Goal: Task Accomplishment & Management: Manage account settings

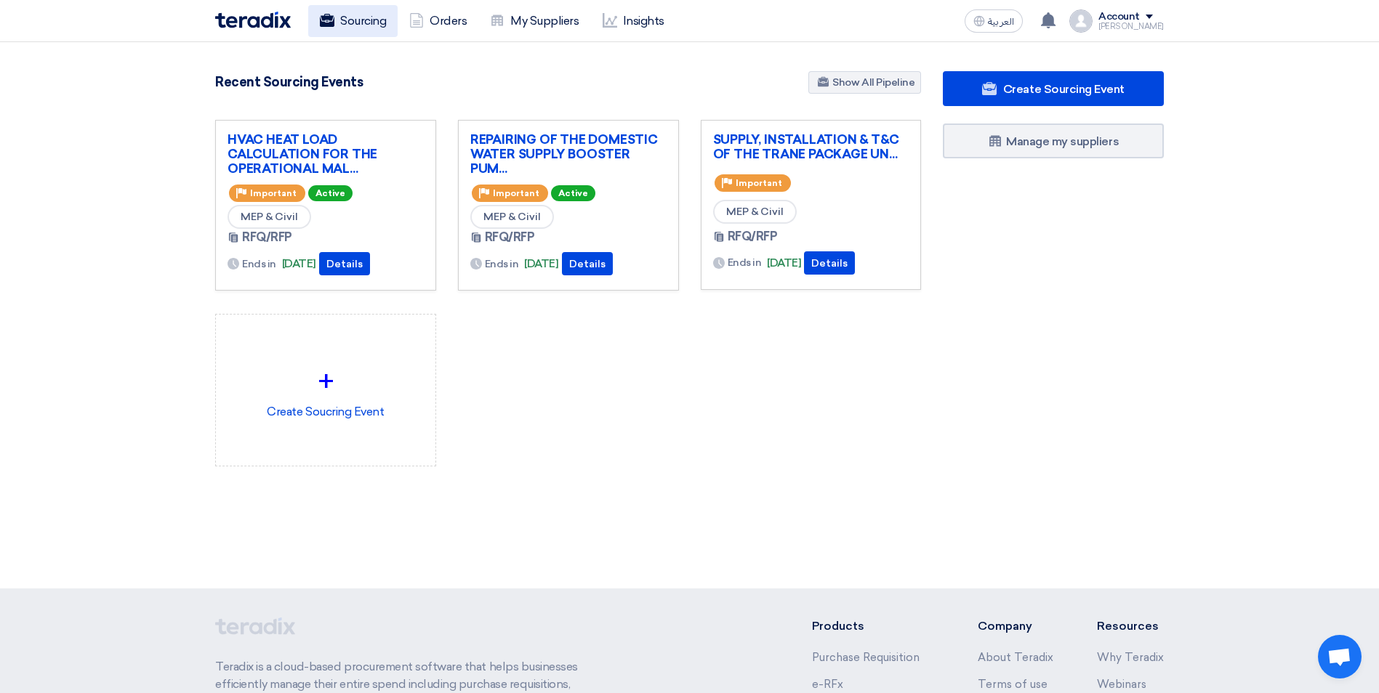
click at [321, 7] on link "Sourcing" at bounding box center [352, 21] width 89 height 32
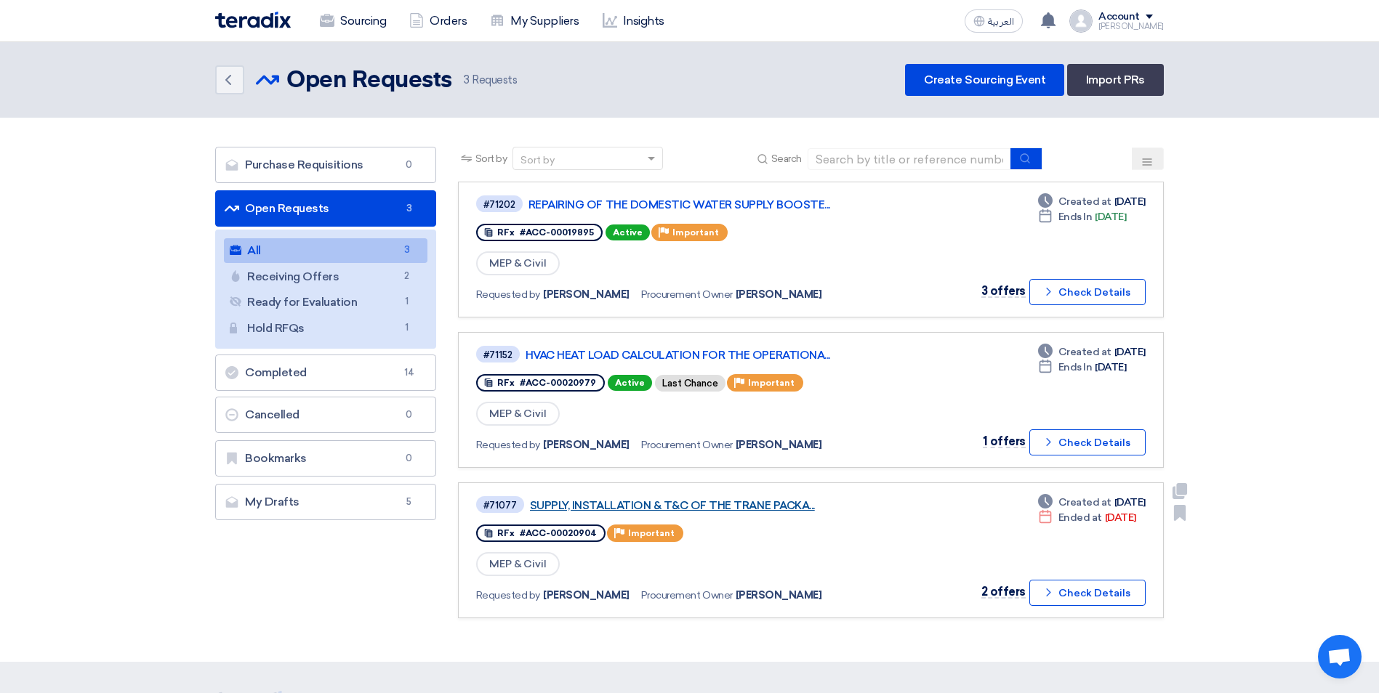
click at [717, 509] on link "SUPPLY, INSTALLATION & T&C OF THE TRANE PACKA..." at bounding box center [711, 505] width 363 height 13
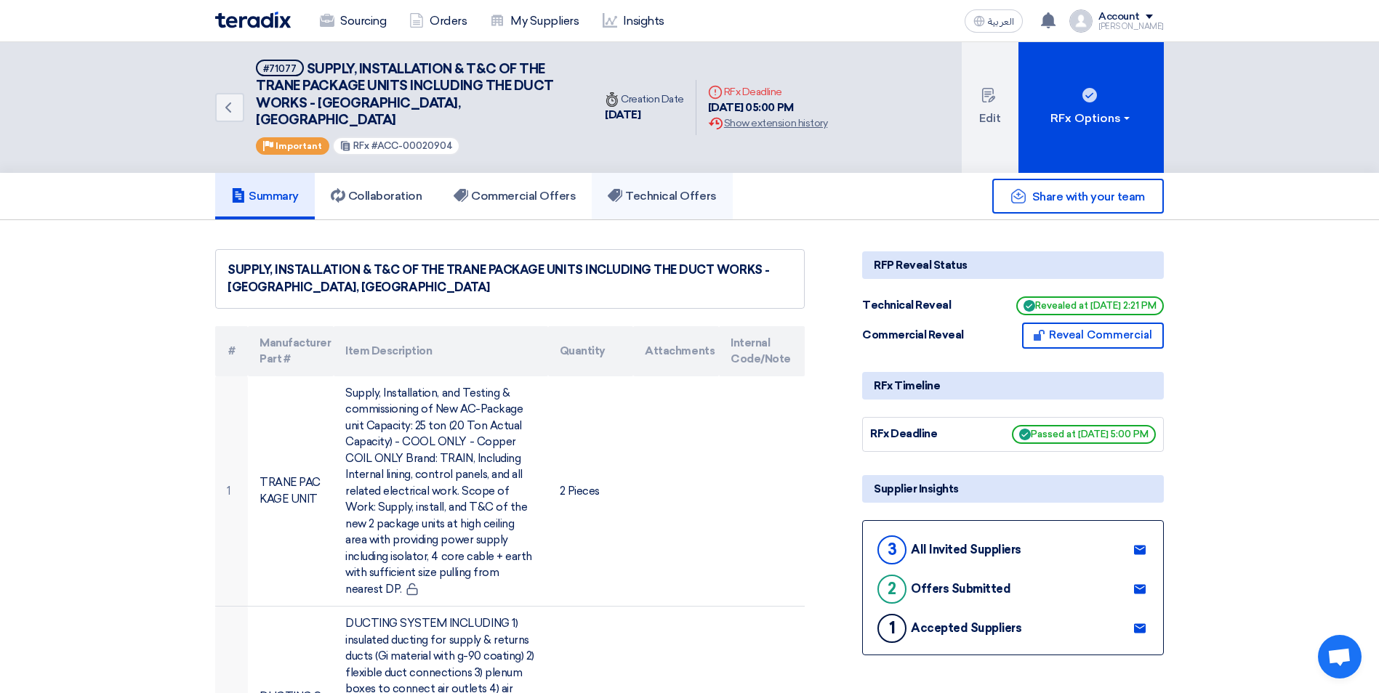
click at [600, 179] on link "Technical Offers" at bounding box center [662, 196] width 140 height 47
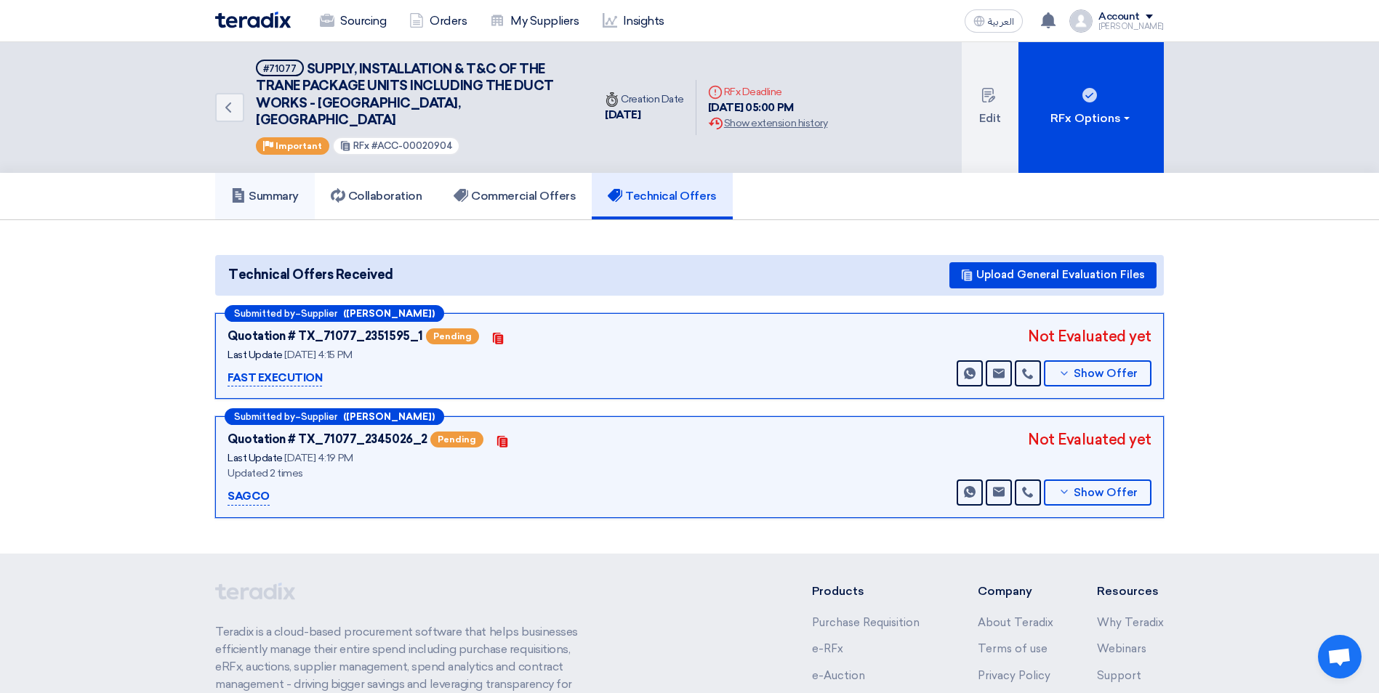
click at [286, 193] on link "Summary" at bounding box center [265, 196] width 100 height 47
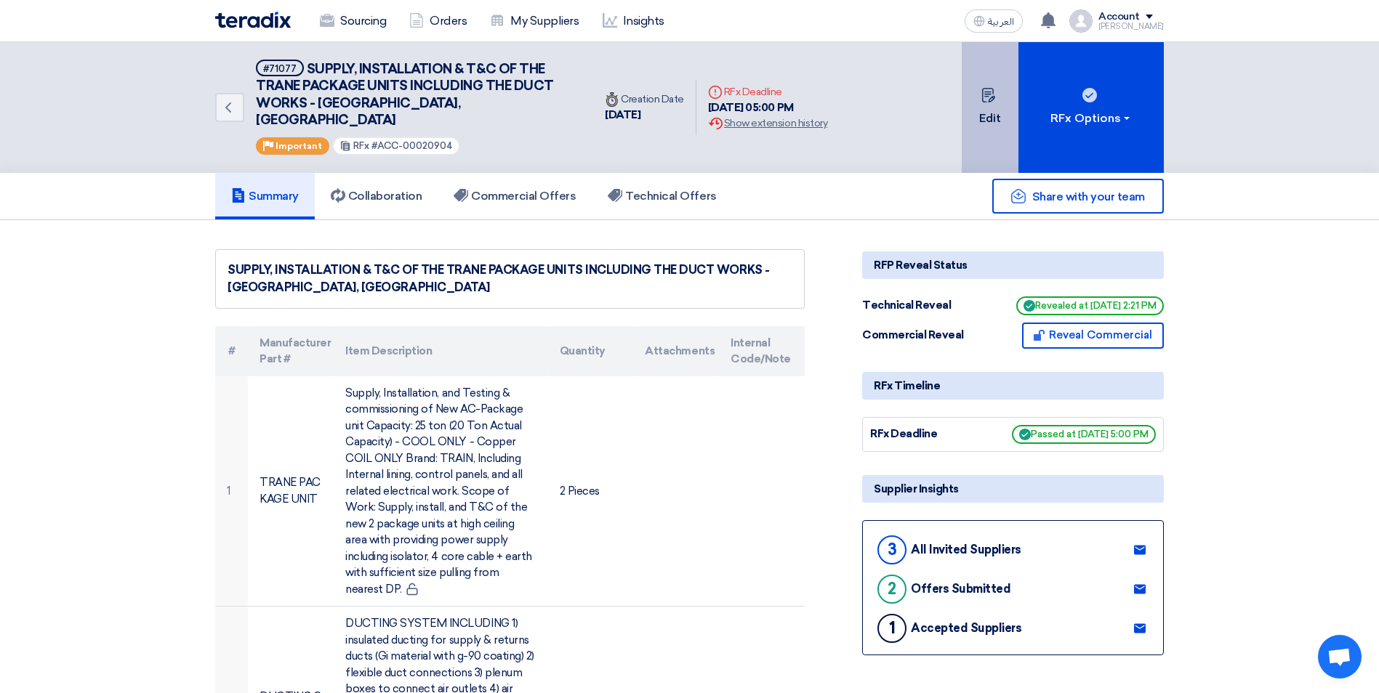
click at [1003, 129] on button "Edit" at bounding box center [989, 107] width 57 height 131
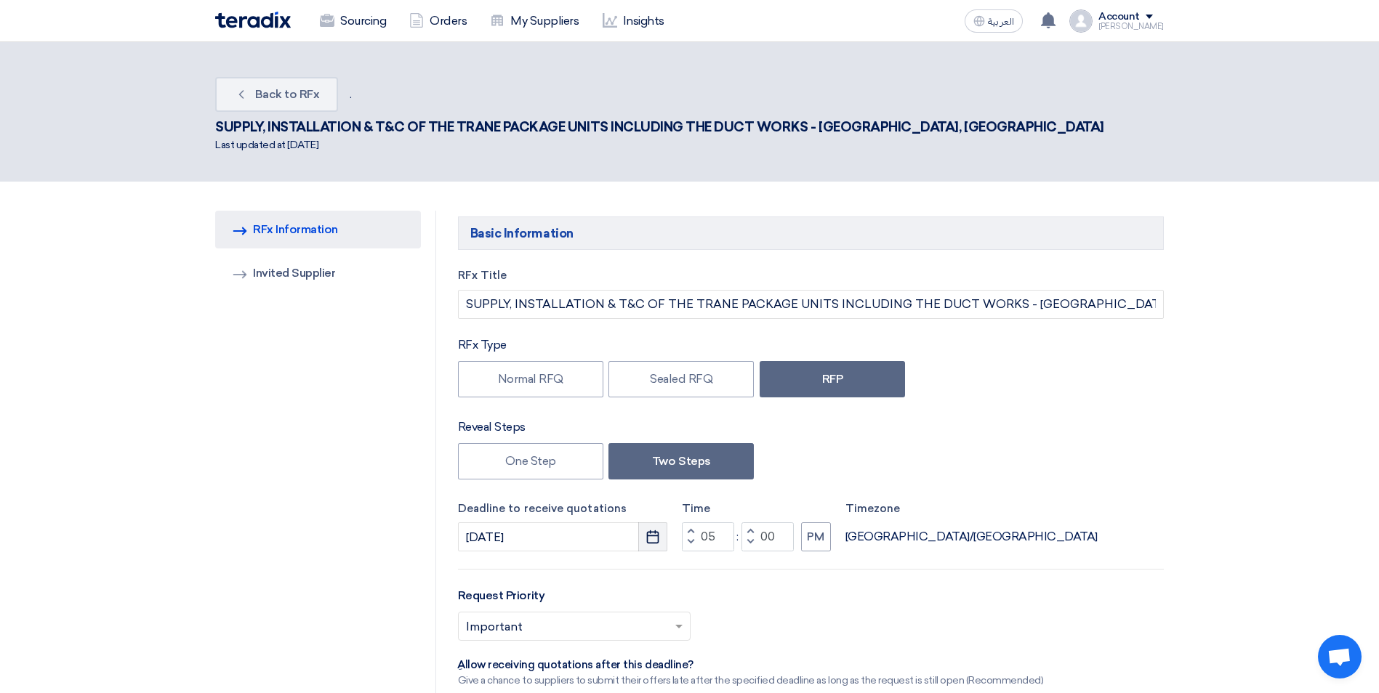
click at [652, 530] on use "button" at bounding box center [653, 536] width 12 height 13
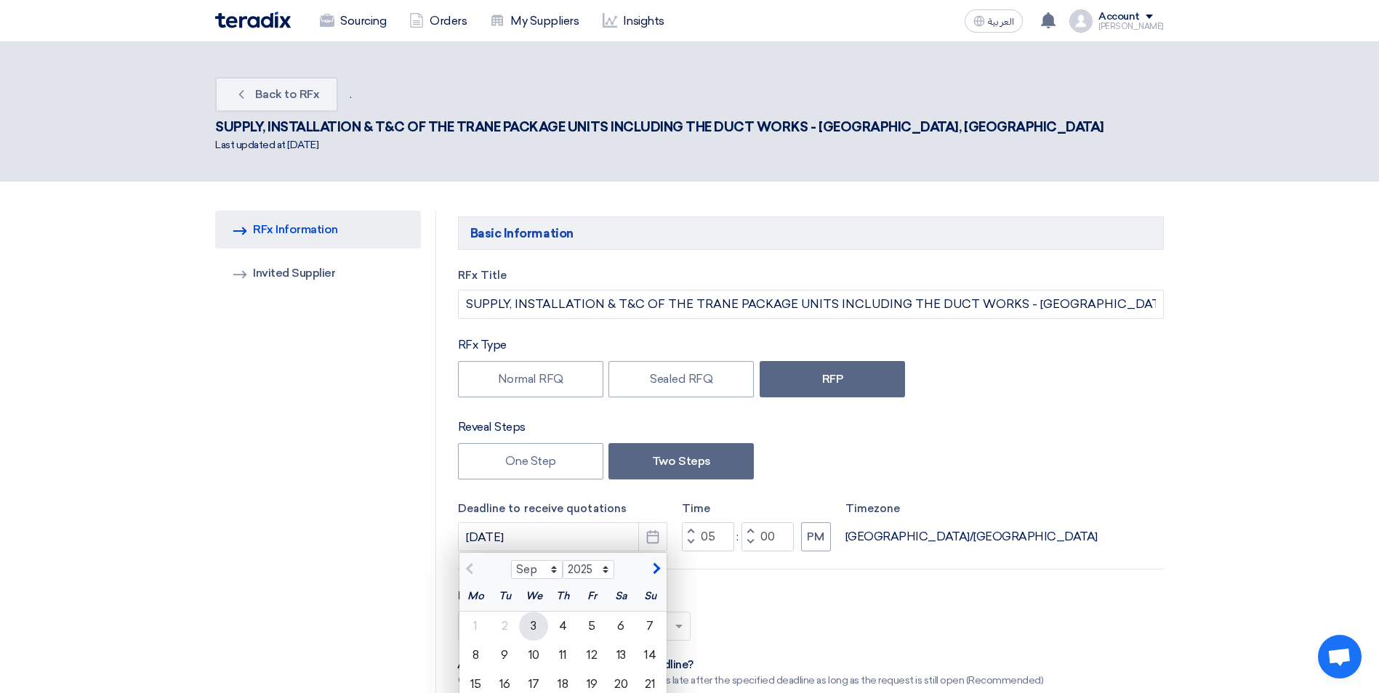
click at [533, 612] on div "3" at bounding box center [533, 626] width 29 height 29
type input "[DATE]"
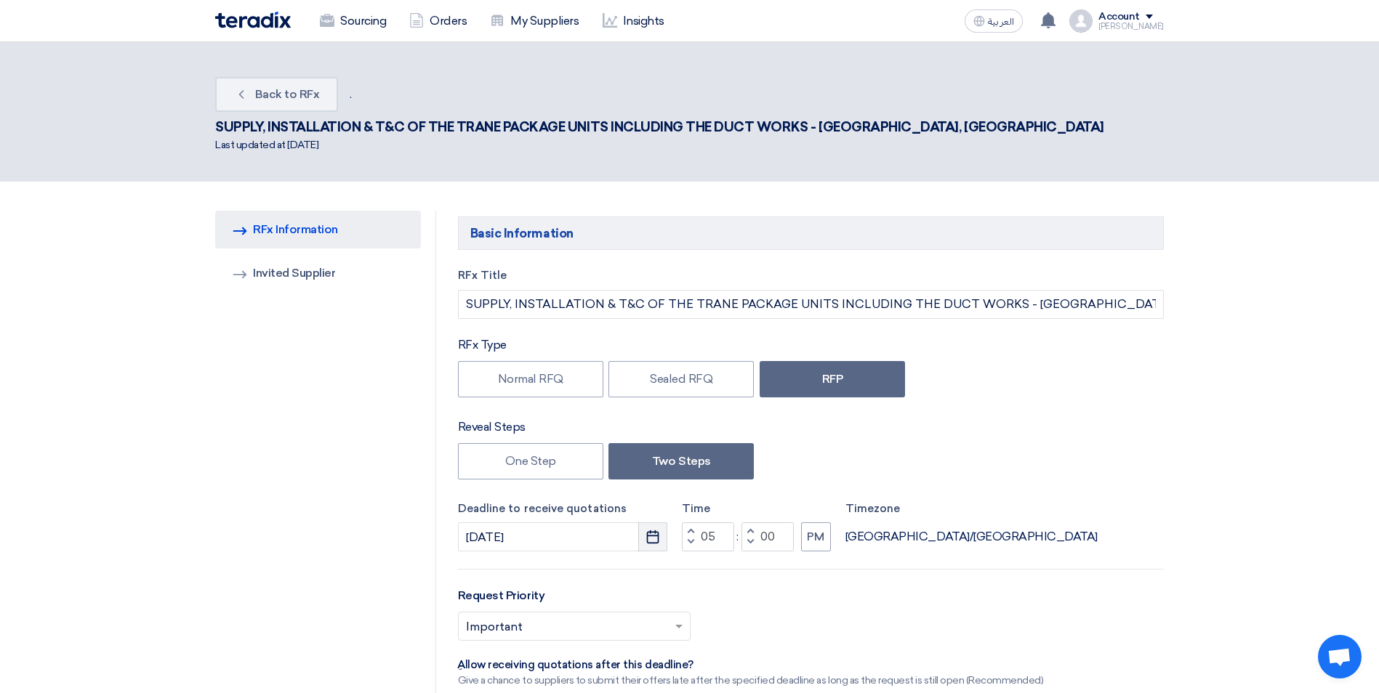
click at [645, 530] on icon "Pick a date" at bounding box center [652, 537] width 15 height 15
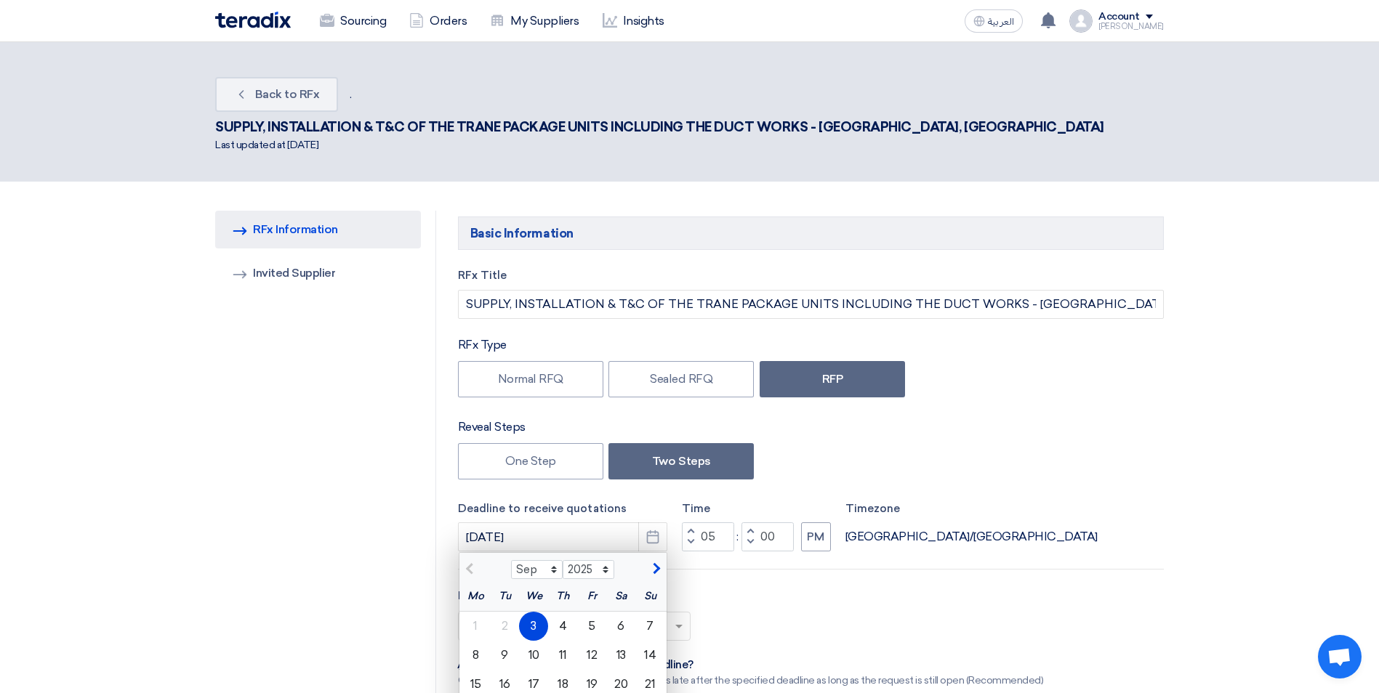
click at [786, 612] on div "Select priority... × Important ×" at bounding box center [811, 632] width 706 height 41
click at [737, 587] on div "Request Priority Select priority... × Important ×" at bounding box center [811, 619] width 706 height 65
click at [538, 612] on div "3" at bounding box center [533, 626] width 29 height 29
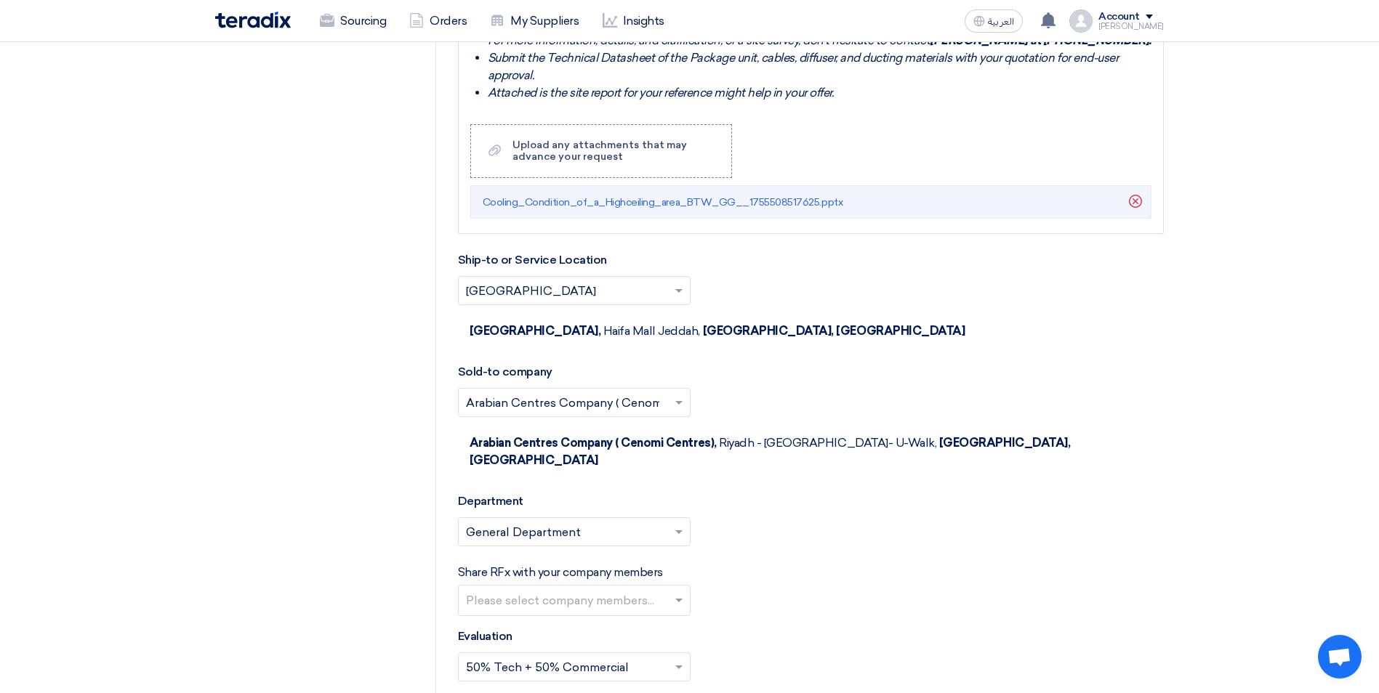
scroll to position [2761, 0]
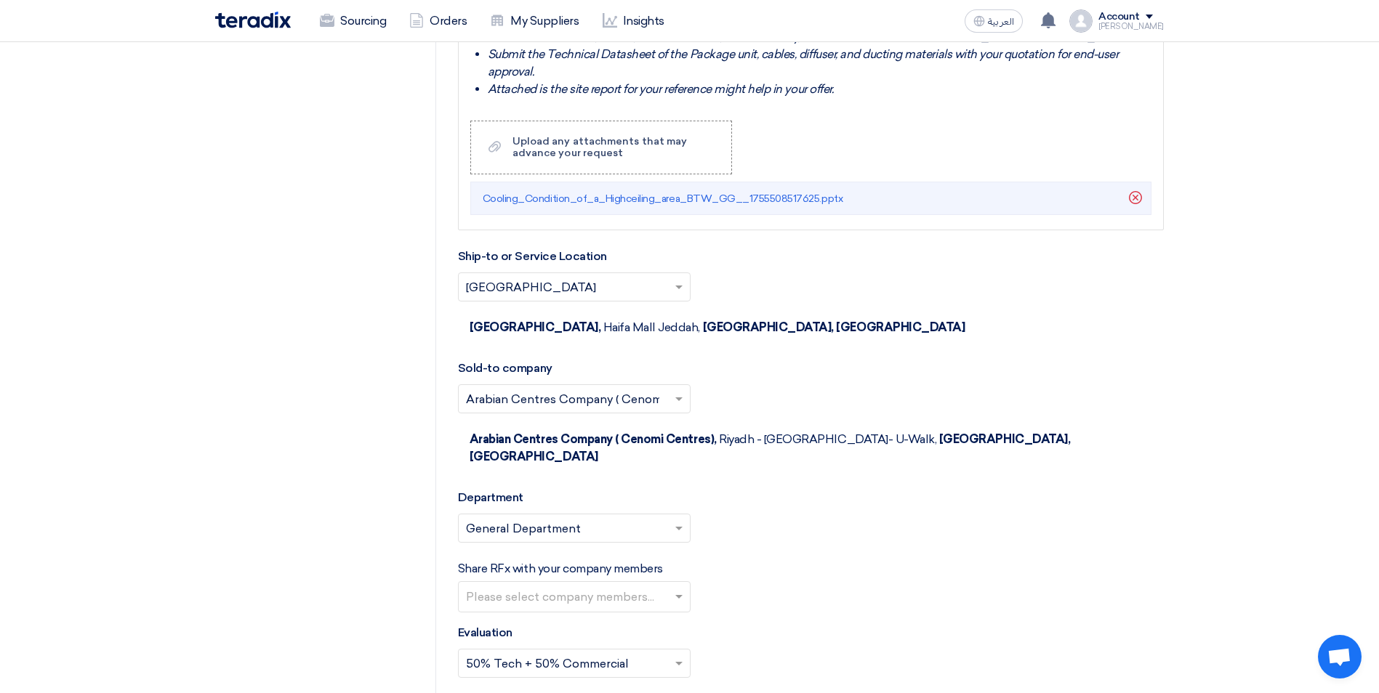
click at [664, 586] on input "text" at bounding box center [576, 598] width 220 height 24
type input "o"
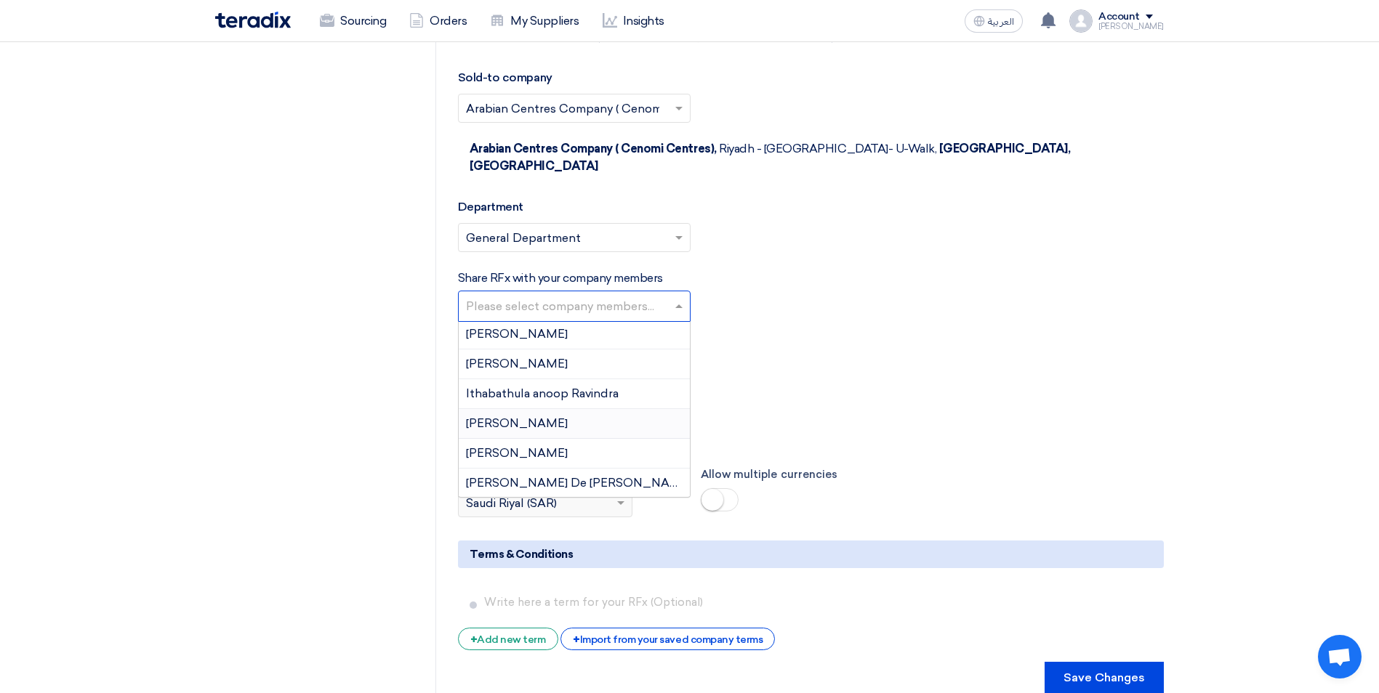
scroll to position [436, 0]
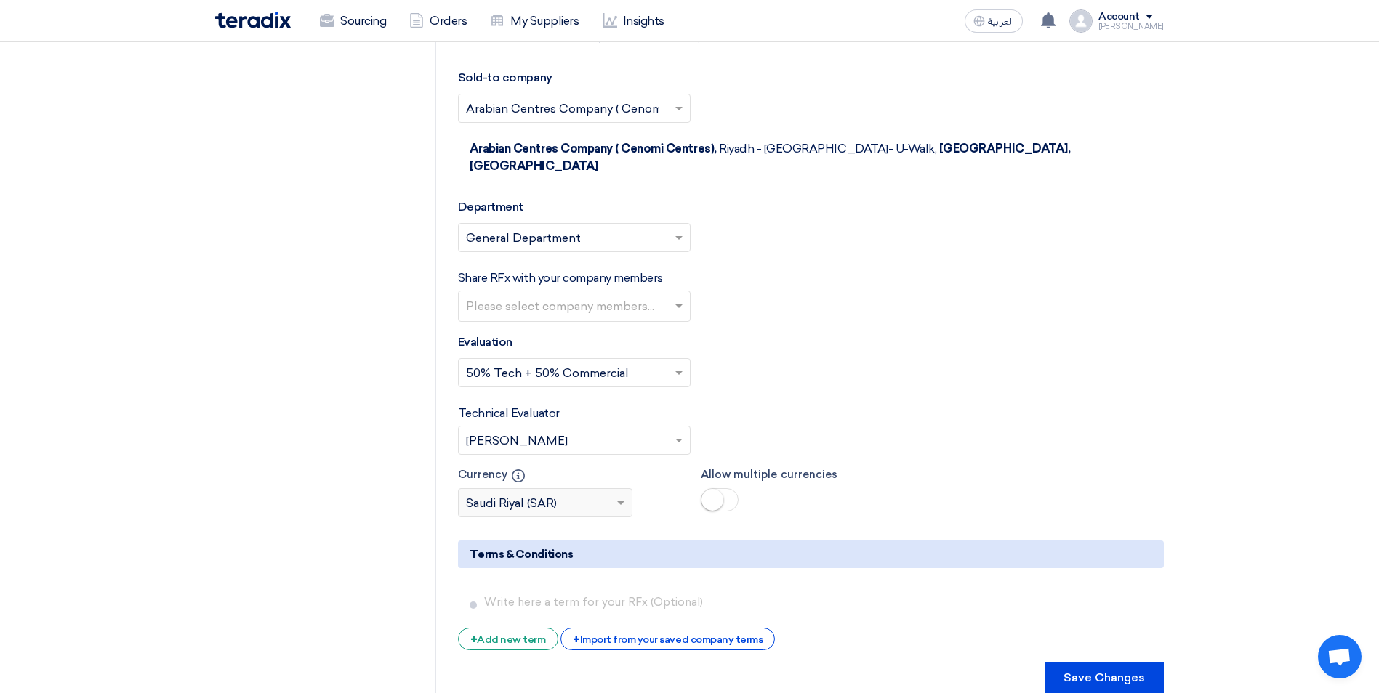
click at [927, 358] on div "Select Evaluation... × 50% Tech + 50% Commercial ×" at bounding box center [811, 378] width 706 height 41
click at [1086, 662] on button "Save Changes" at bounding box center [1103, 678] width 119 height 32
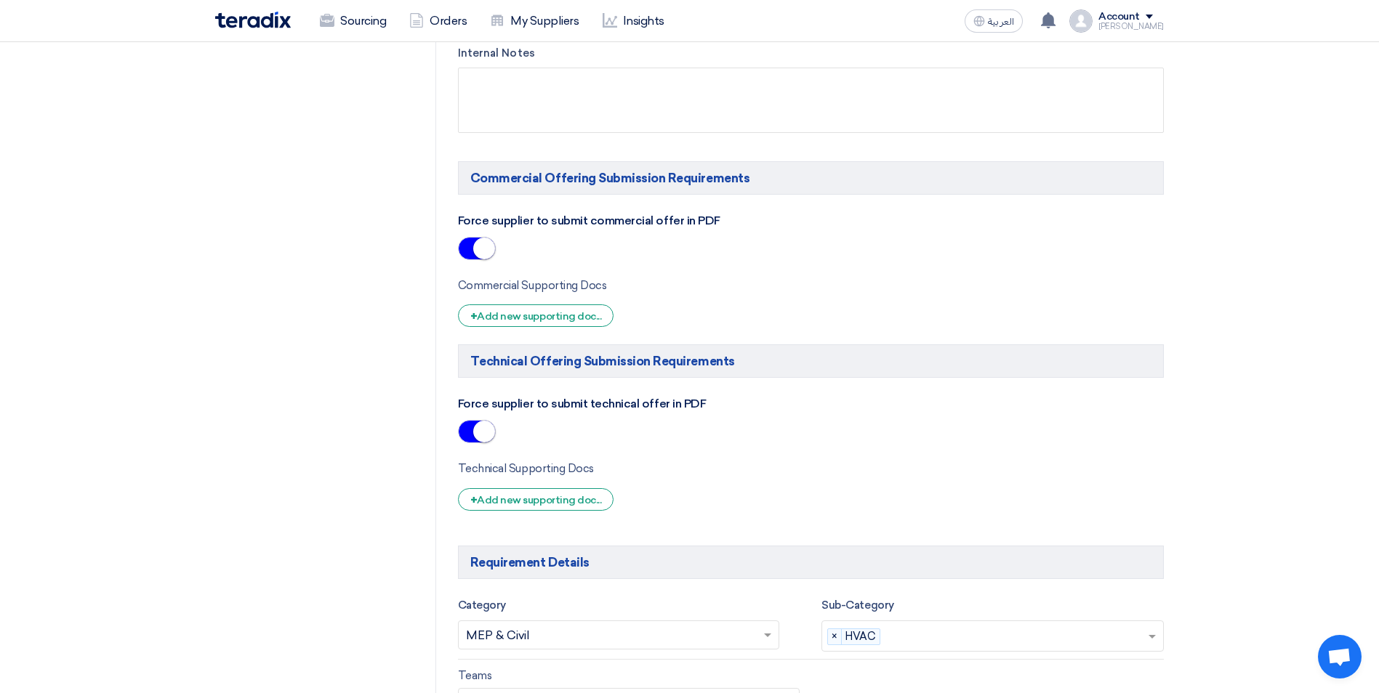
scroll to position [1017, 0]
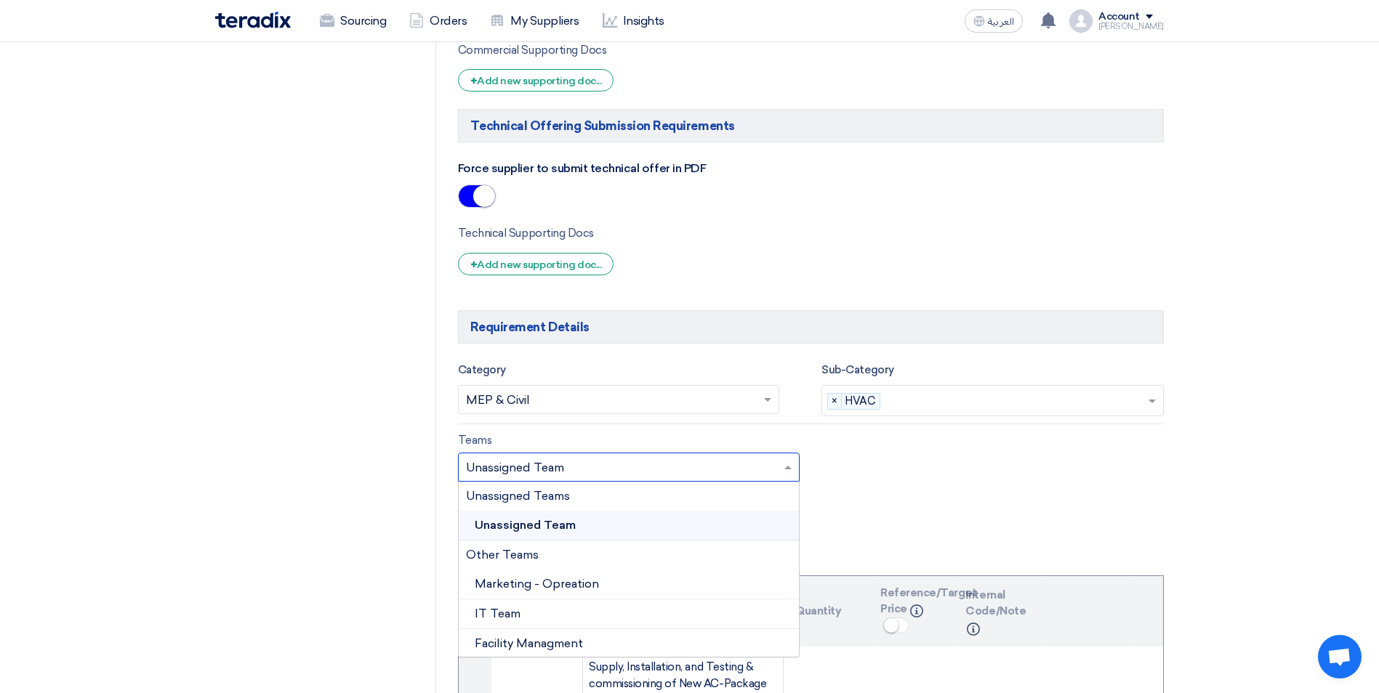
click at [565, 456] on input "text" at bounding box center [622, 468] width 312 height 24
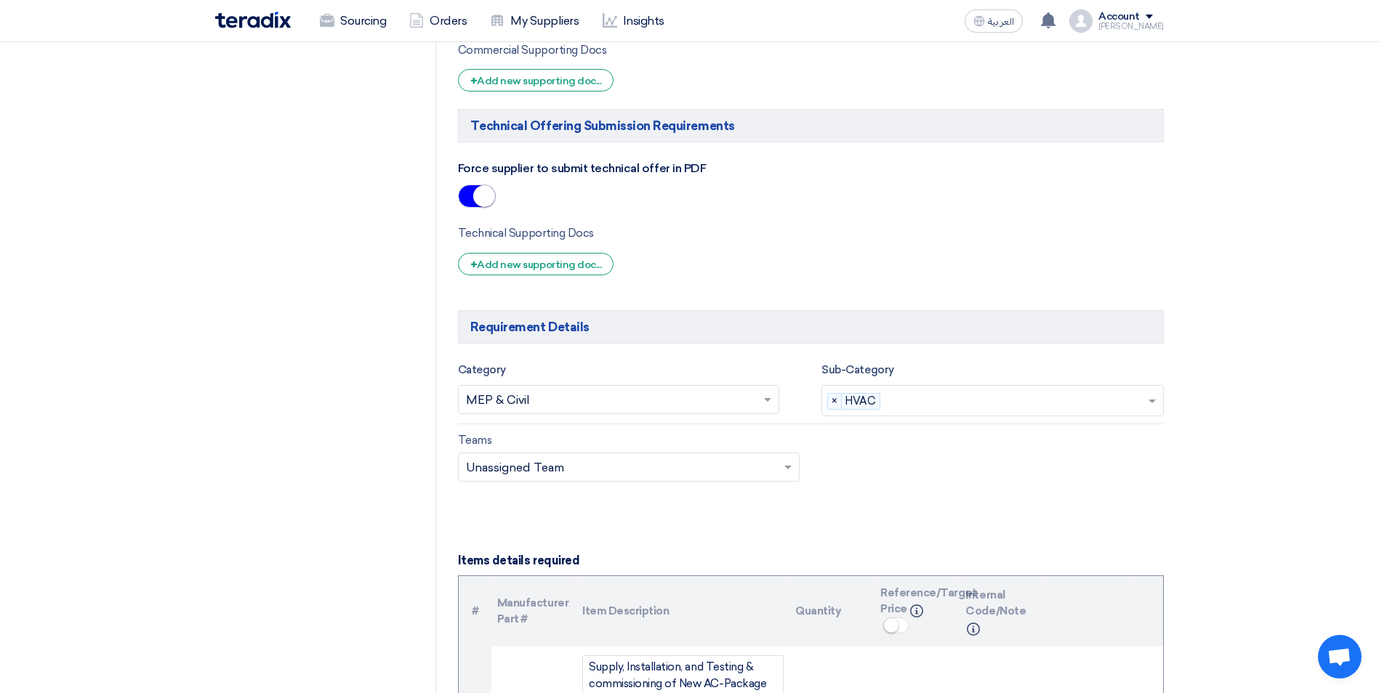
click at [847, 437] on div "Teams Teams.. × Unassigned Team ×" at bounding box center [810, 466] width 727 height 68
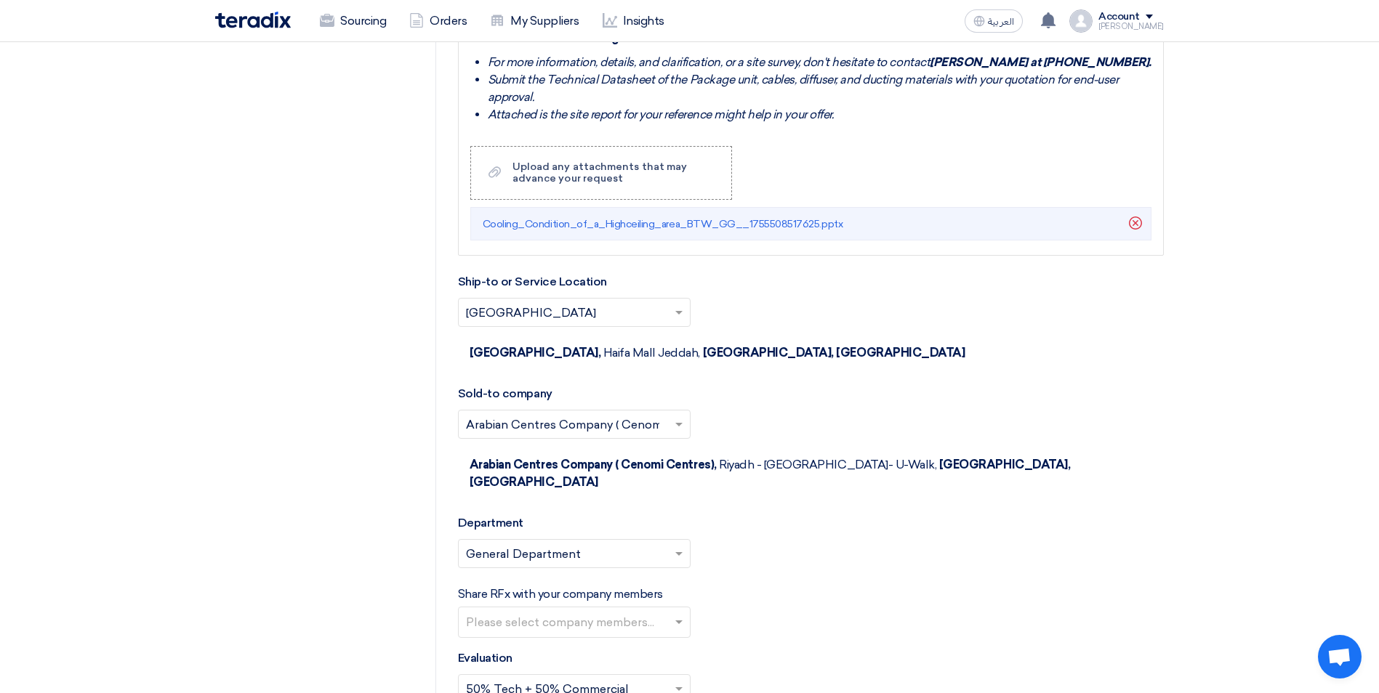
scroll to position [2761, 0]
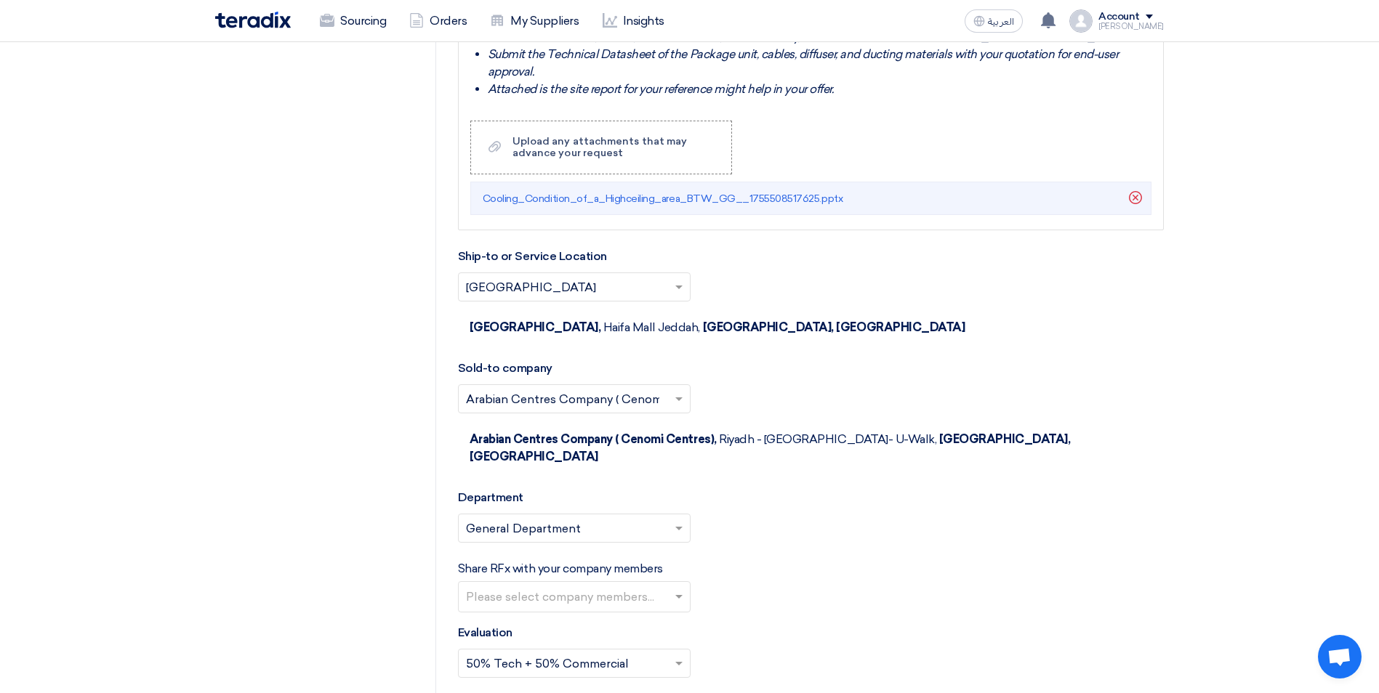
click at [667, 586] on input "text" at bounding box center [576, 598] width 220 height 24
type input "o"
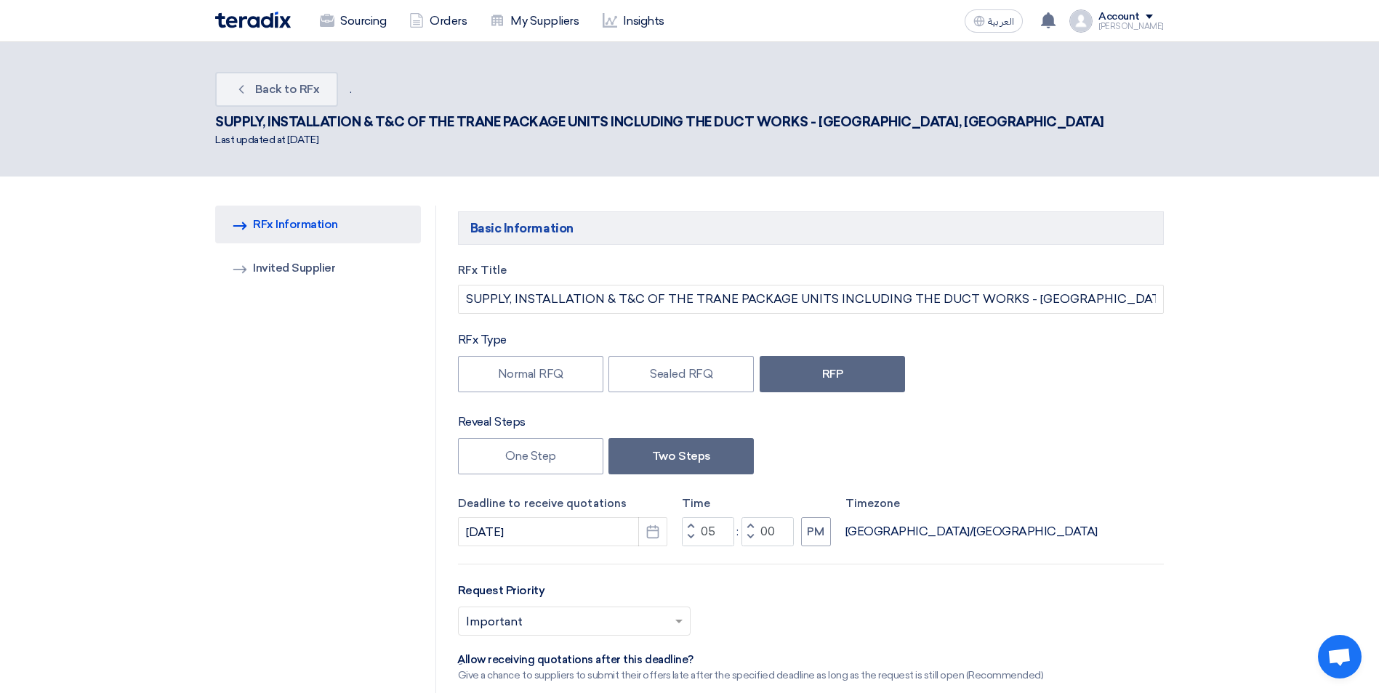
scroll to position [0, 0]
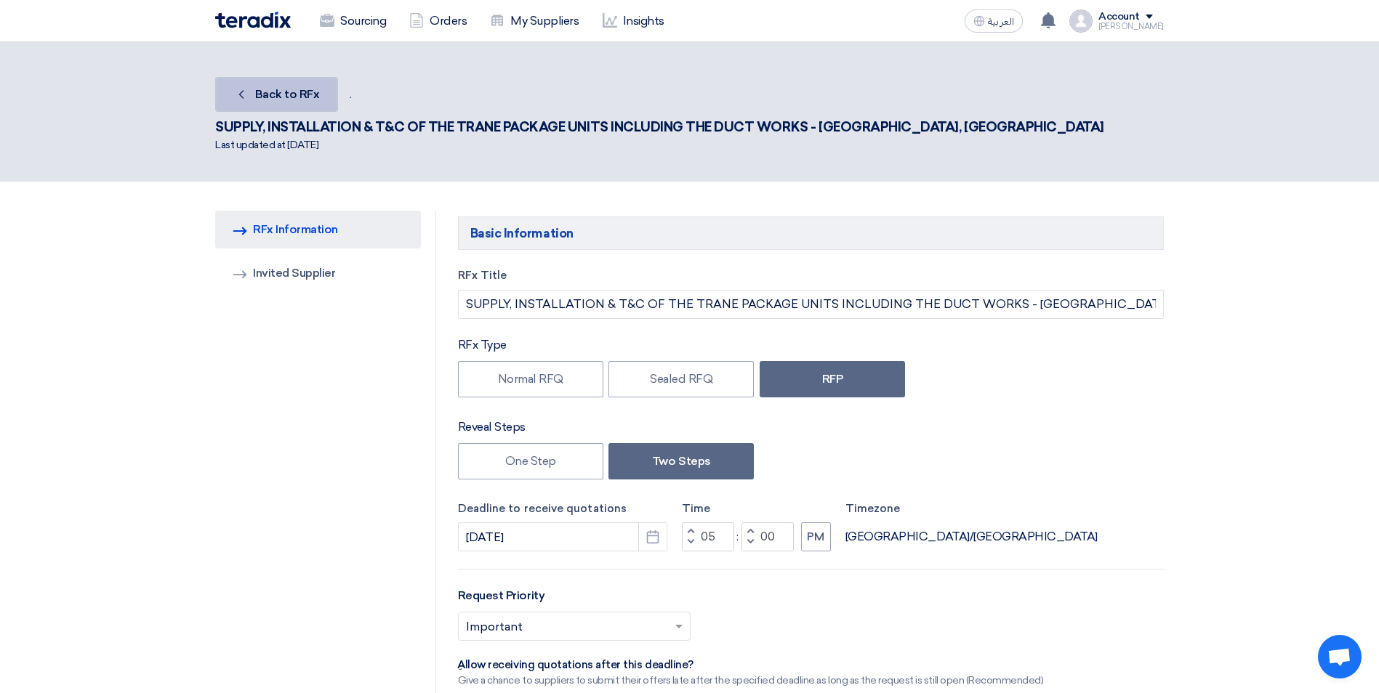
click at [332, 93] on link "Back Back to RFx" at bounding box center [276, 94] width 123 height 35
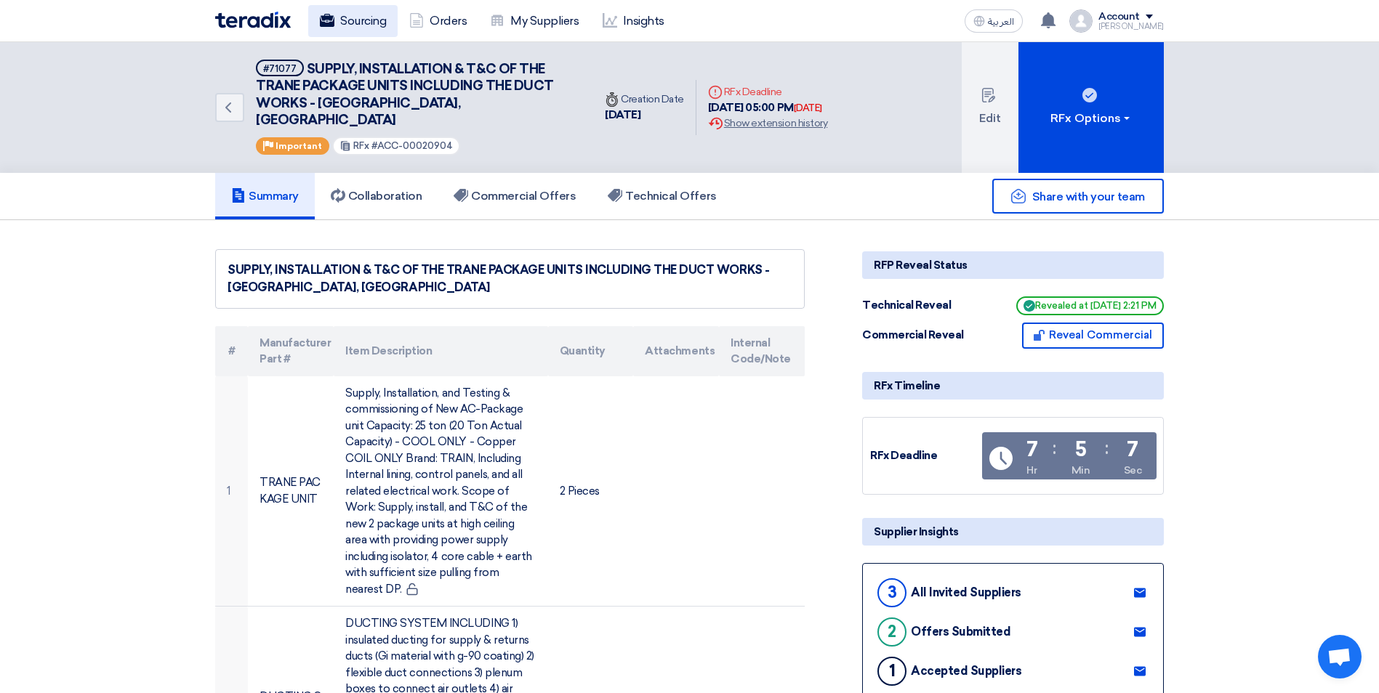
click at [375, 7] on link "Sourcing" at bounding box center [352, 21] width 89 height 32
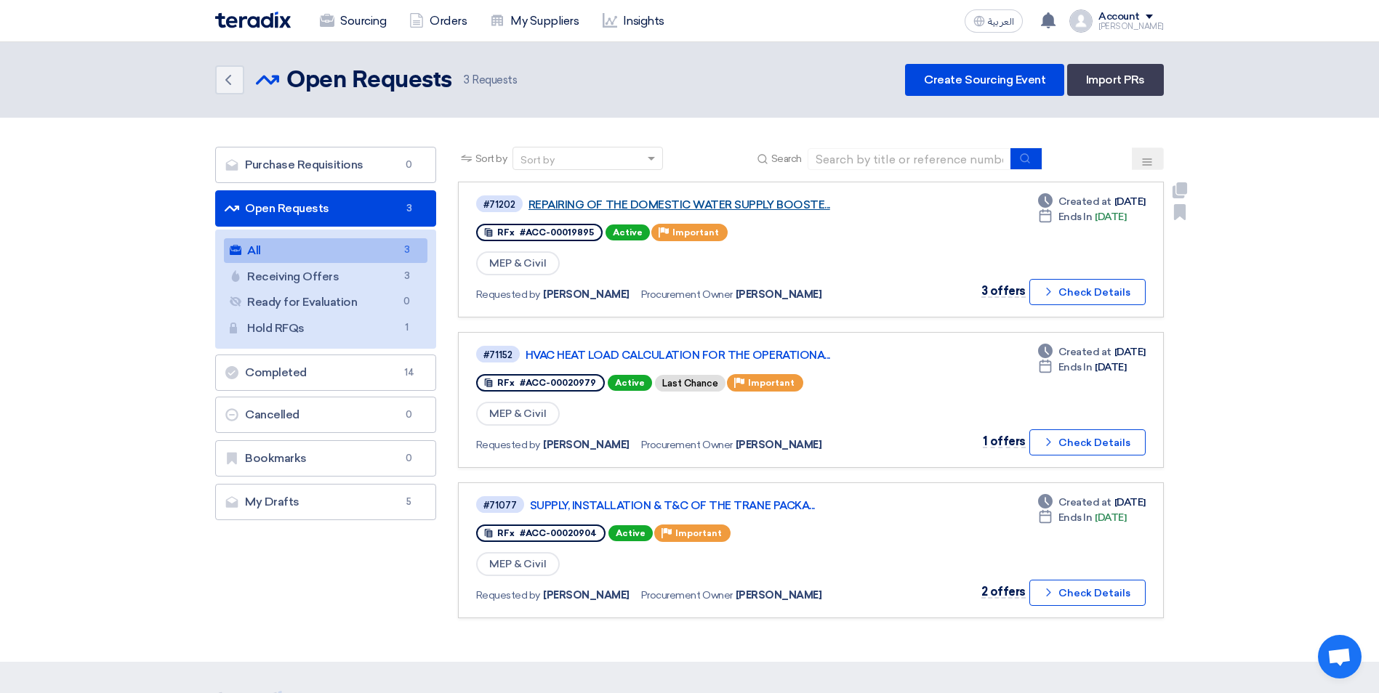
click at [773, 204] on link "REPAIRING OF THE DOMESTIC WATER SUPPLY BOOSTE..." at bounding box center [709, 204] width 363 height 13
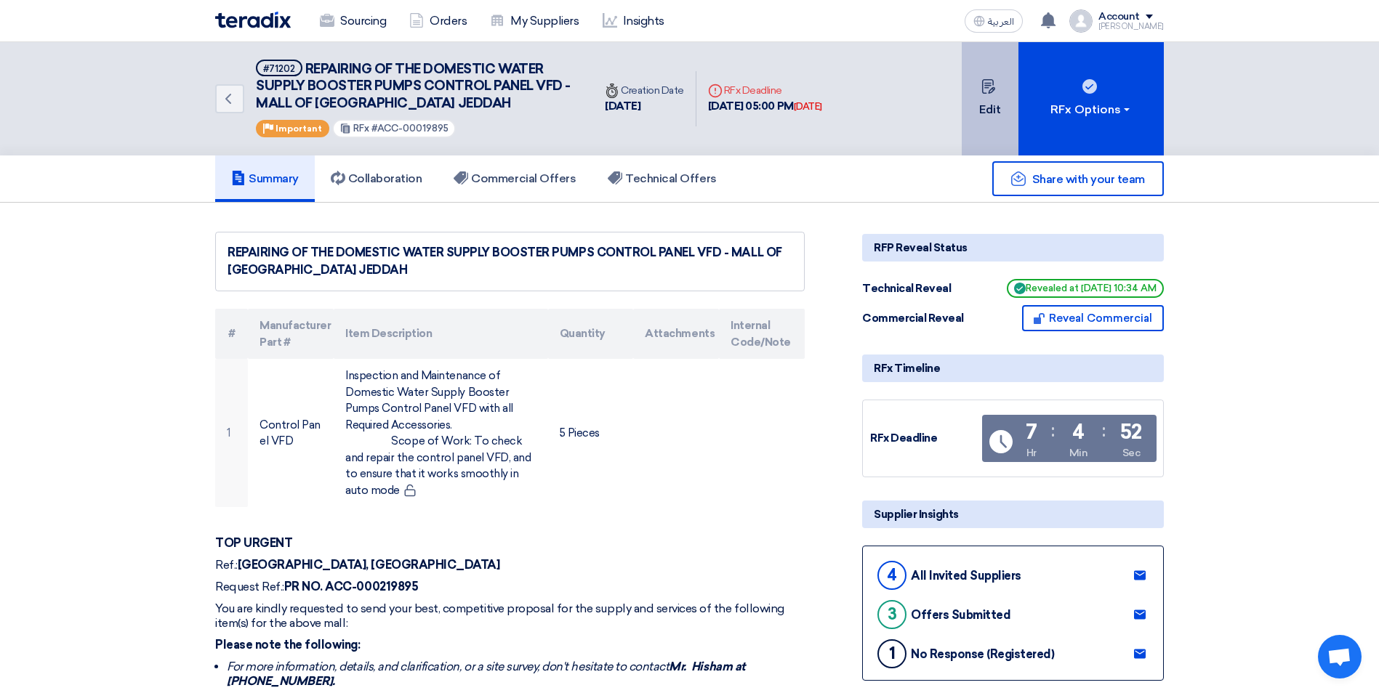
click at [985, 124] on button "Edit" at bounding box center [989, 98] width 57 height 113
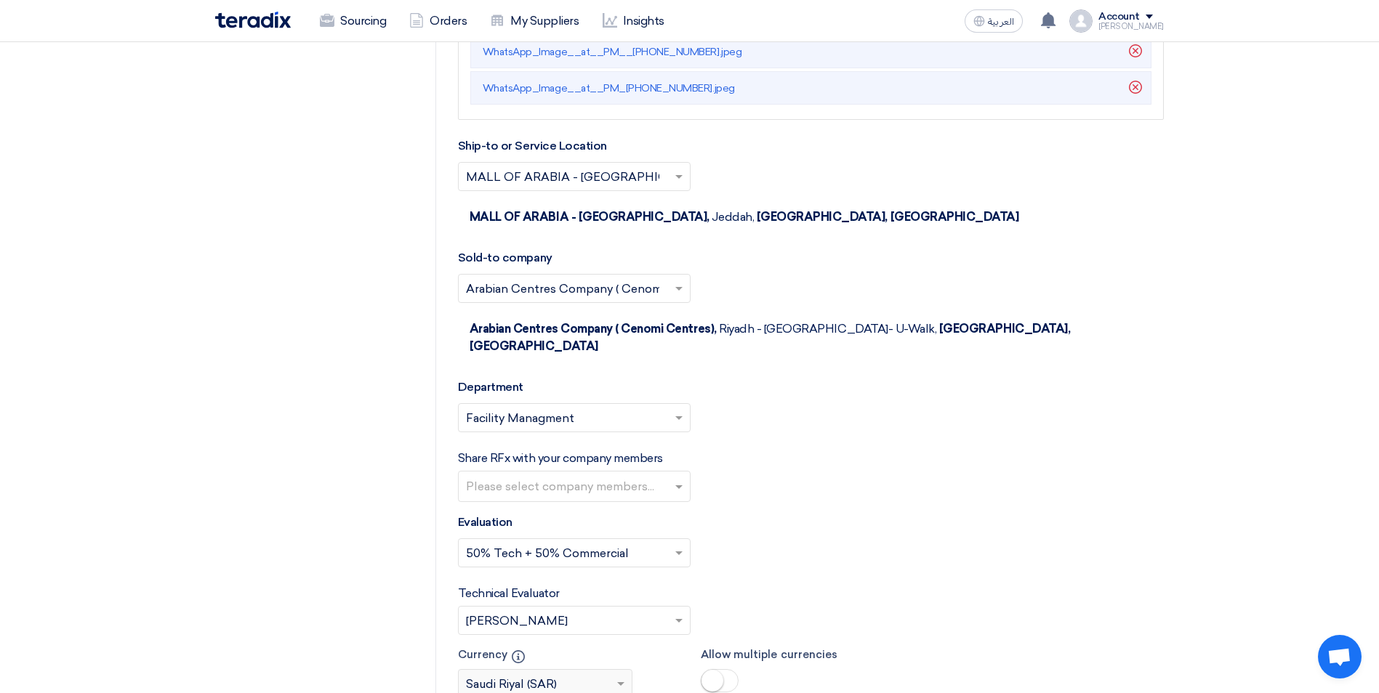
scroll to position [2616, 0]
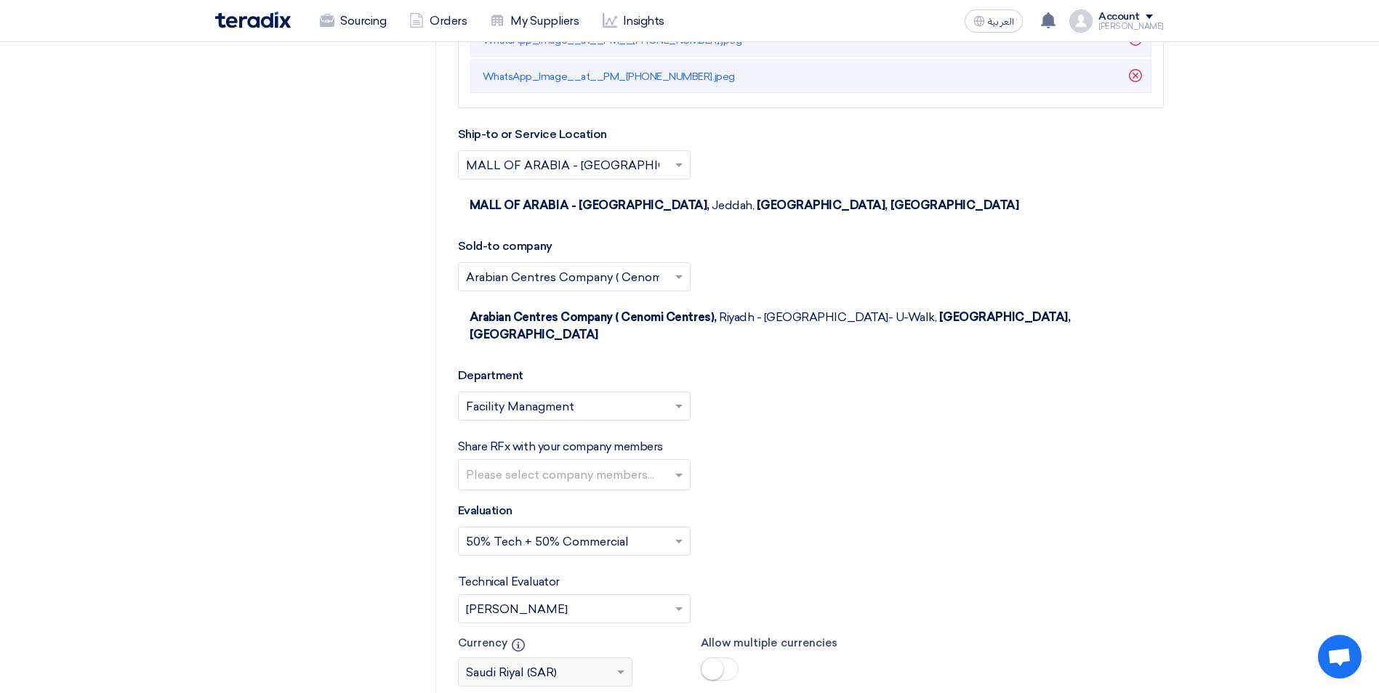
click at [653, 464] on input "text" at bounding box center [576, 476] width 220 height 24
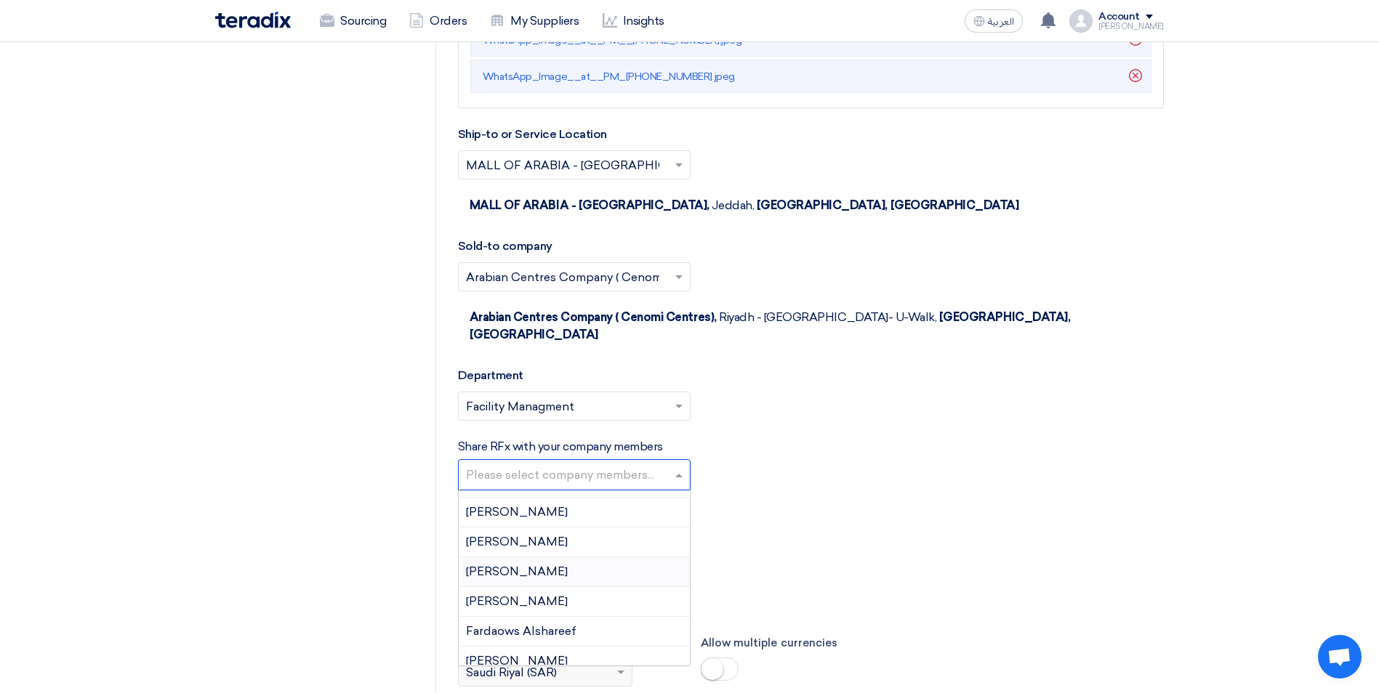
scroll to position [363, 0]
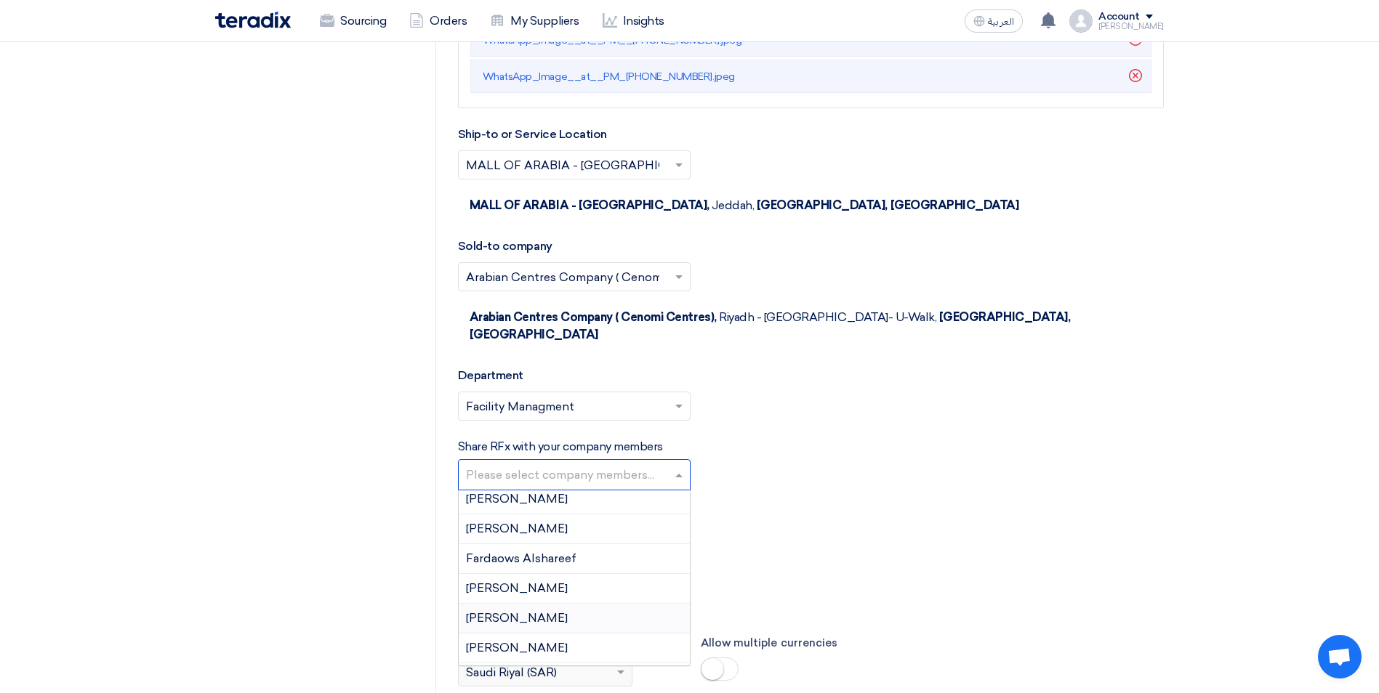
click at [590, 604] on div "[PERSON_NAME]" at bounding box center [574, 619] width 231 height 30
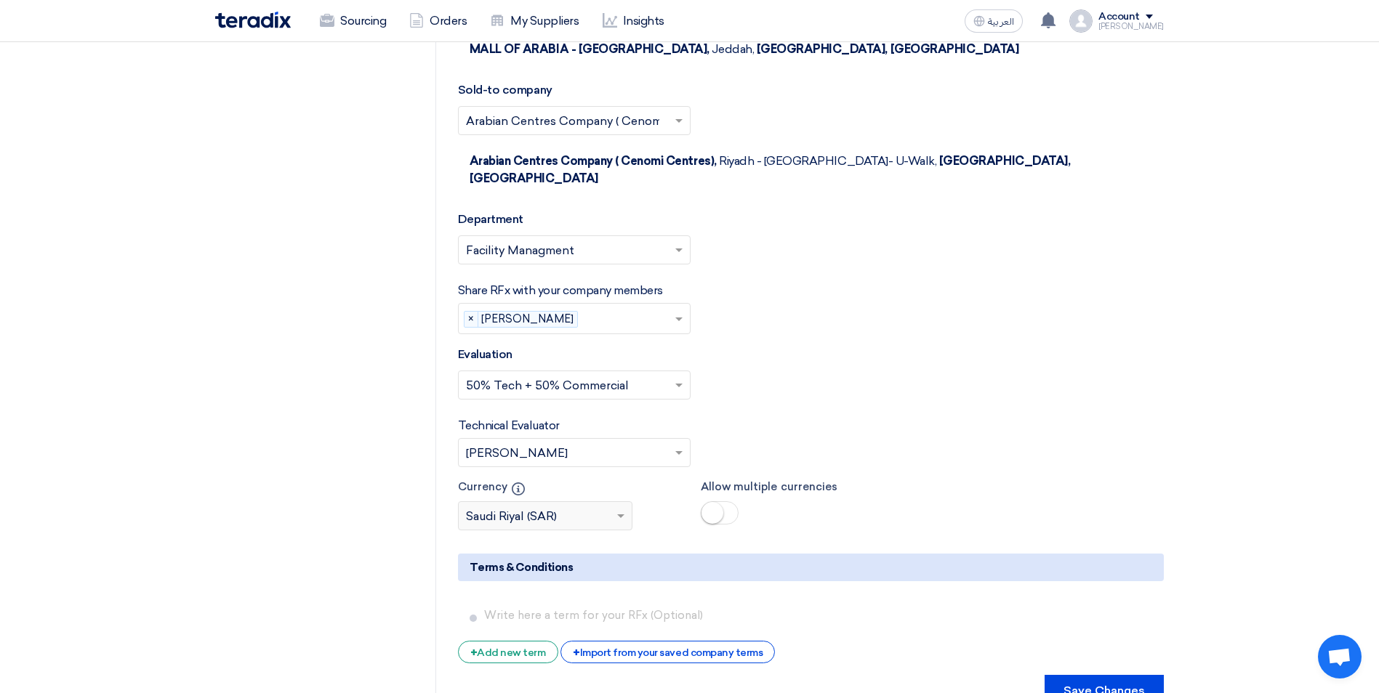
scroll to position [2907, 0]
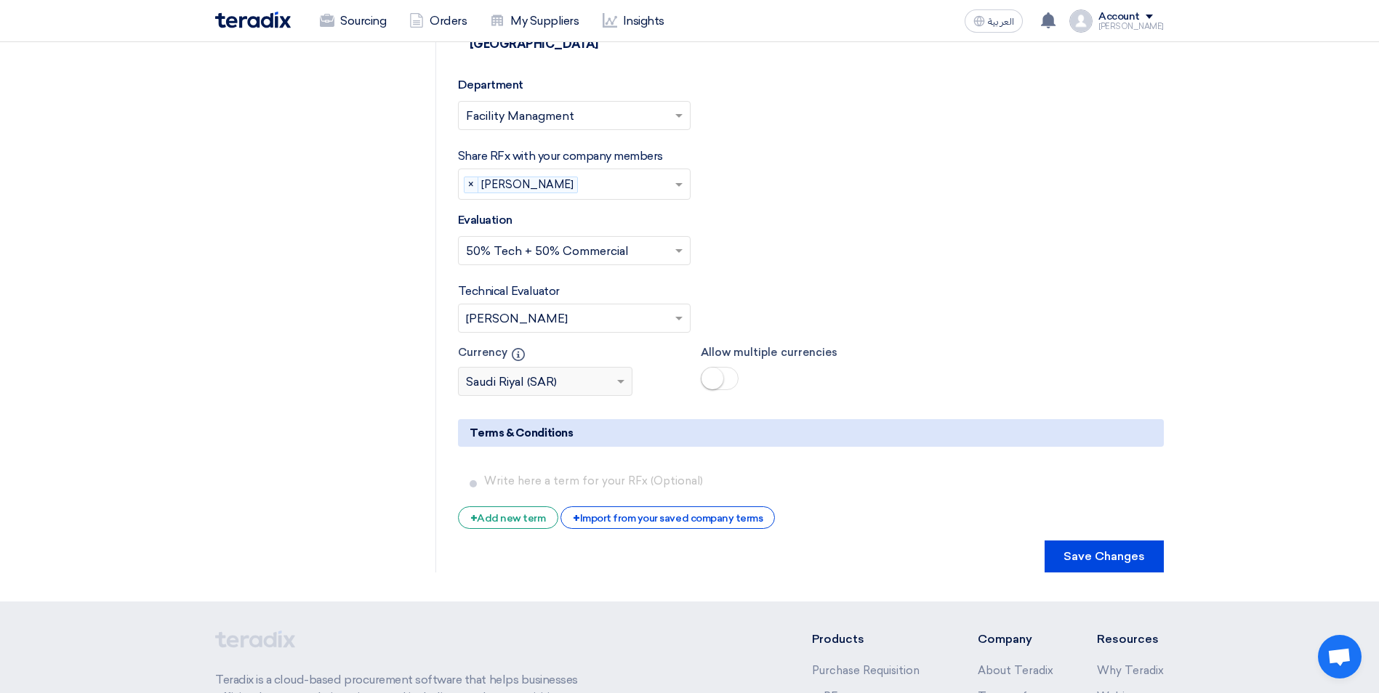
click at [671, 310] on span at bounding box center [680, 318] width 18 height 17
click at [579, 333] on div "[PERSON_NAME]" at bounding box center [574, 348] width 231 height 30
click at [802, 283] on div "Technical Evaluator Please Select RFx evaluator... × [PERSON_NAME] ×" at bounding box center [811, 308] width 706 height 50
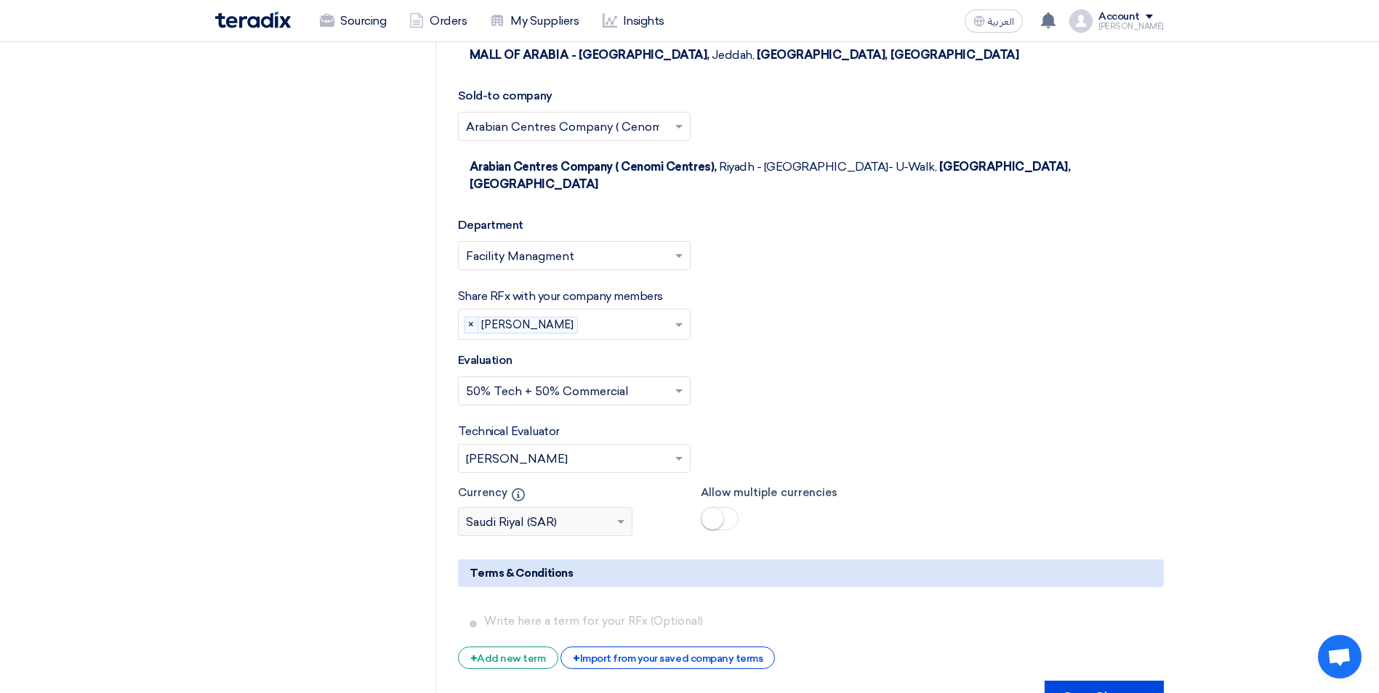
scroll to position [2761, 0]
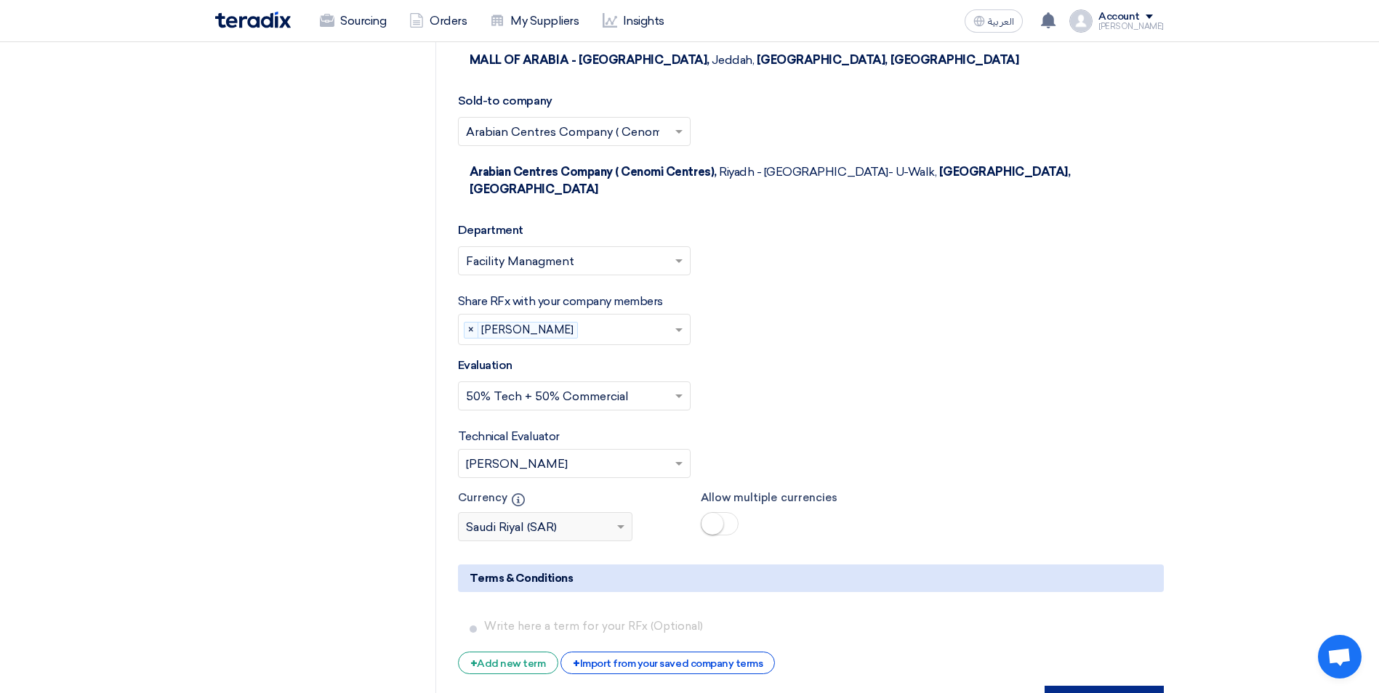
click at [1095, 686] on button "Save Changes" at bounding box center [1103, 702] width 119 height 32
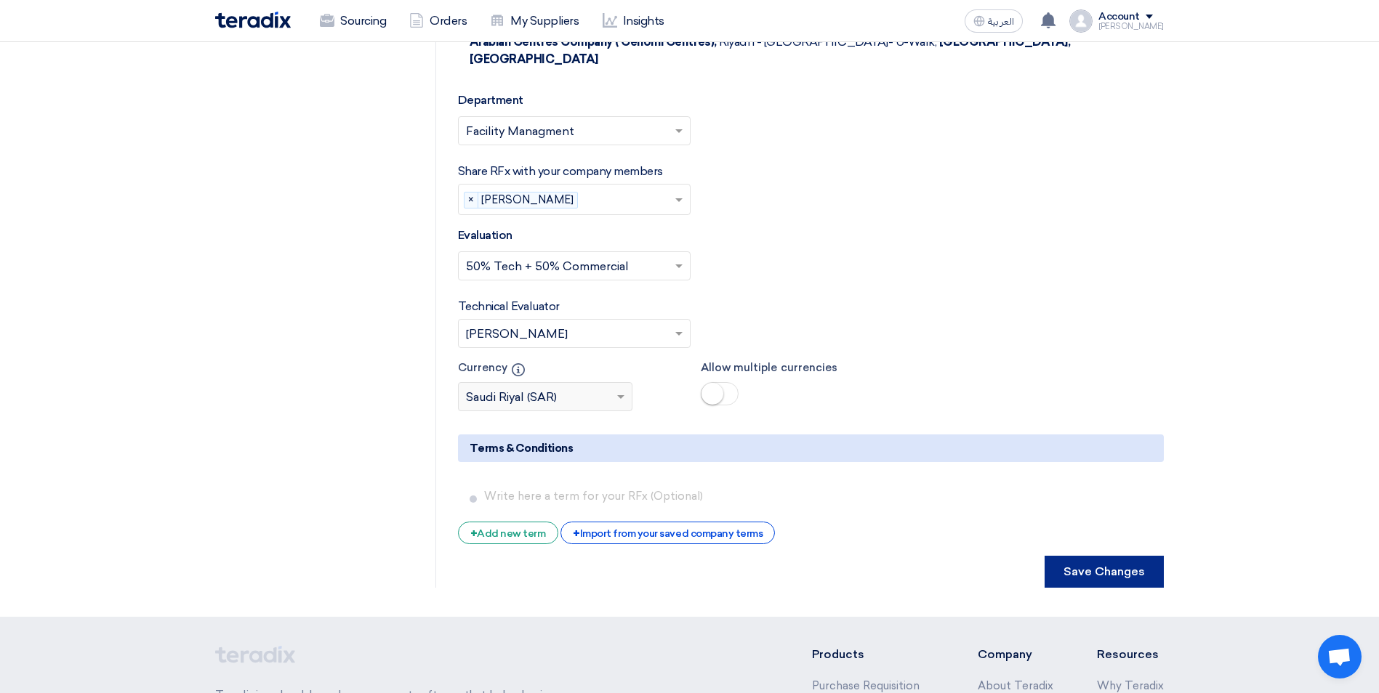
scroll to position [3057, 0]
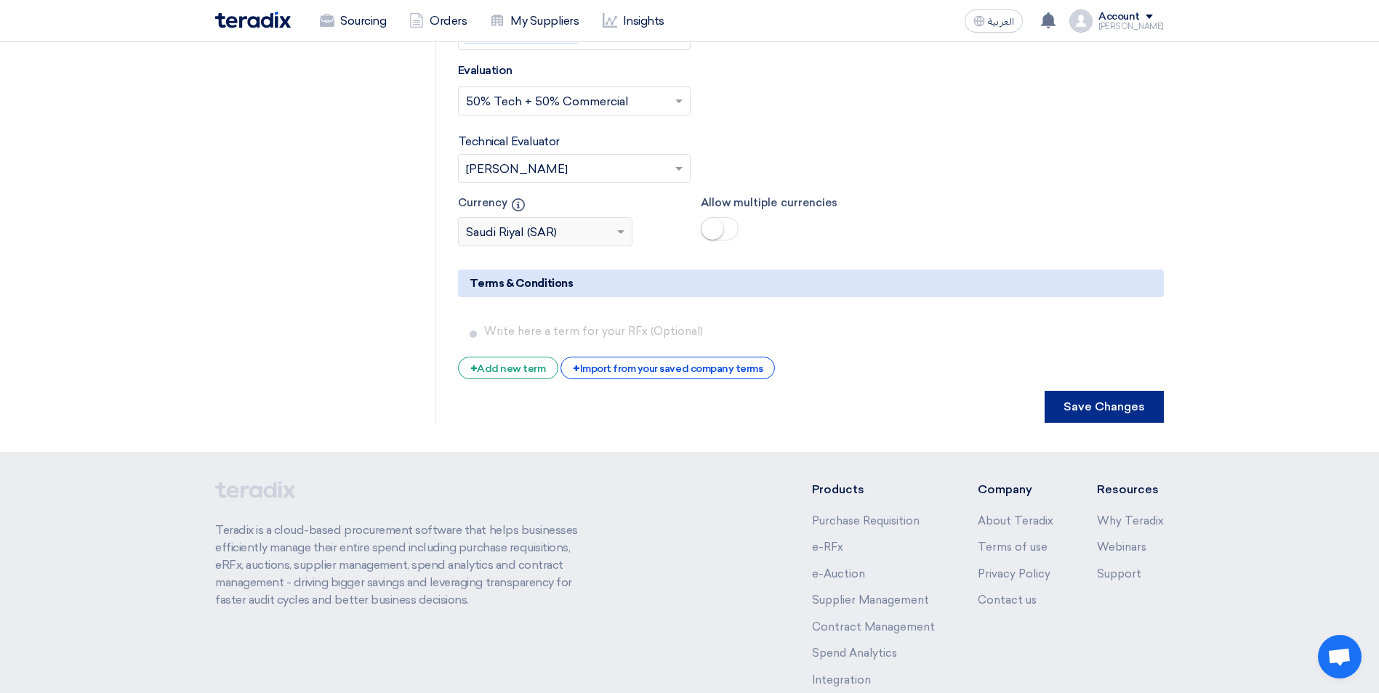
click at [1118, 391] on button "Save Changes" at bounding box center [1103, 407] width 119 height 32
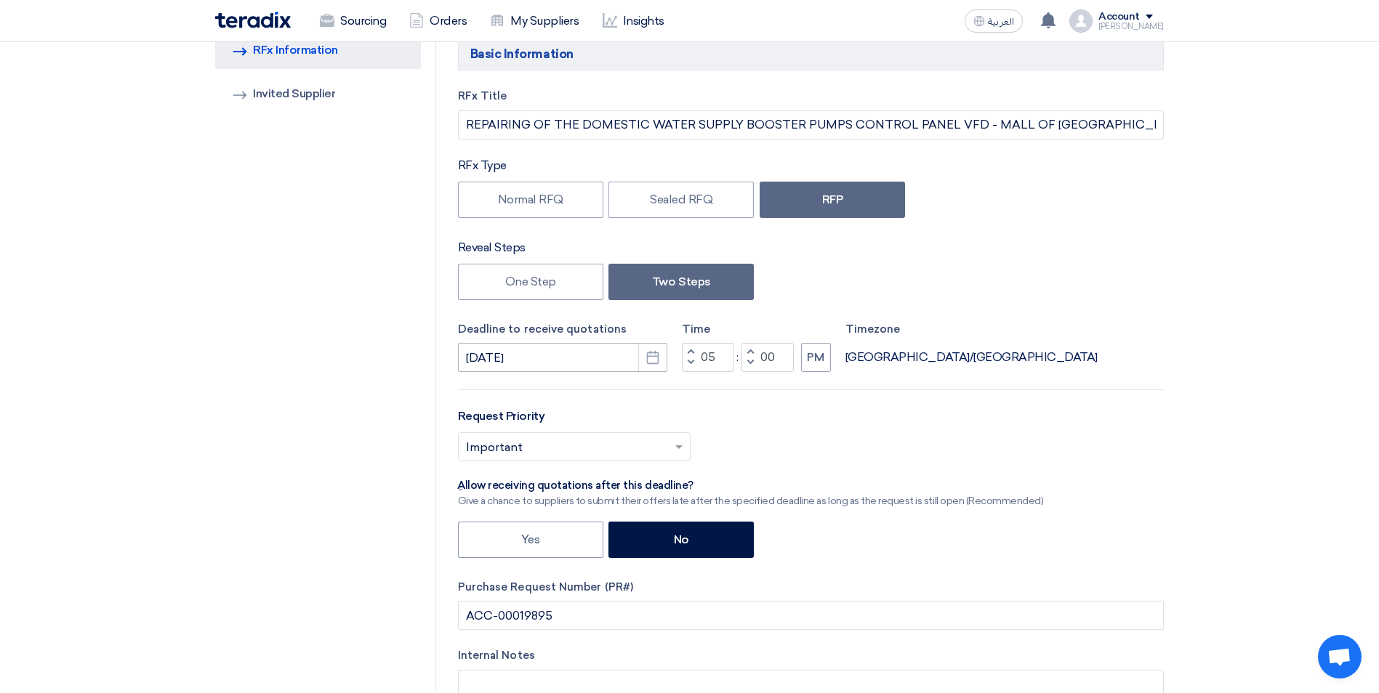
scroll to position [0, 0]
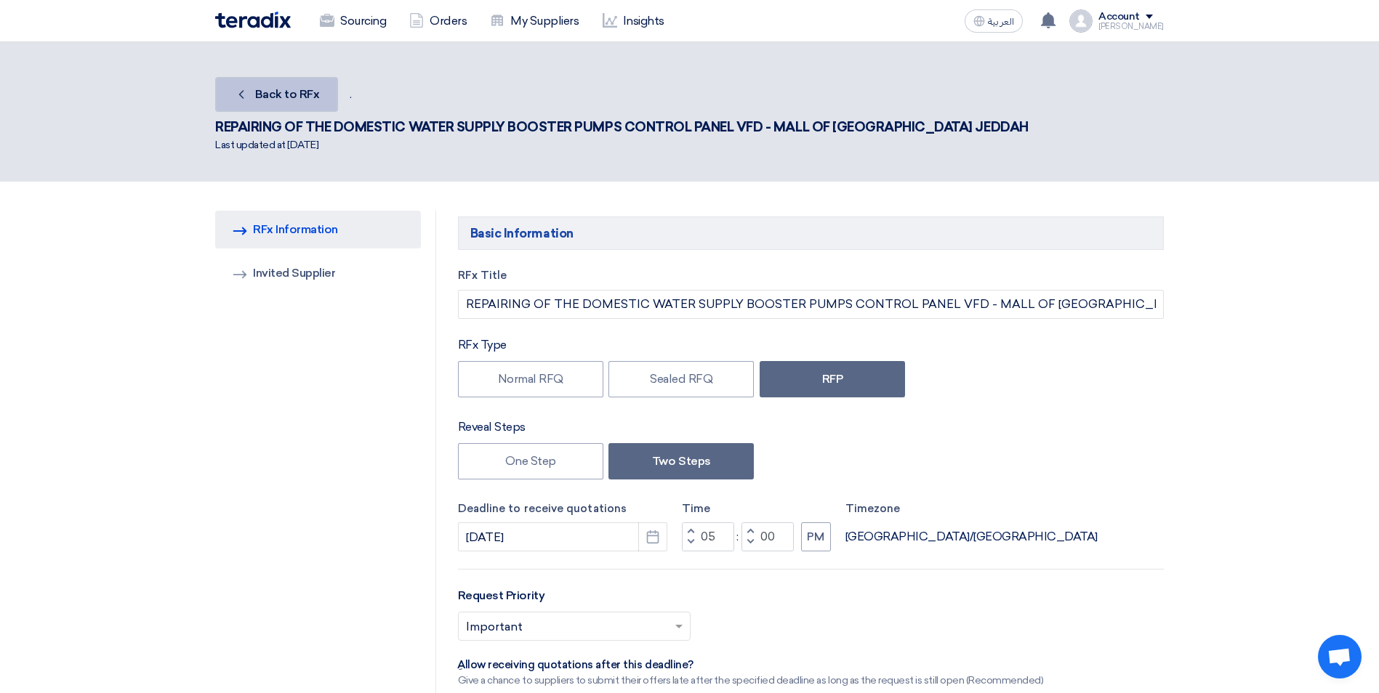
click at [249, 97] on link "Back Back to RFx" at bounding box center [276, 94] width 123 height 35
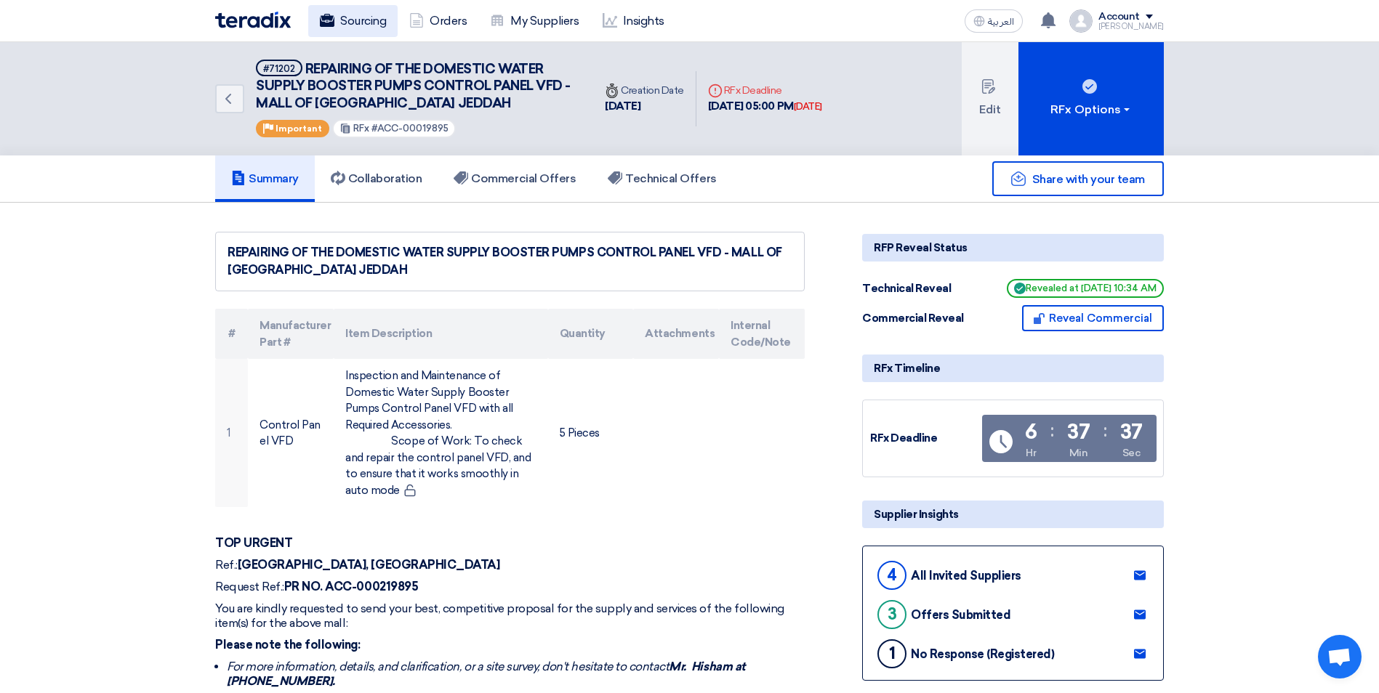
click at [364, 20] on link "Sourcing" at bounding box center [352, 21] width 89 height 32
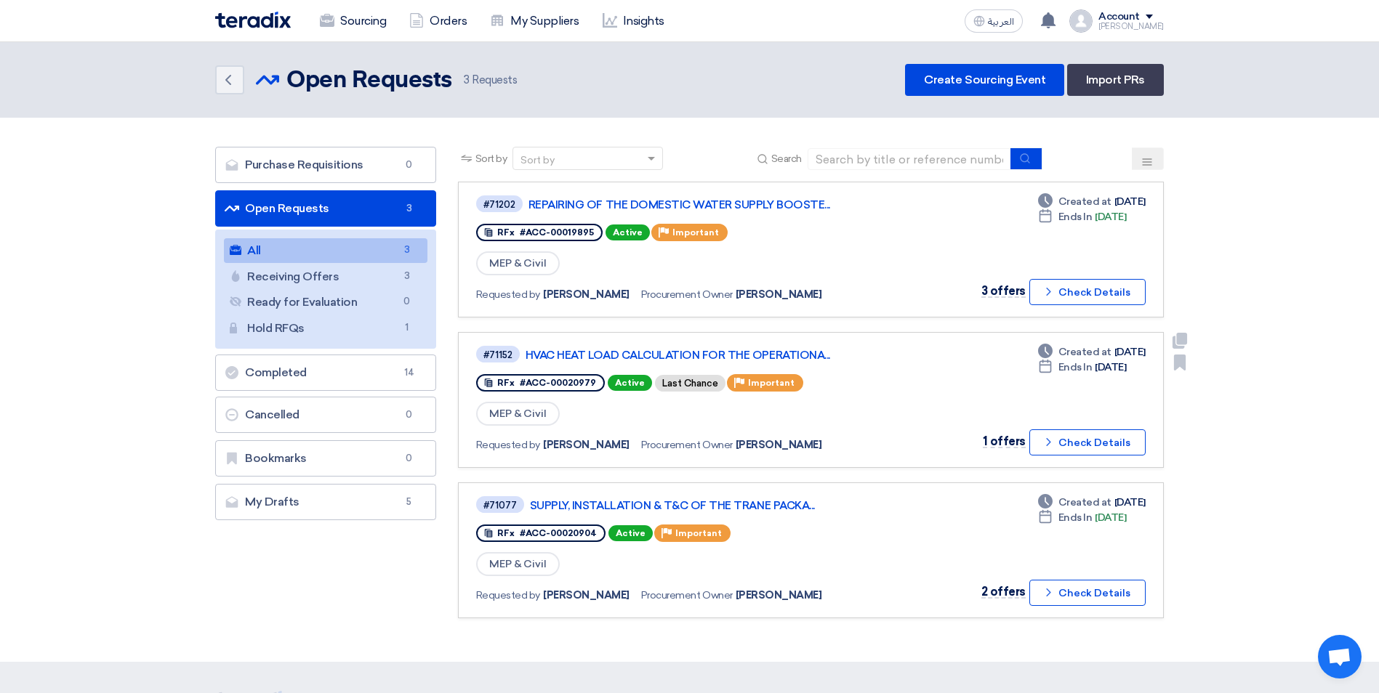
drag, startPoint x: 477, startPoint y: 446, endPoint x: 863, endPoint y: 451, distance: 385.9
click at [863, 451] on div "Requested by [PERSON_NAME] Procurement Owner [PERSON_NAME]" at bounding box center [682, 445] width 413 height 21
click at [1221, 312] on section "Purchase Requisitions Purchase Requisitions 0 Open Requests Open Requests 3 All…" at bounding box center [689, 390] width 1379 height 544
drag, startPoint x: 477, startPoint y: 296, endPoint x: 863, endPoint y: 302, distance: 385.2
click at [863, 302] on div "Requested by [PERSON_NAME] Procurement Owner [PERSON_NAME]" at bounding box center [684, 294] width 416 height 21
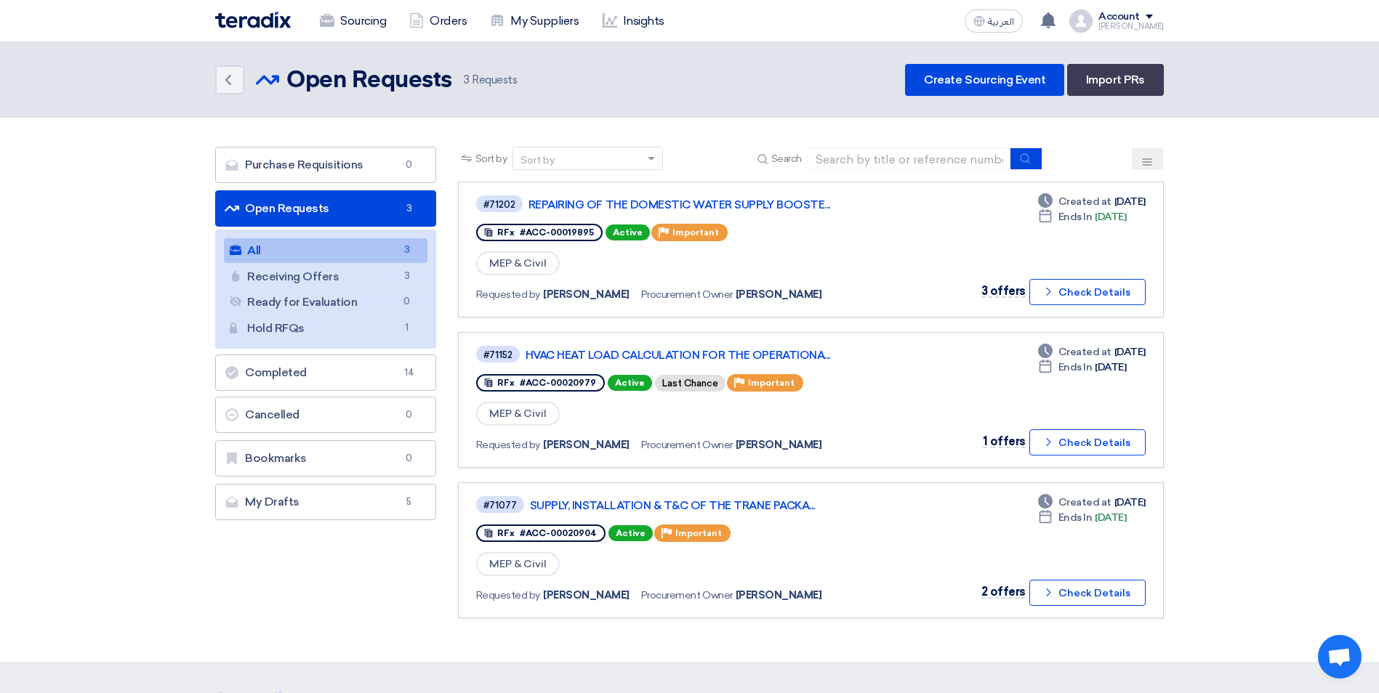
click at [1220, 294] on section "Purchase Requisitions Purchase Requisitions 0 Open Requests Open Requests 3 All…" at bounding box center [689, 390] width 1379 height 544
click at [727, 504] on link "SUPPLY, INSTALLATION & T&C OF THE TRANE PACKA..." at bounding box center [711, 505] width 363 height 13
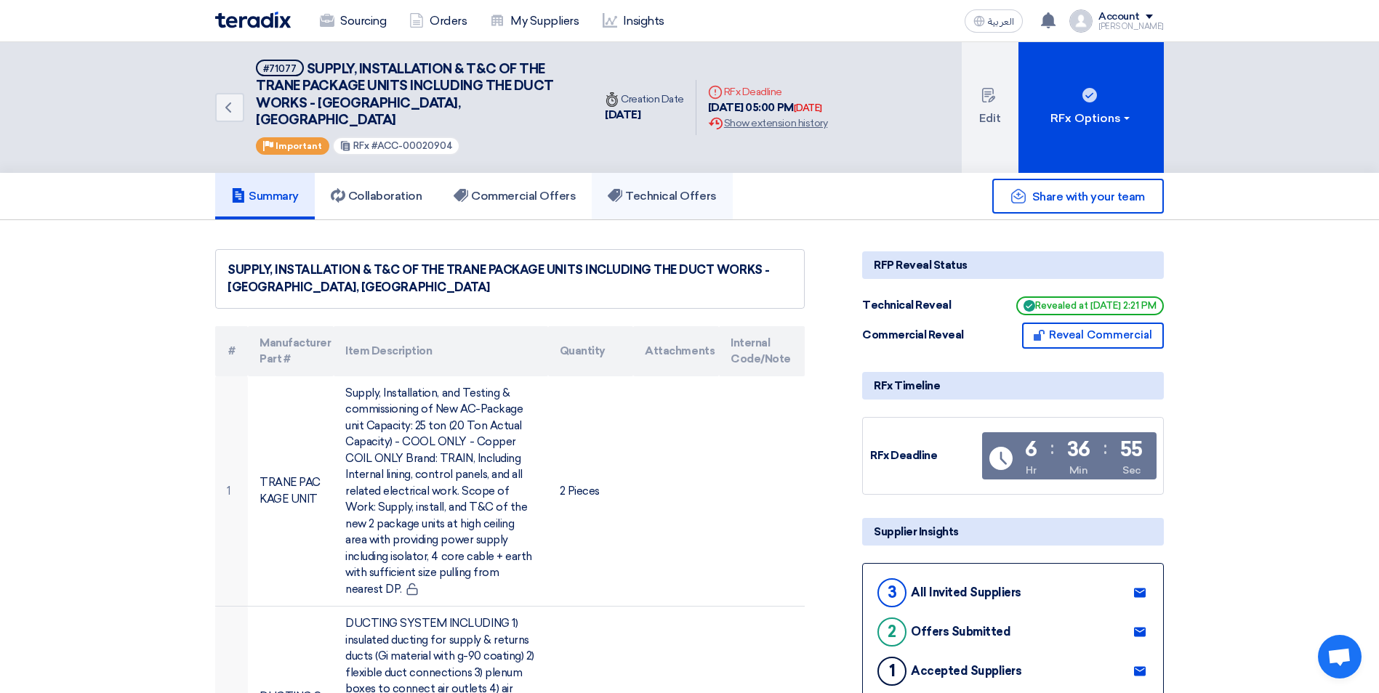
click at [659, 173] on link "Technical Offers" at bounding box center [662, 196] width 140 height 47
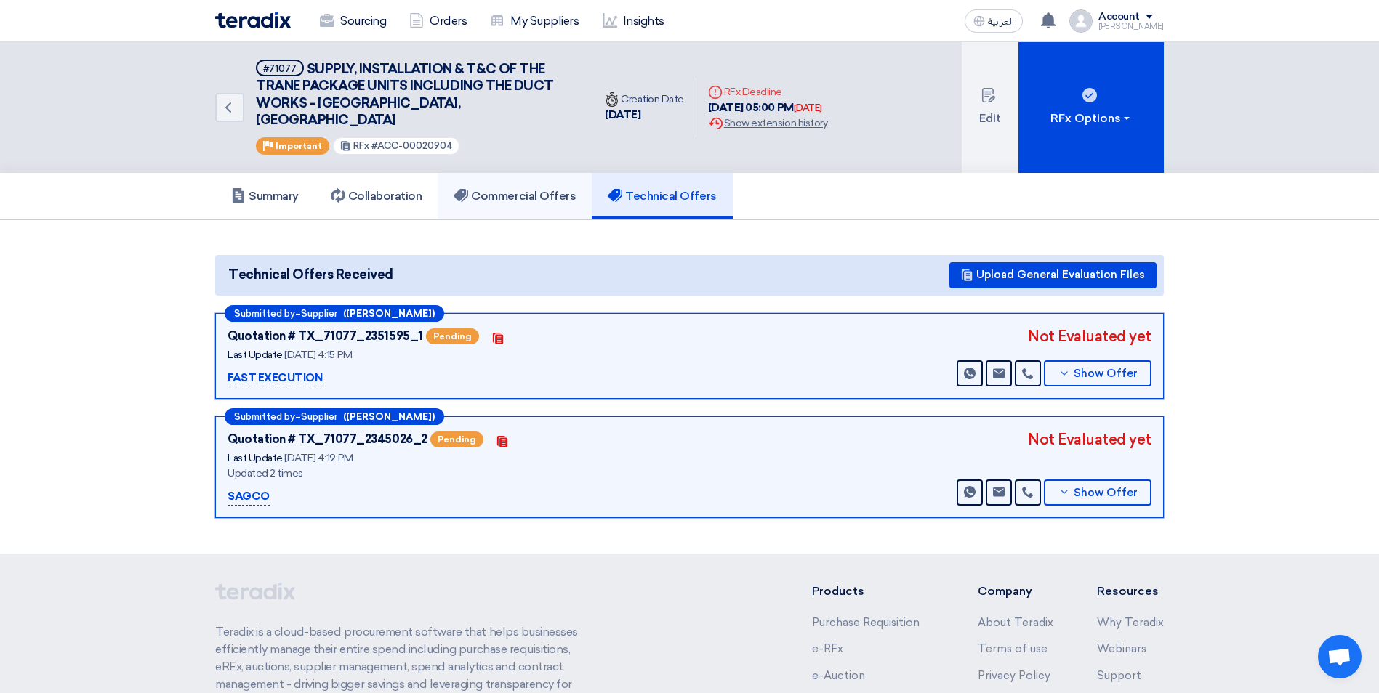
click at [506, 189] on h5 "Commercial Offers" at bounding box center [514, 196] width 122 height 15
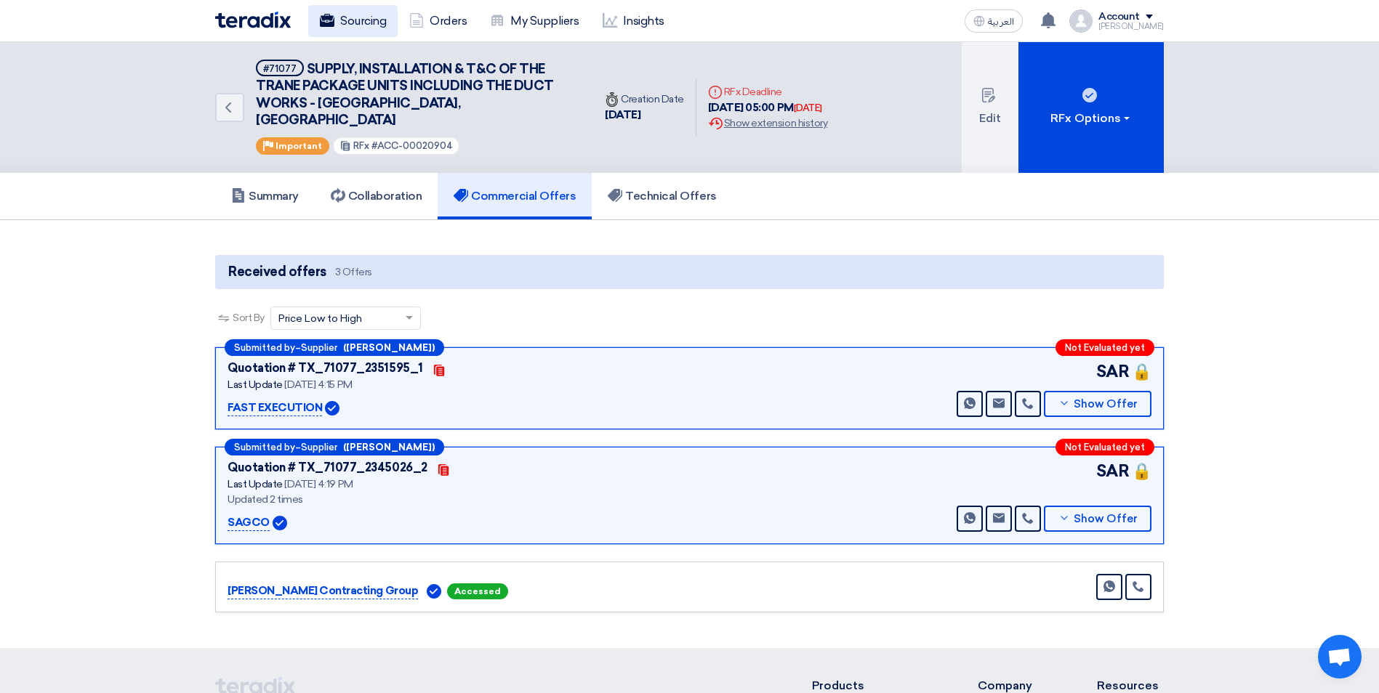
click at [314, 17] on link "Sourcing" at bounding box center [352, 21] width 89 height 32
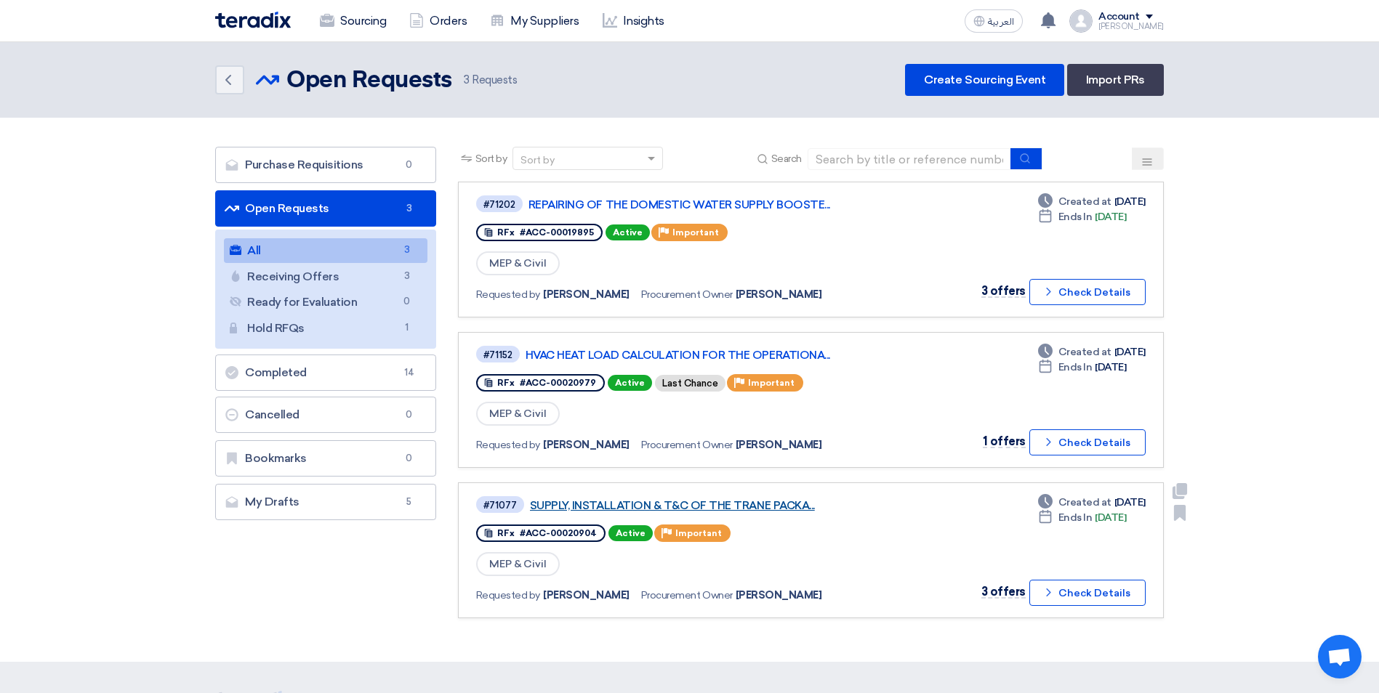
click at [731, 506] on link "SUPPLY, INSTALLATION & T&C OF THE TRANE PACKA..." at bounding box center [711, 505] width 363 height 13
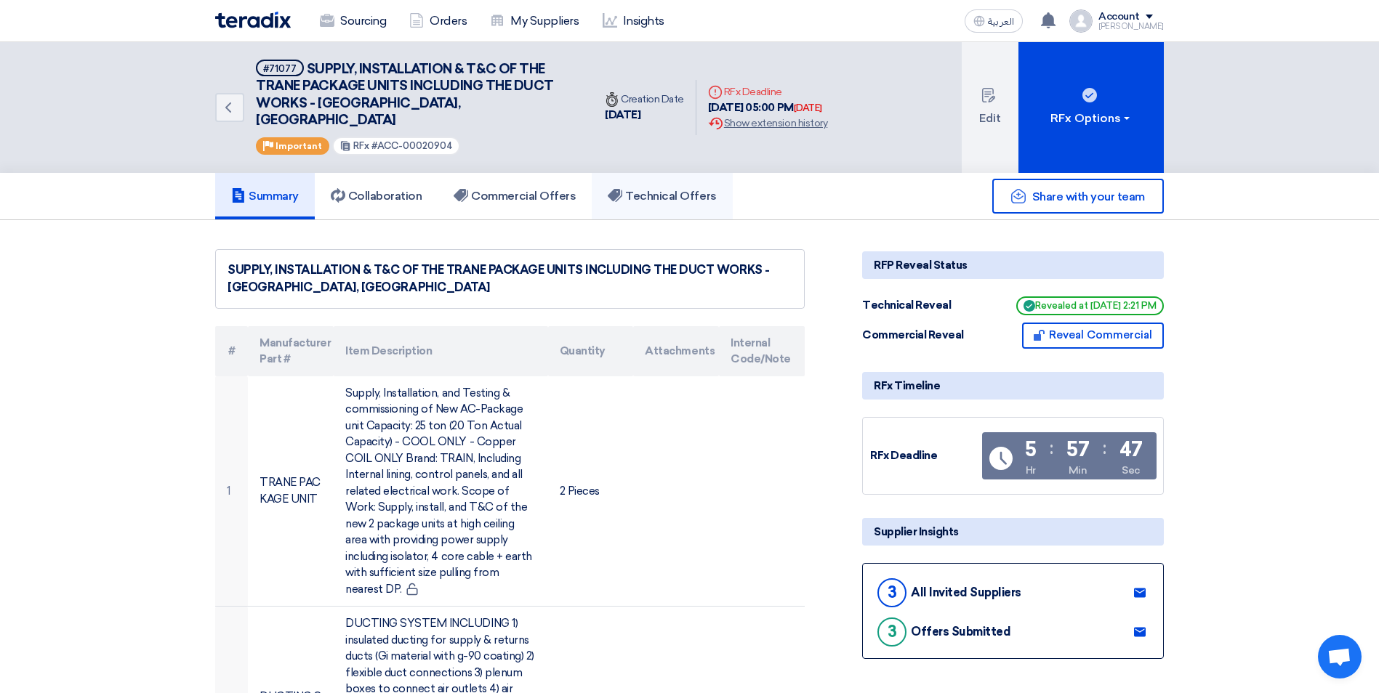
click at [647, 189] on h5 "Technical Offers" at bounding box center [662, 196] width 108 height 15
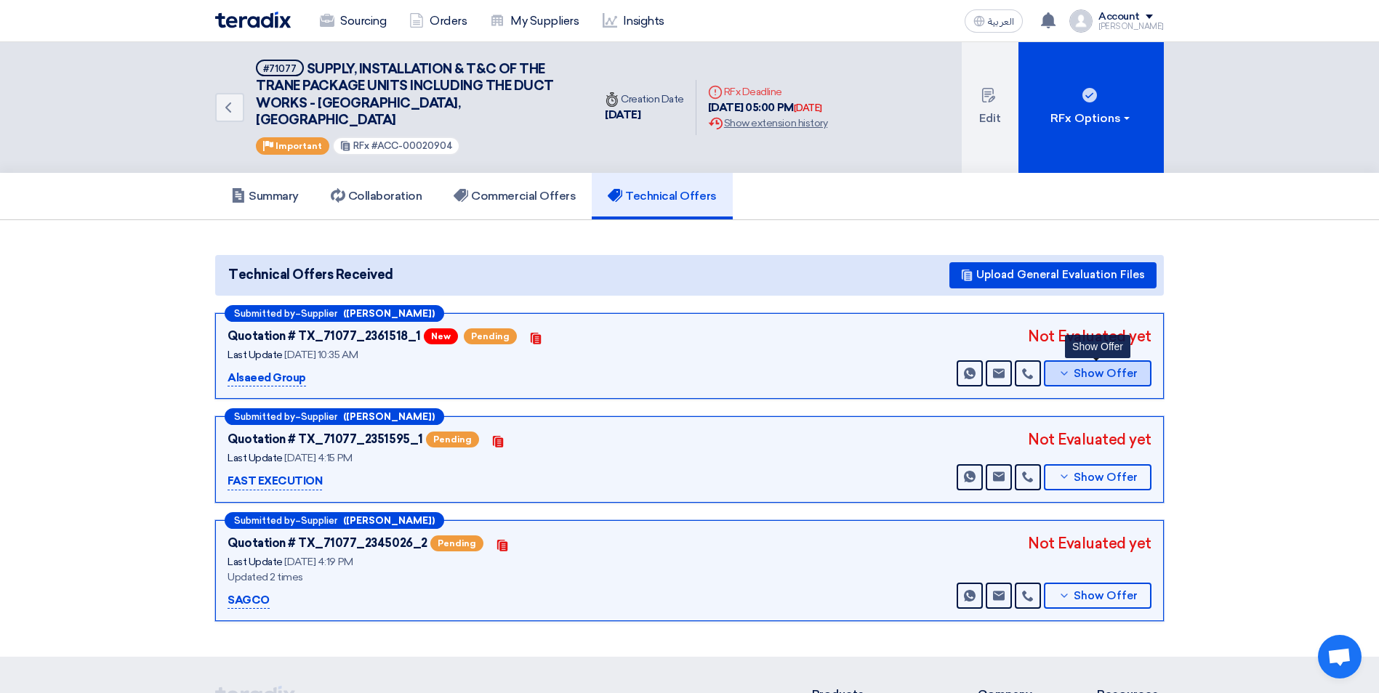
click at [1060, 368] on icon at bounding box center [1064, 374] width 12 height 12
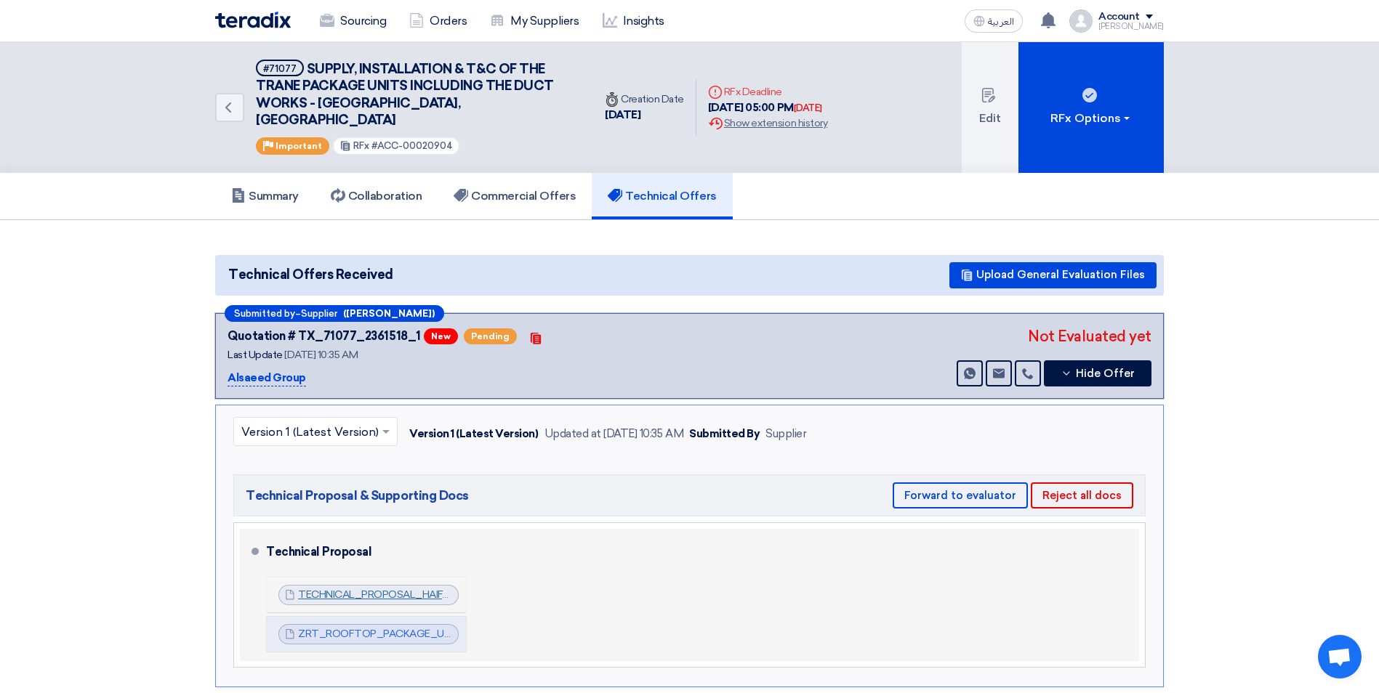
click at [432, 589] on link "TECHNICAL_PROPOSAL_HAIFA_MALL_1756884507574.pdf" at bounding box center [441, 595] width 286 height 12
click at [404, 628] on link "ZRT_ROOFTOP_PACKAGE_UNIT__CATLOG_1756884519276.pdf" at bounding box center [456, 634] width 317 height 12
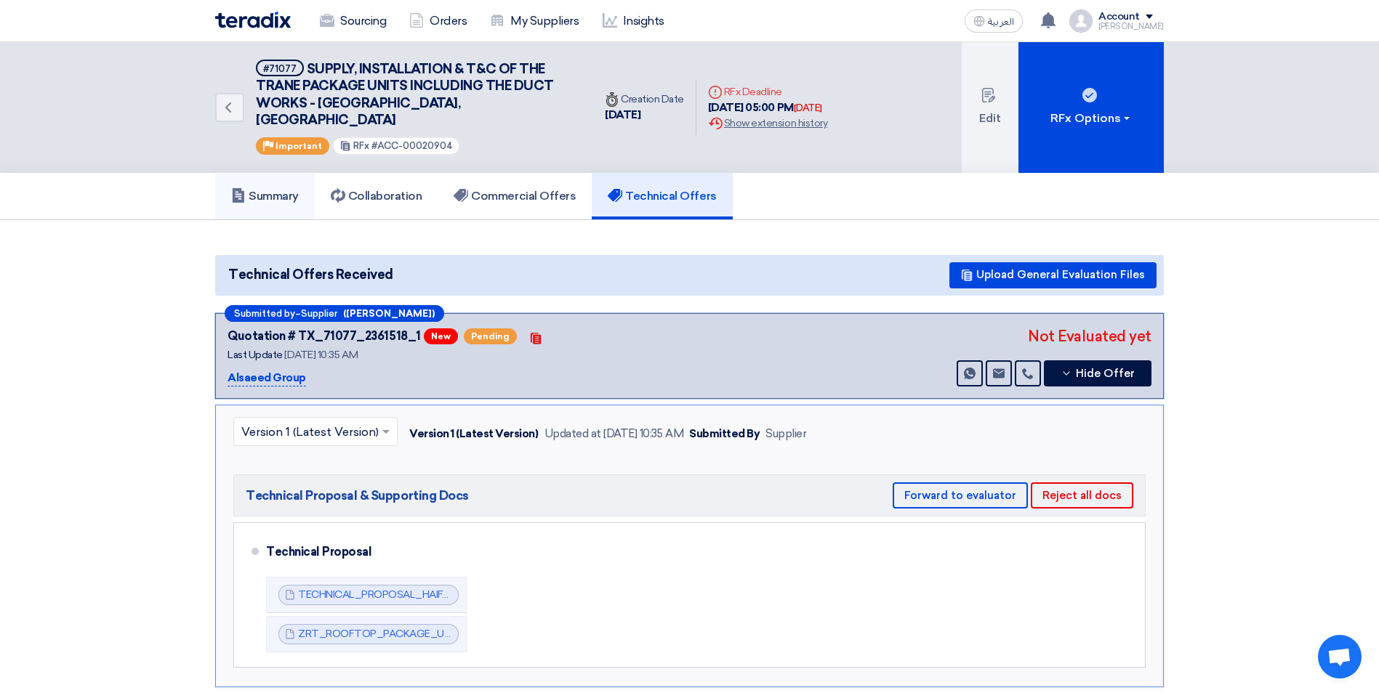
click at [268, 189] on h5 "Summary" at bounding box center [265, 196] width 68 height 15
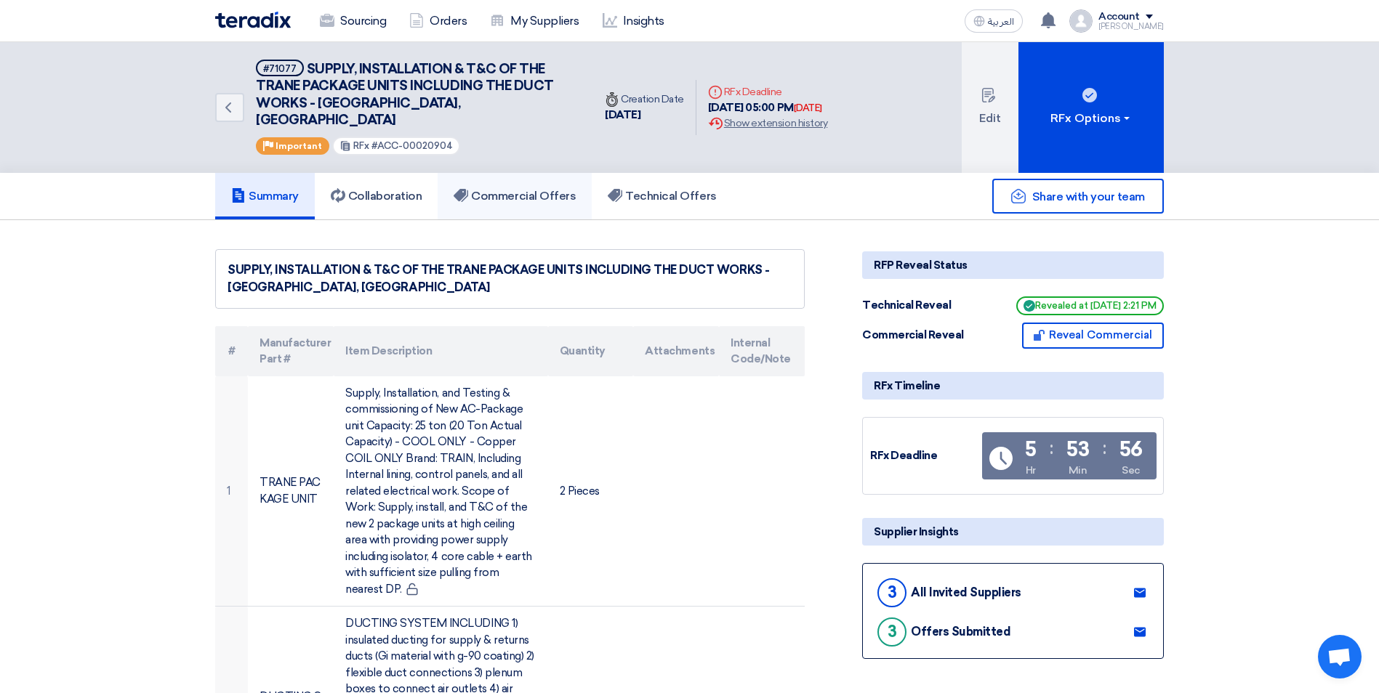
click at [517, 189] on h5 "Commercial Offers" at bounding box center [514, 196] width 122 height 15
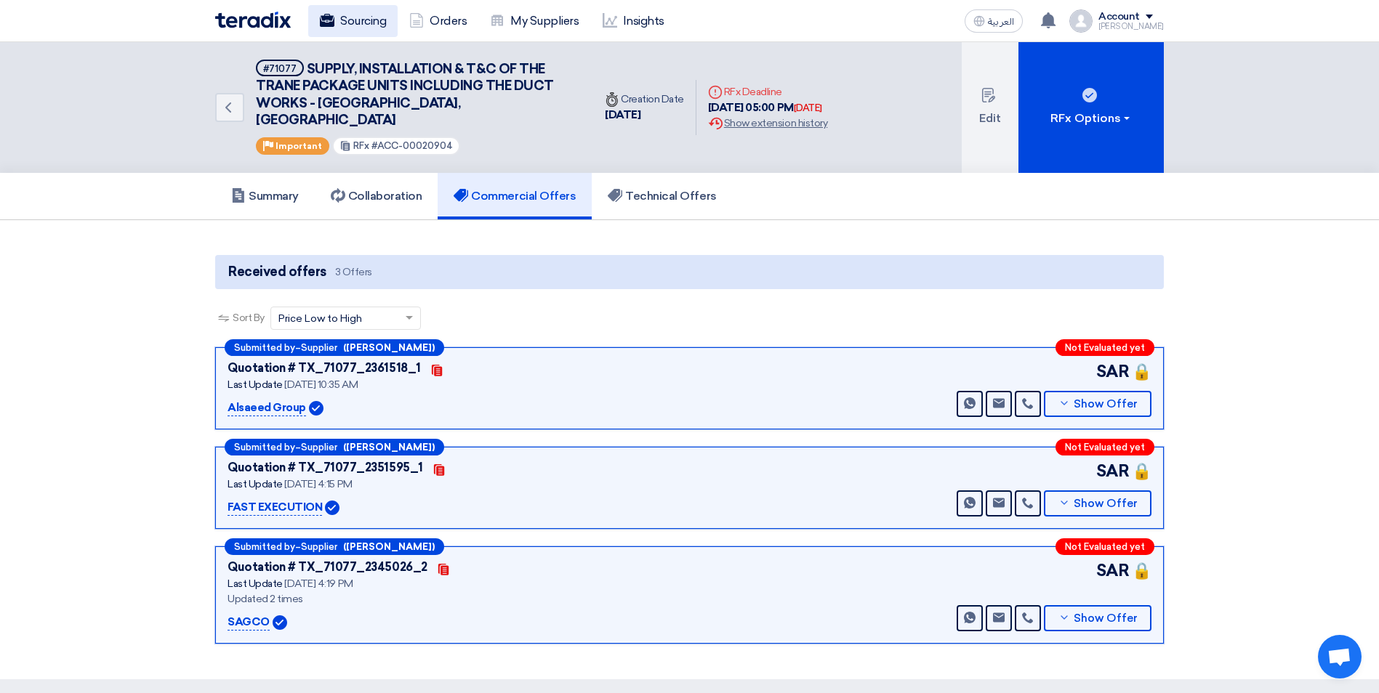
click at [350, 12] on link "Sourcing" at bounding box center [352, 21] width 89 height 32
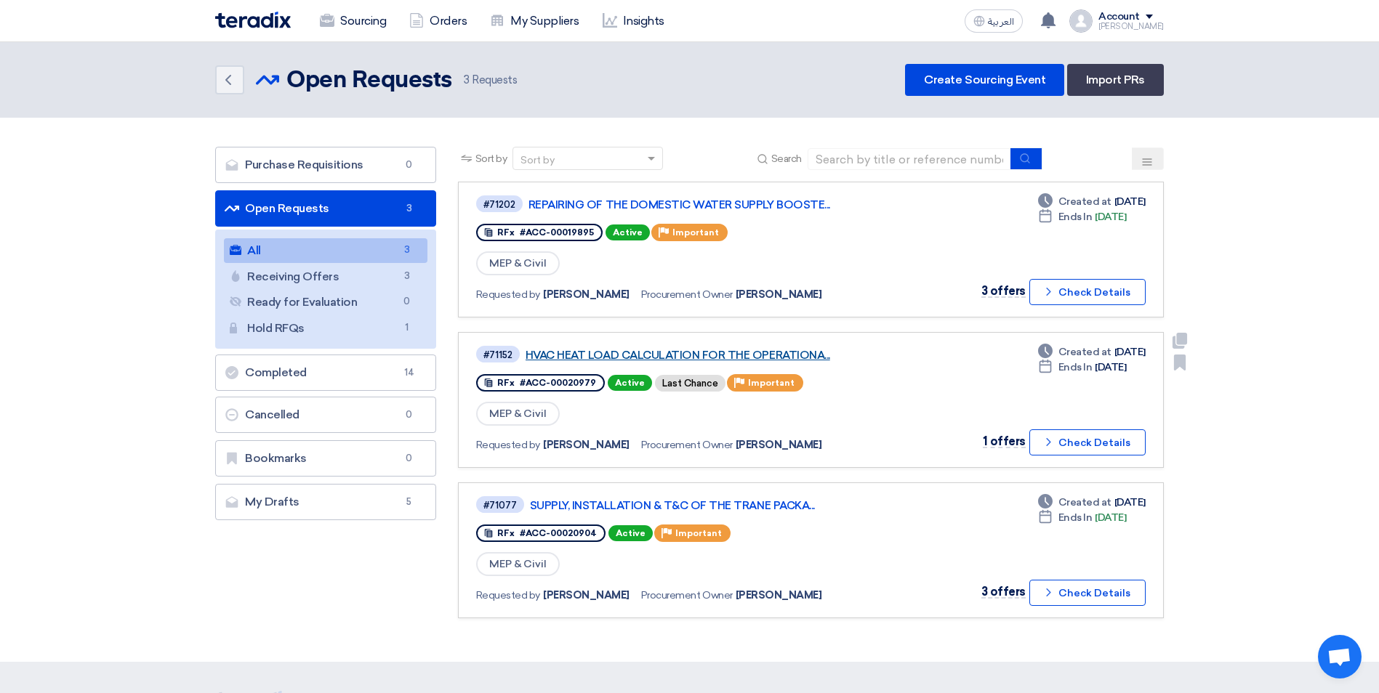
click at [715, 358] on link "HVAC HEAT LOAD CALCULATION FOR THE OPERATIONA..." at bounding box center [706, 355] width 363 height 13
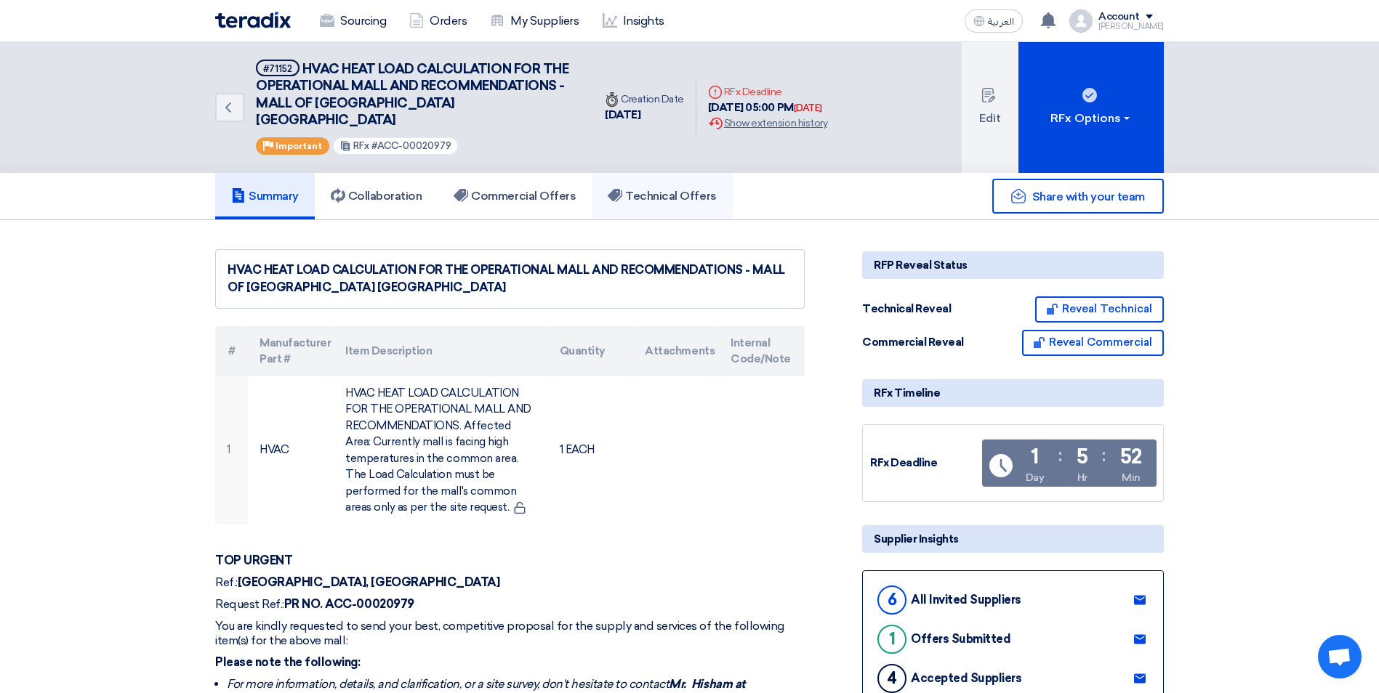
click at [671, 189] on h5 "Technical Offers" at bounding box center [662, 196] width 108 height 15
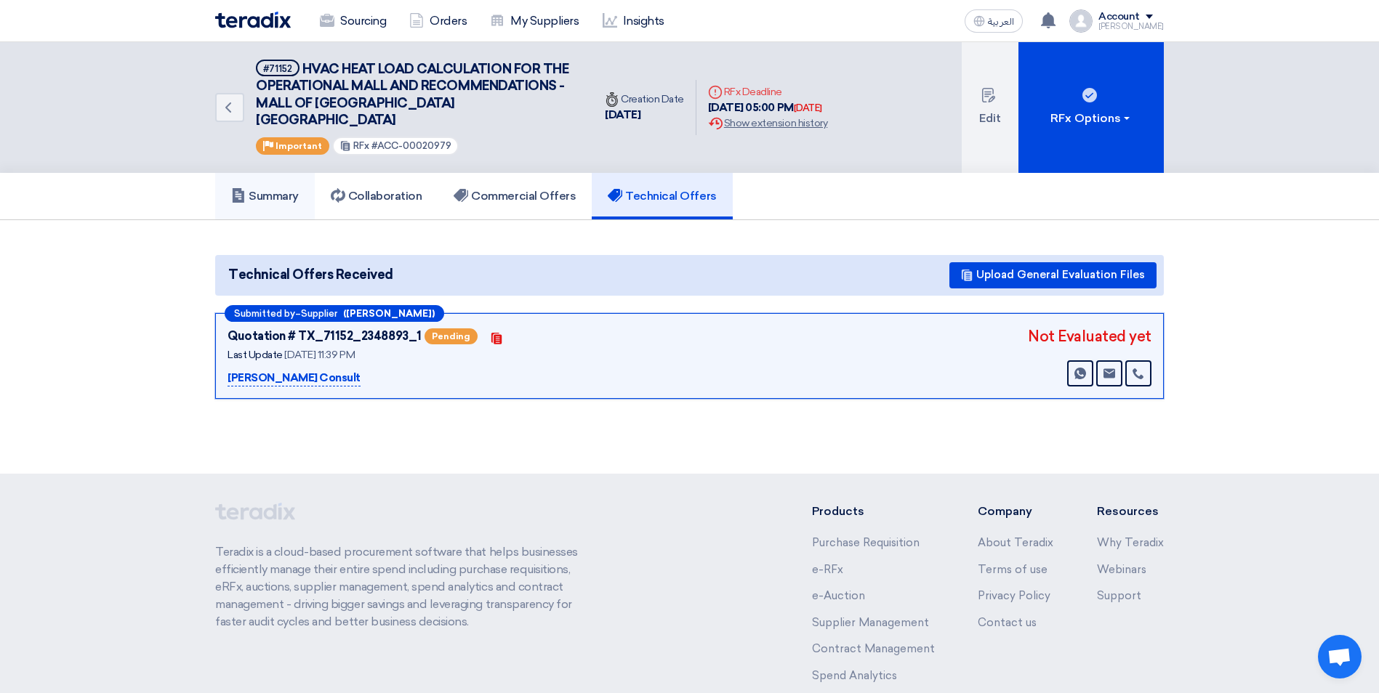
click at [257, 189] on h5 "Summary" at bounding box center [265, 196] width 68 height 15
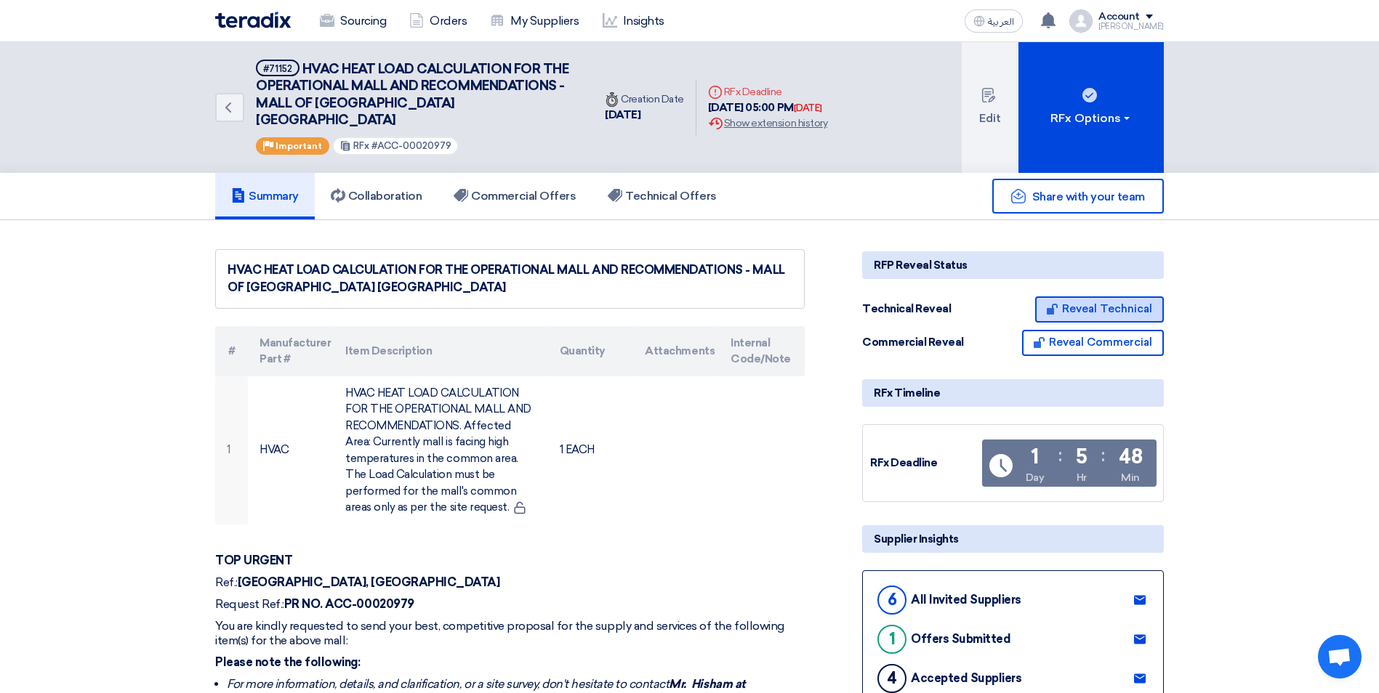
click at [1111, 296] on button "Reveal Technical" at bounding box center [1099, 309] width 129 height 26
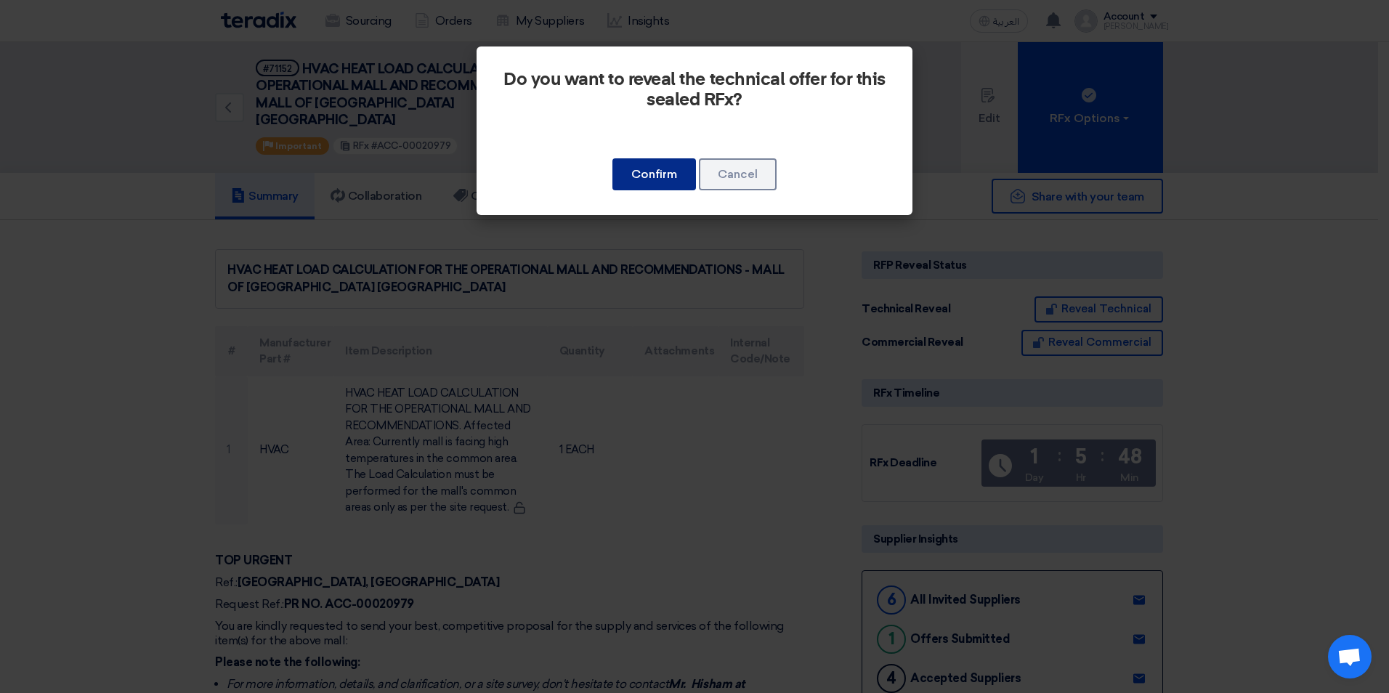
click at [668, 172] on button "Confirm" at bounding box center [655, 174] width 84 height 32
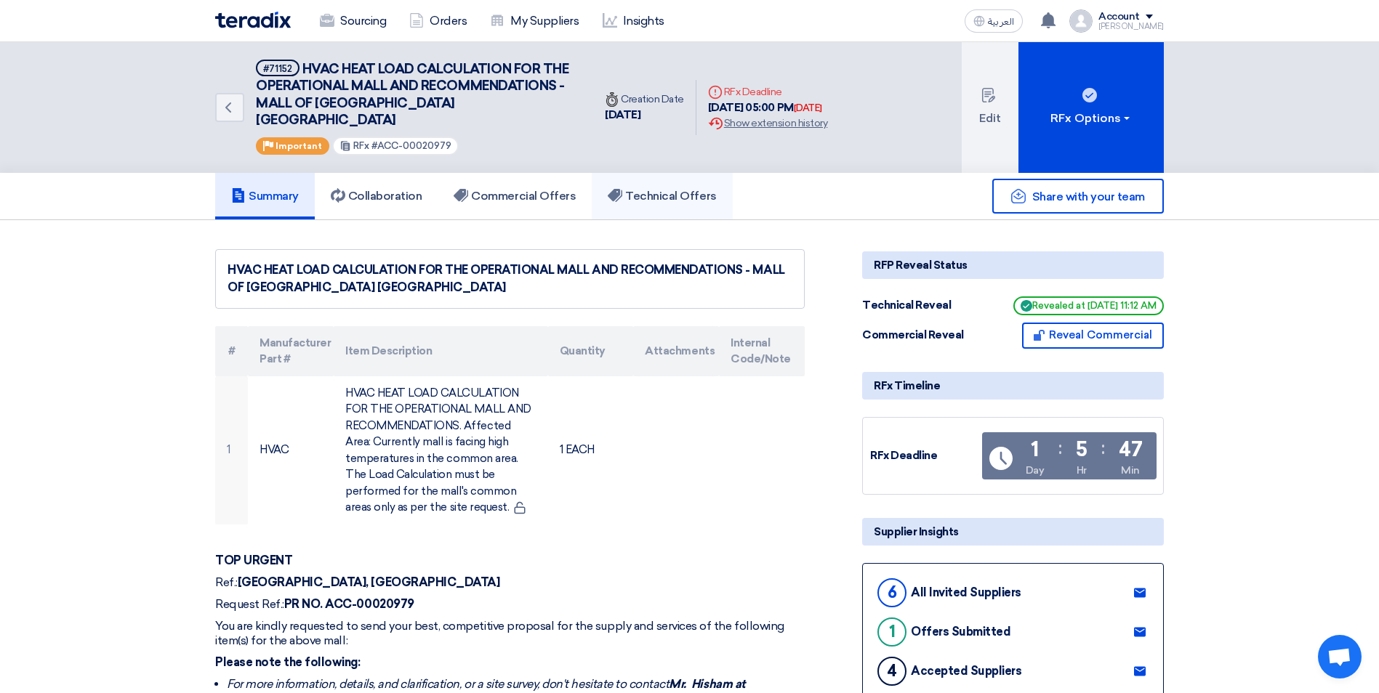
click at [629, 189] on h5 "Technical Offers" at bounding box center [662, 196] width 108 height 15
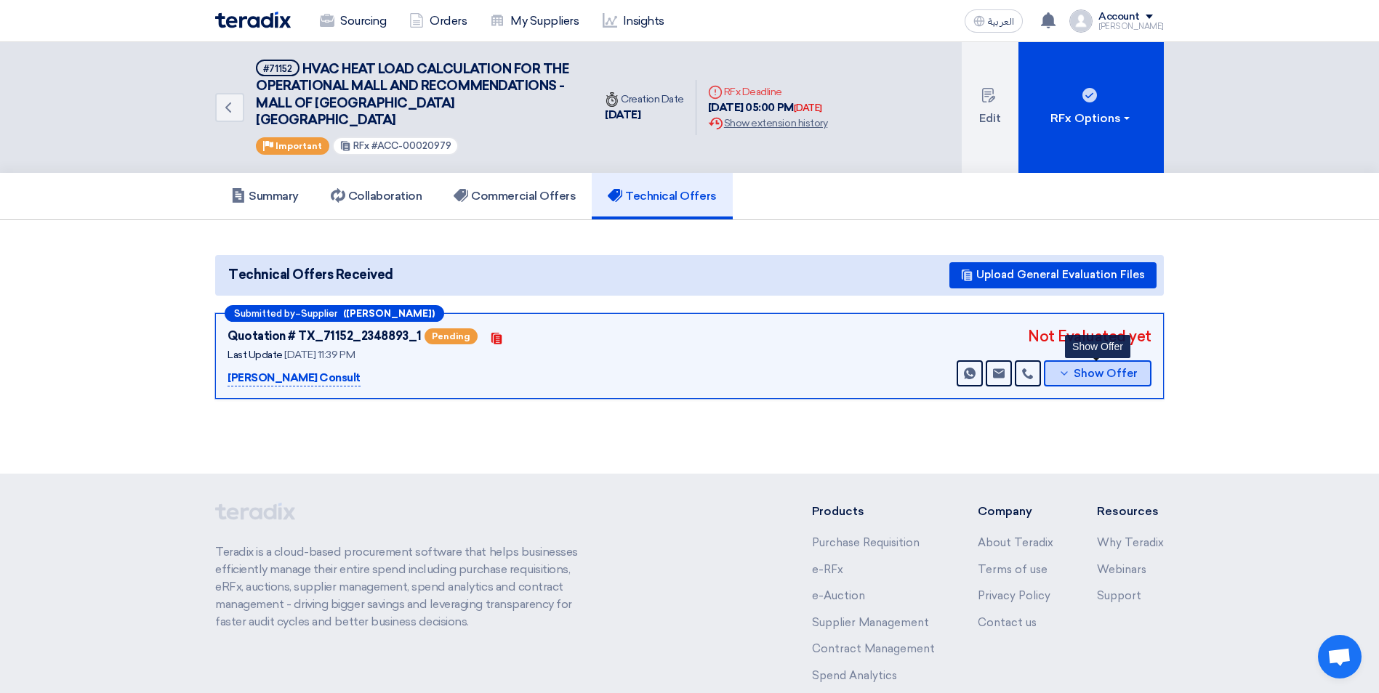
click at [1092, 368] on span "Show Offer" at bounding box center [1105, 373] width 64 height 11
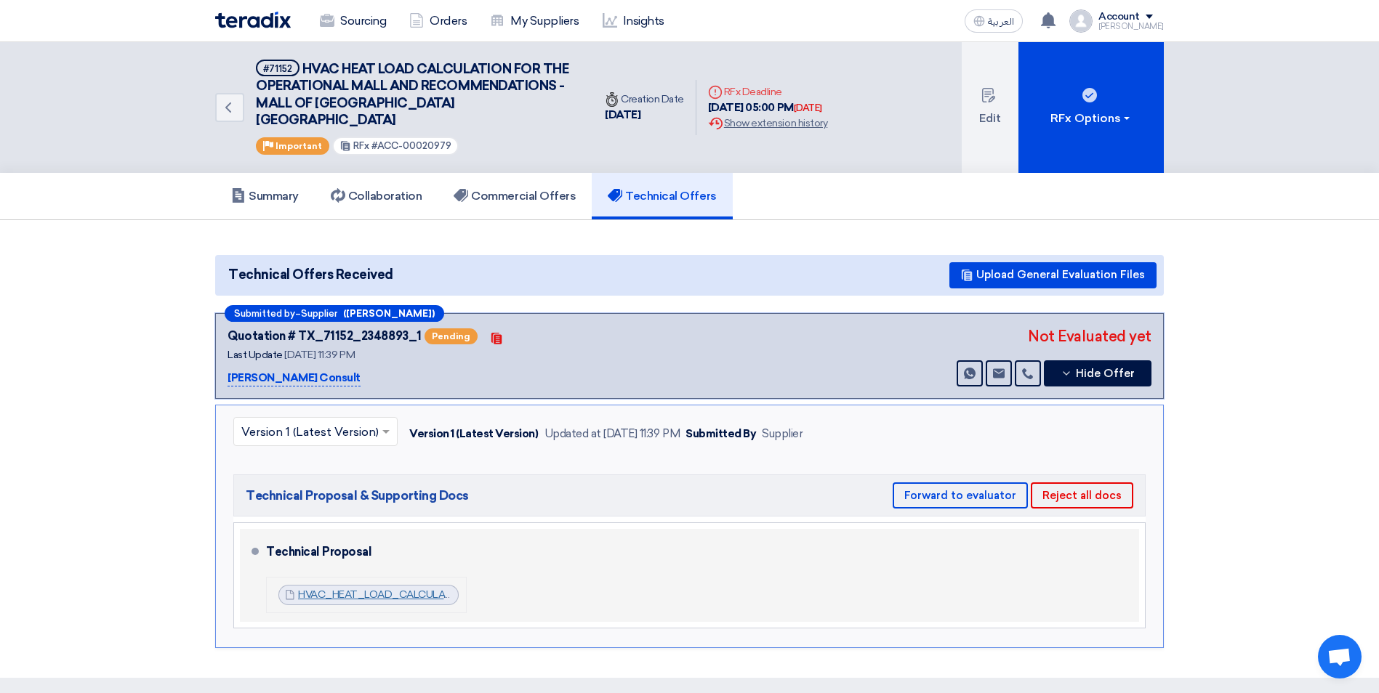
click at [400, 589] on link "HVAC_HEAT_LOAD_CALCULATION_FOR_THE_OPERATIONAL_MALL_AND_RECOMMENDATIONS__MALL_O…" at bounding box center [692, 595] width 789 height 12
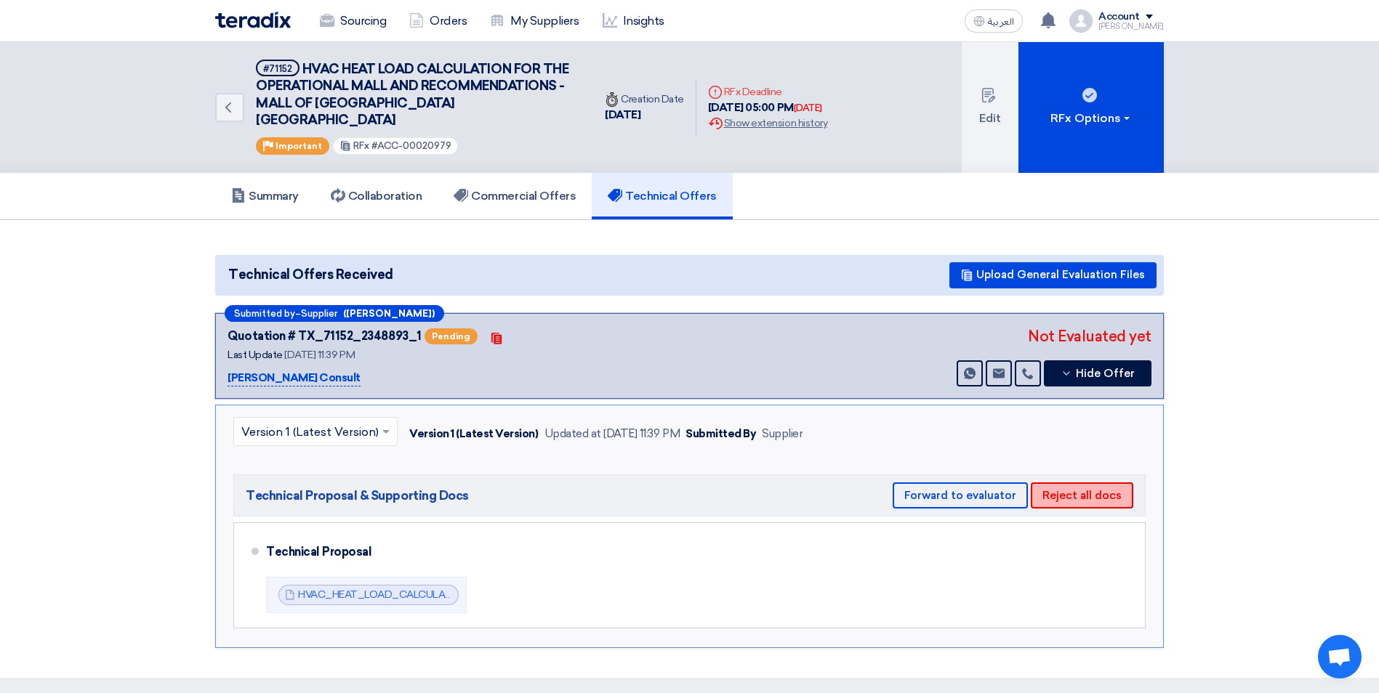
click at [1086, 483] on button "Reject all docs" at bounding box center [1081, 496] width 102 height 26
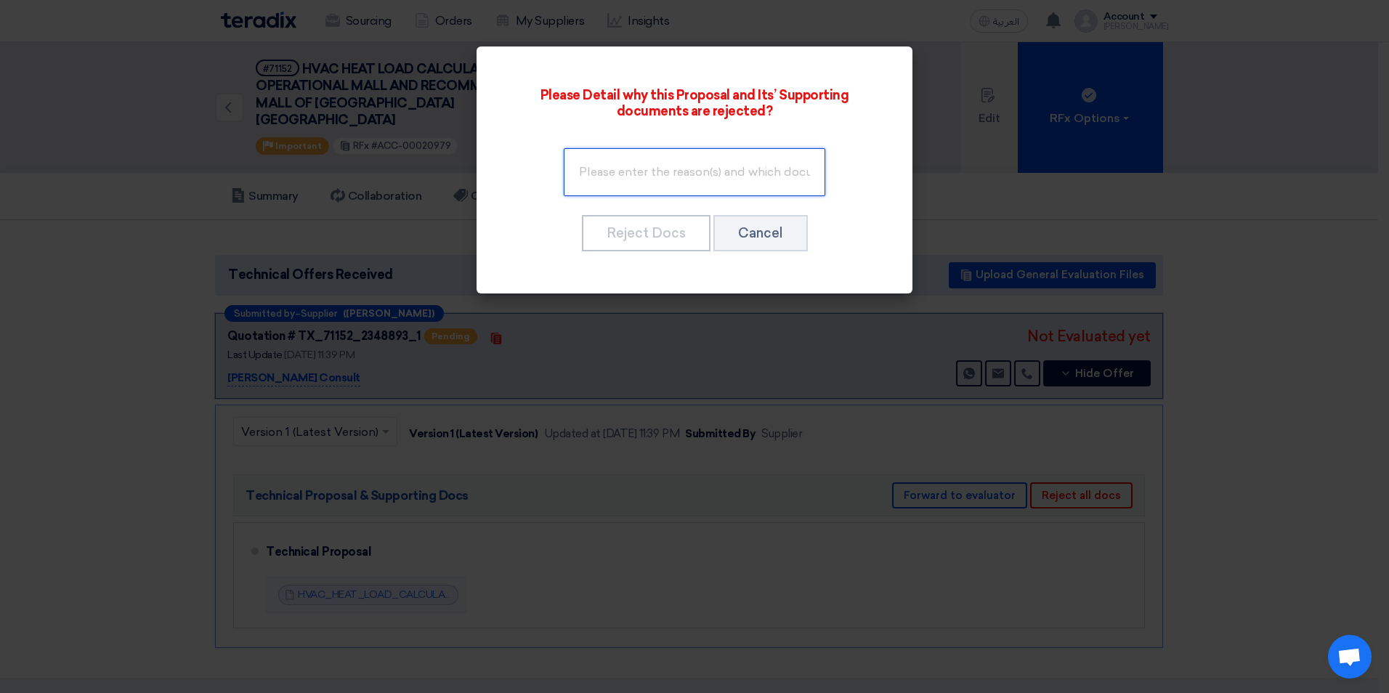
click at [695, 174] on input "text" at bounding box center [695, 172] width 262 height 48
click at [759, 182] on input "Remove the commercial parts from the technical" at bounding box center [695, 172] width 262 height 48
drag, startPoint x: 705, startPoint y: 173, endPoint x: 682, endPoint y: 173, distance: 22.5
click at [682, 173] on input "Remove the commercial parts from the technical" at bounding box center [695, 172] width 262 height 48
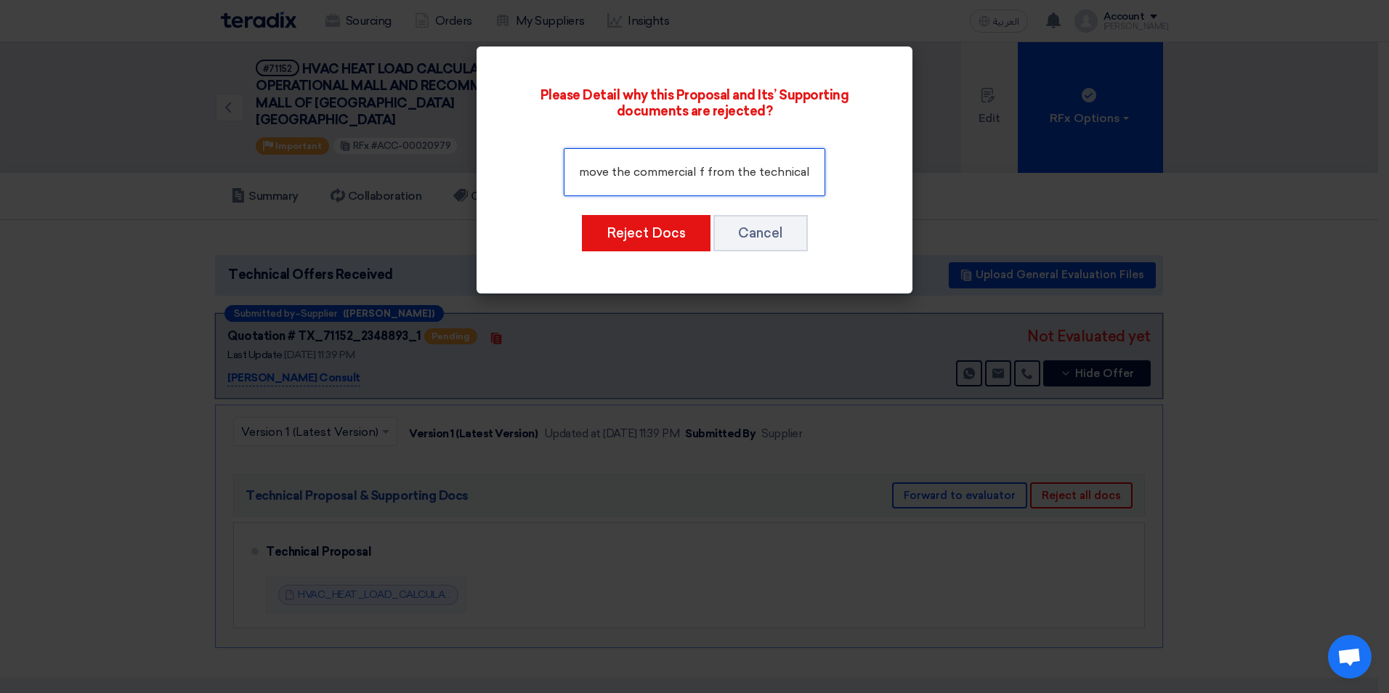
scroll to position [0, 14]
type input "Remove the commercial figures from the technical"
click at [892, 195] on div "Please Detail why this Proposal and Its’ Supporting documents are rejected? Rem…" at bounding box center [694, 170] width 401 height 212
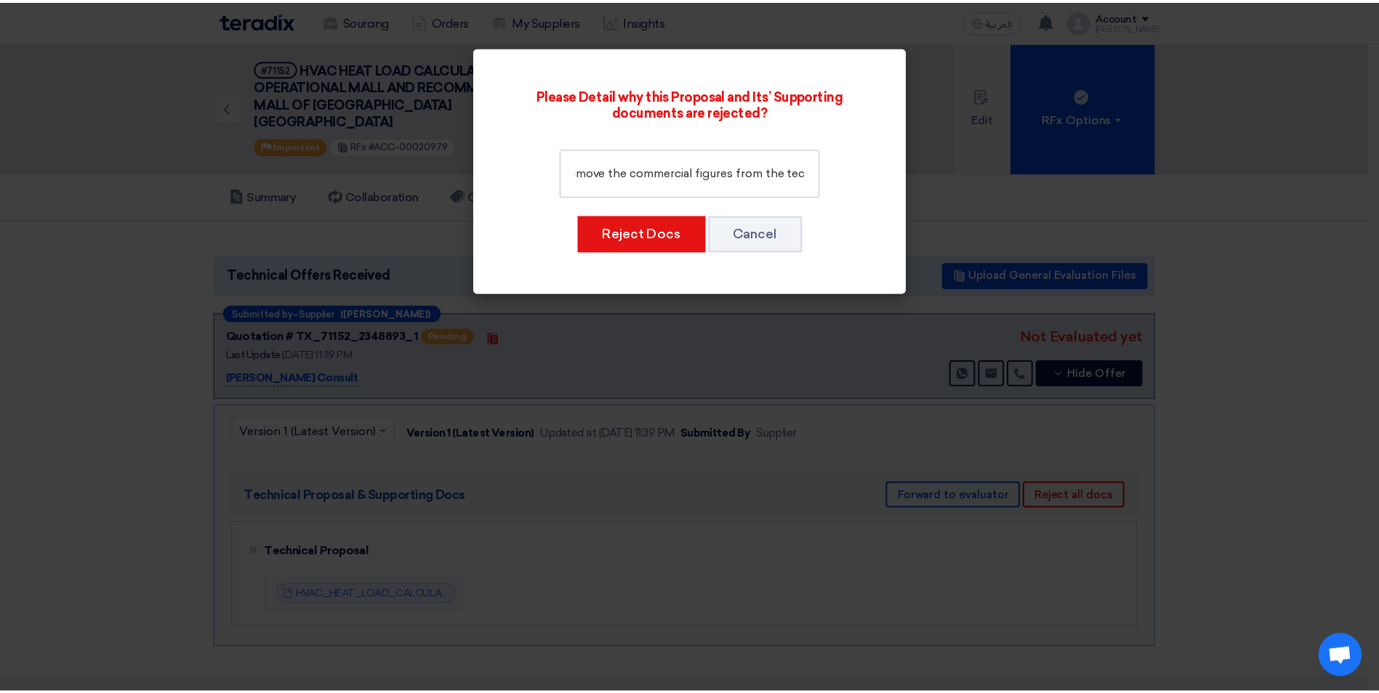
scroll to position [0, 0]
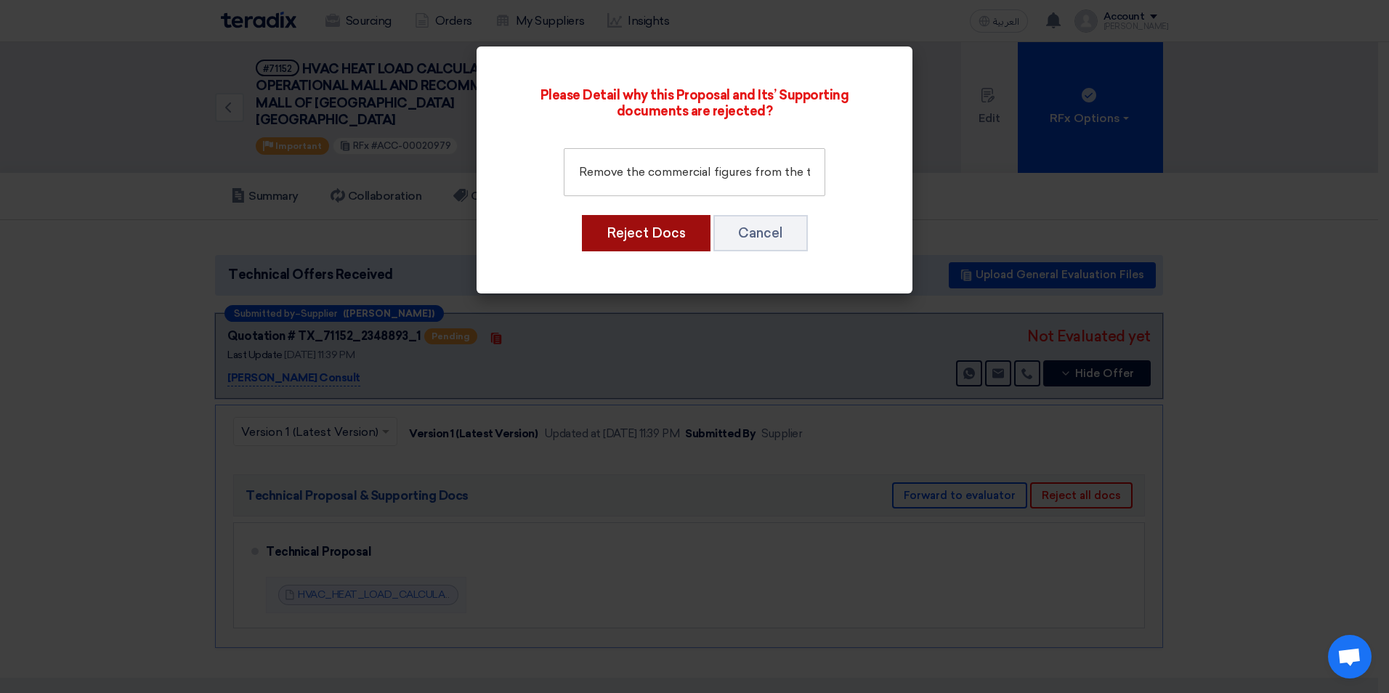
click at [655, 244] on button "Reject Docs" at bounding box center [646, 233] width 129 height 36
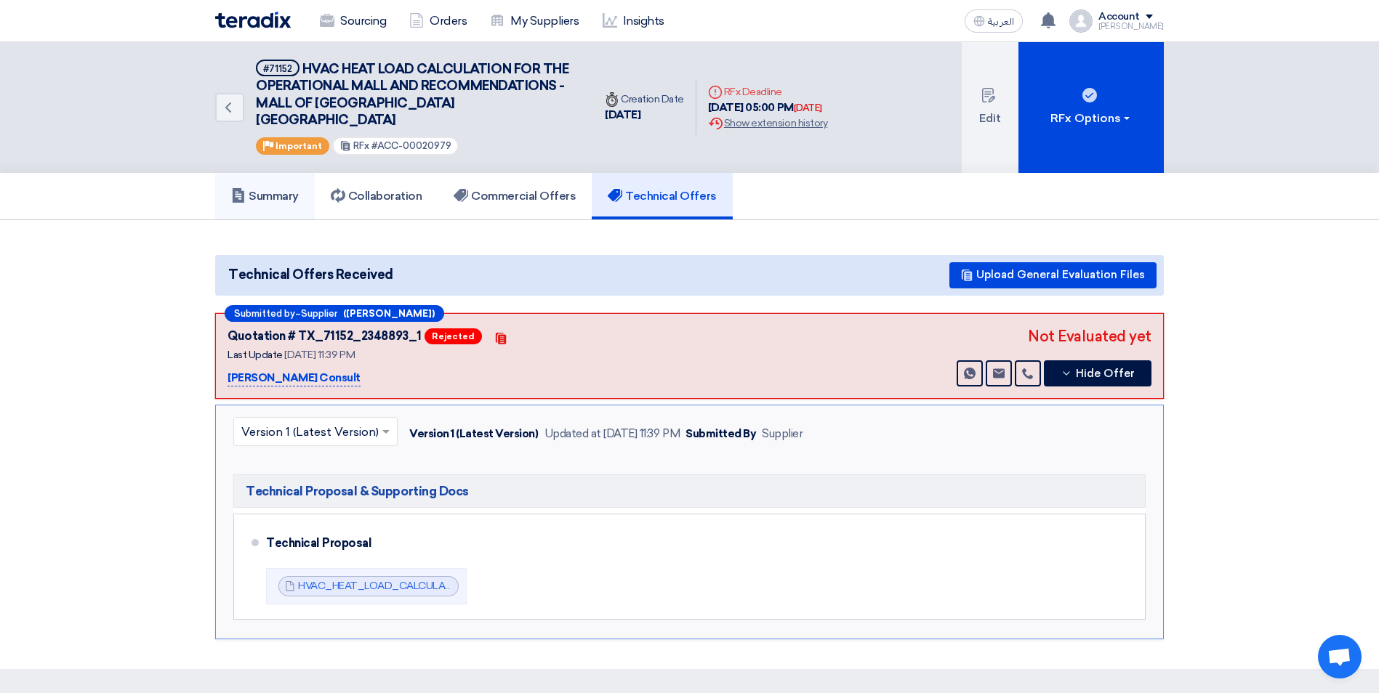
click at [291, 188] on link "Summary" at bounding box center [265, 196] width 100 height 47
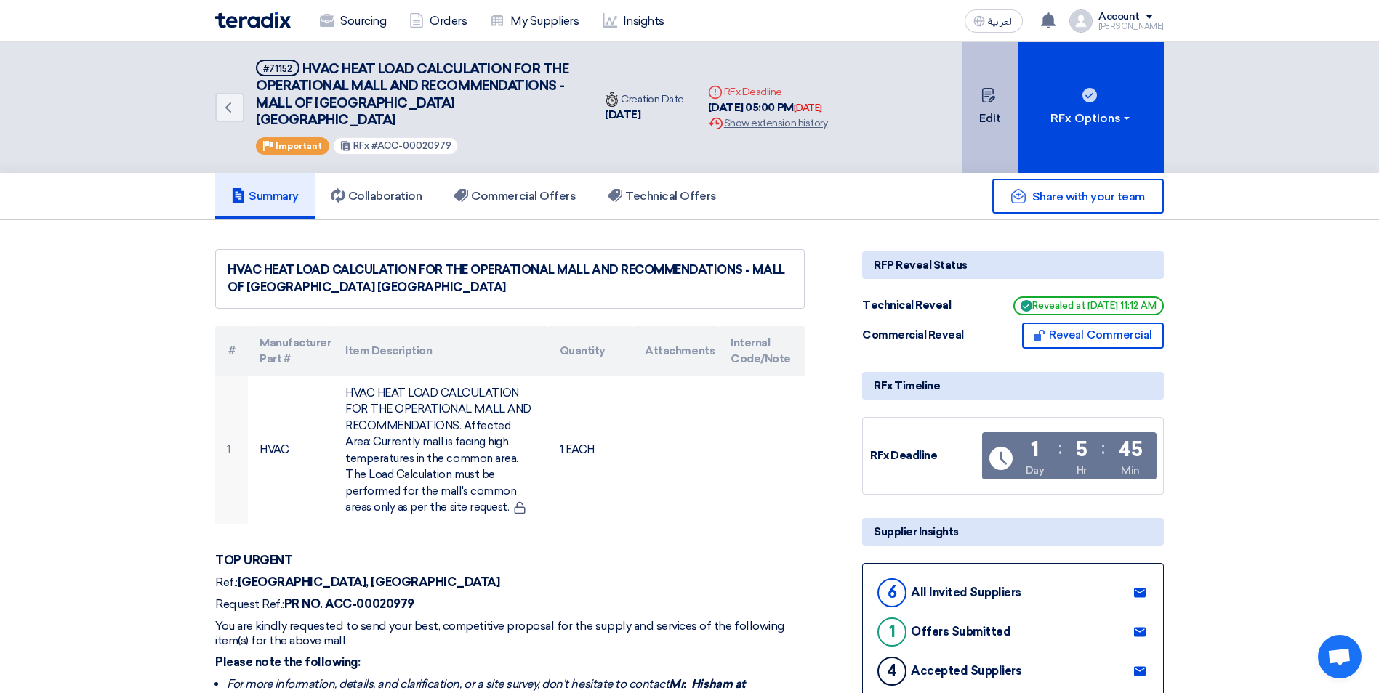
click at [972, 121] on button "Edit" at bounding box center [989, 107] width 57 height 131
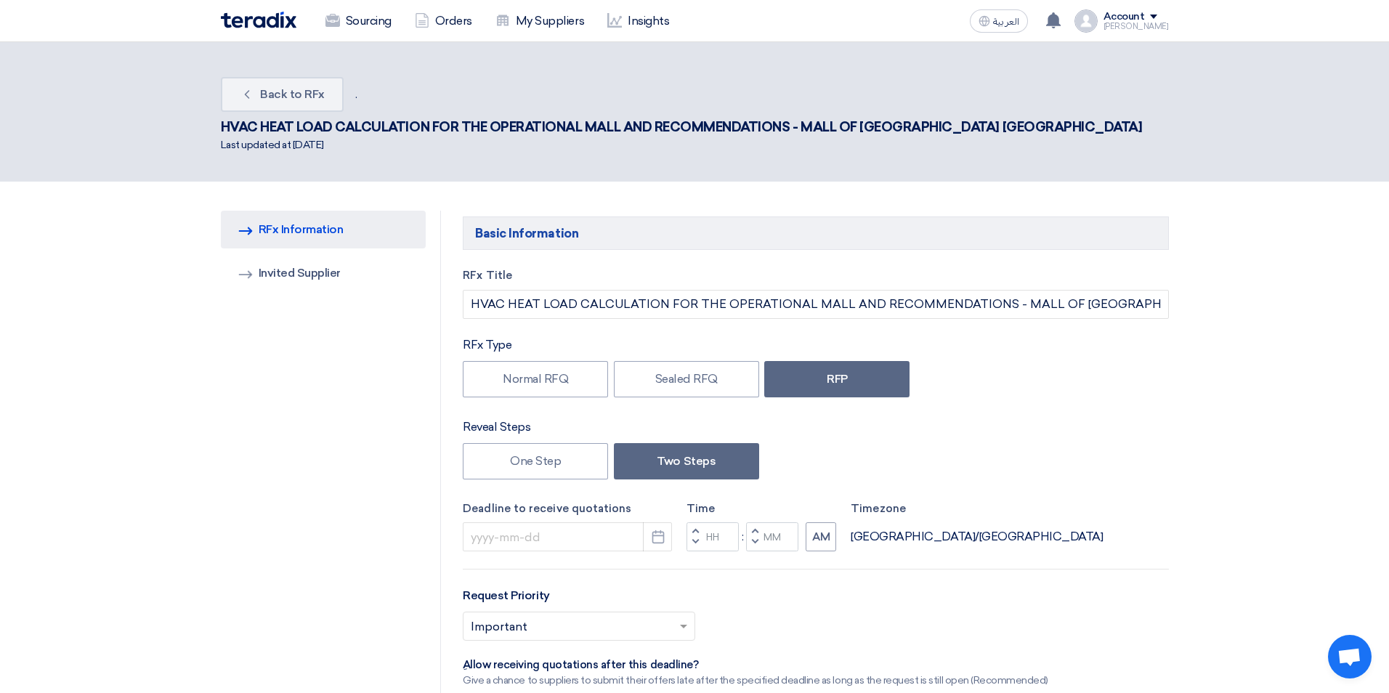
type input "[DATE]"
type input "05"
type input "00"
click at [653, 530] on use "button" at bounding box center [653, 536] width 12 height 13
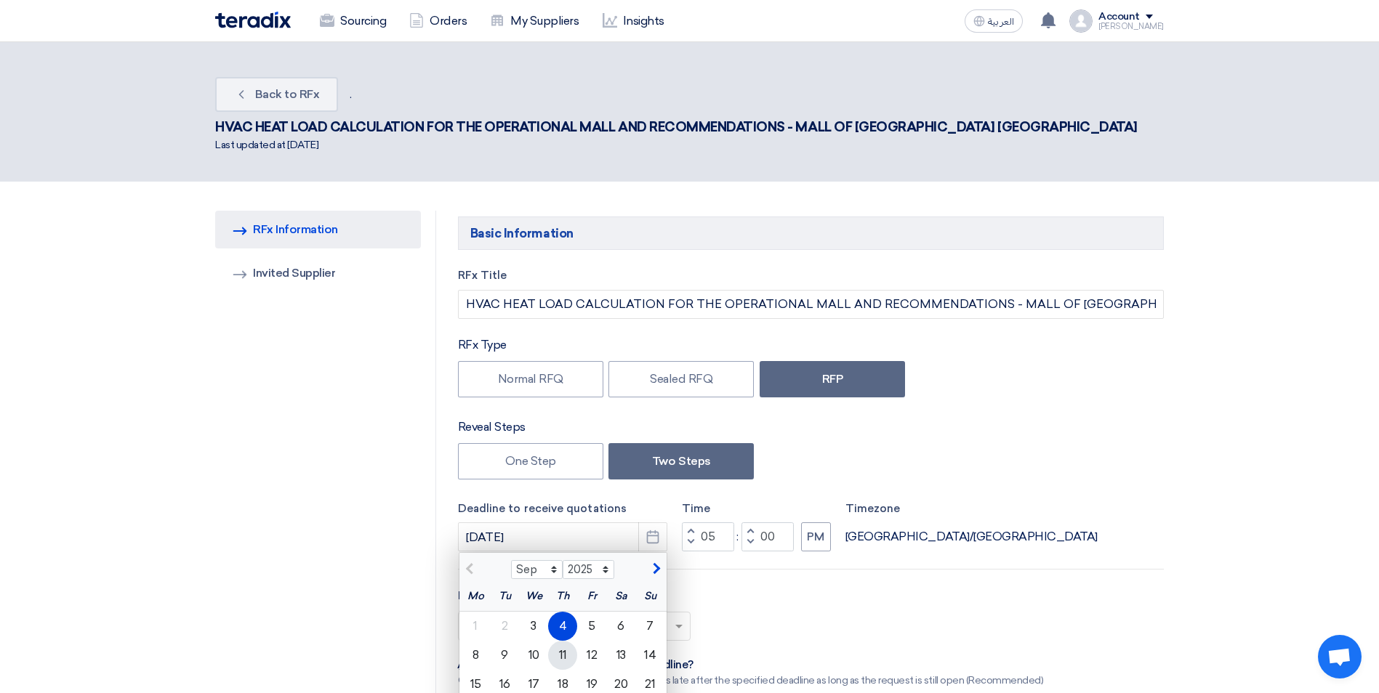
click at [565, 641] on div "11" at bounding box center [562, 655] width 29 height 29
type input "[DATE]"
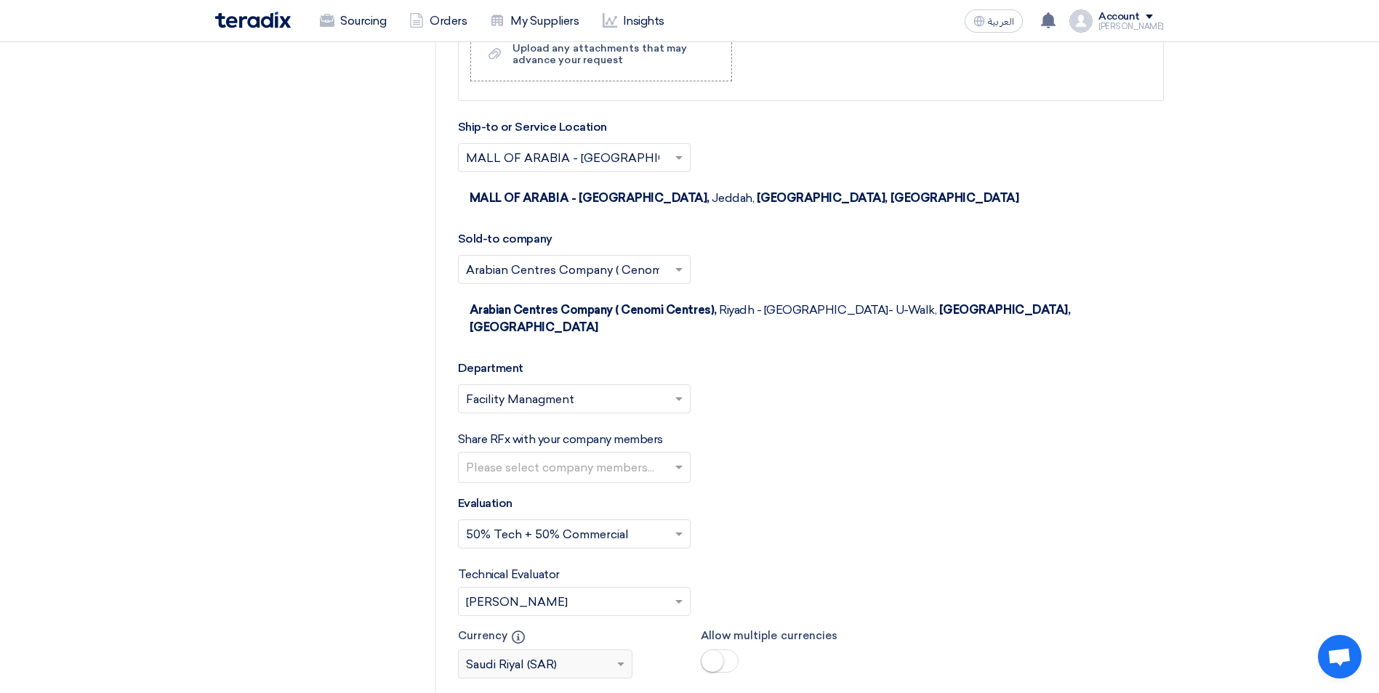
scroll to position [2107, 0]
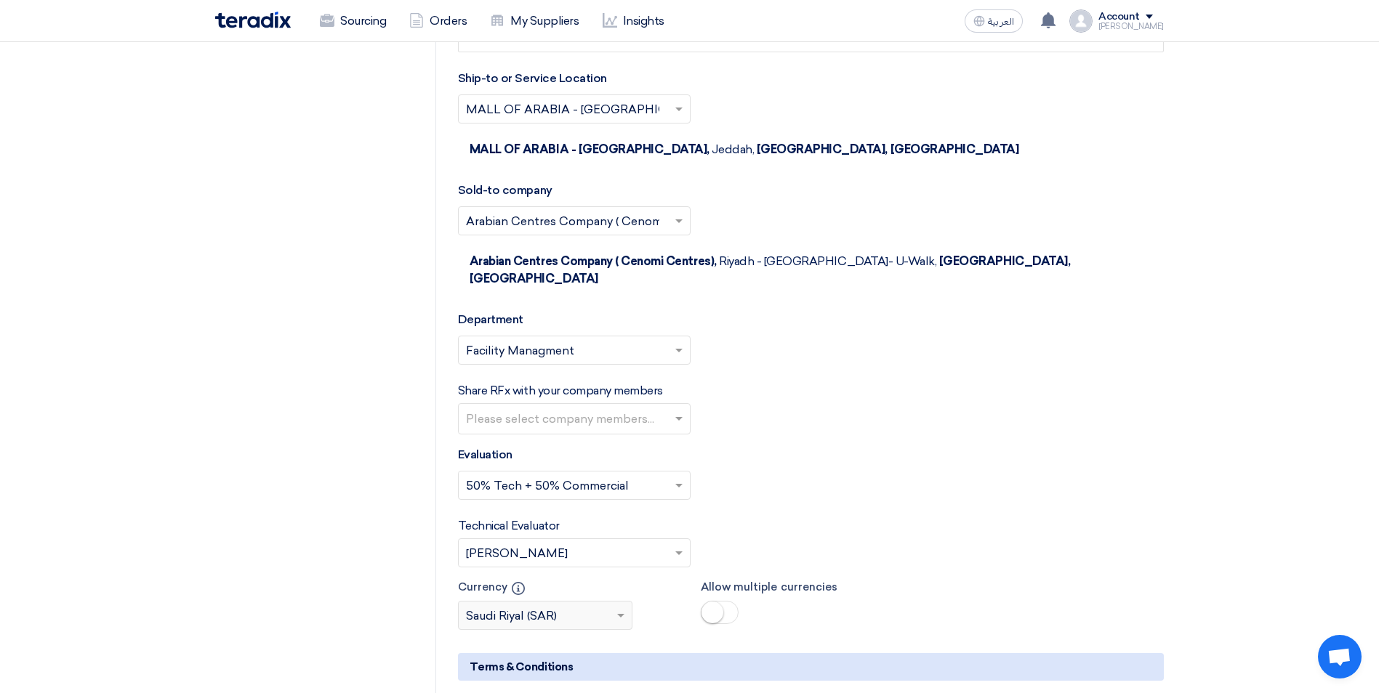
click at [650, 408] on input "text" at bounding box center [576, 420] width 220 height 24
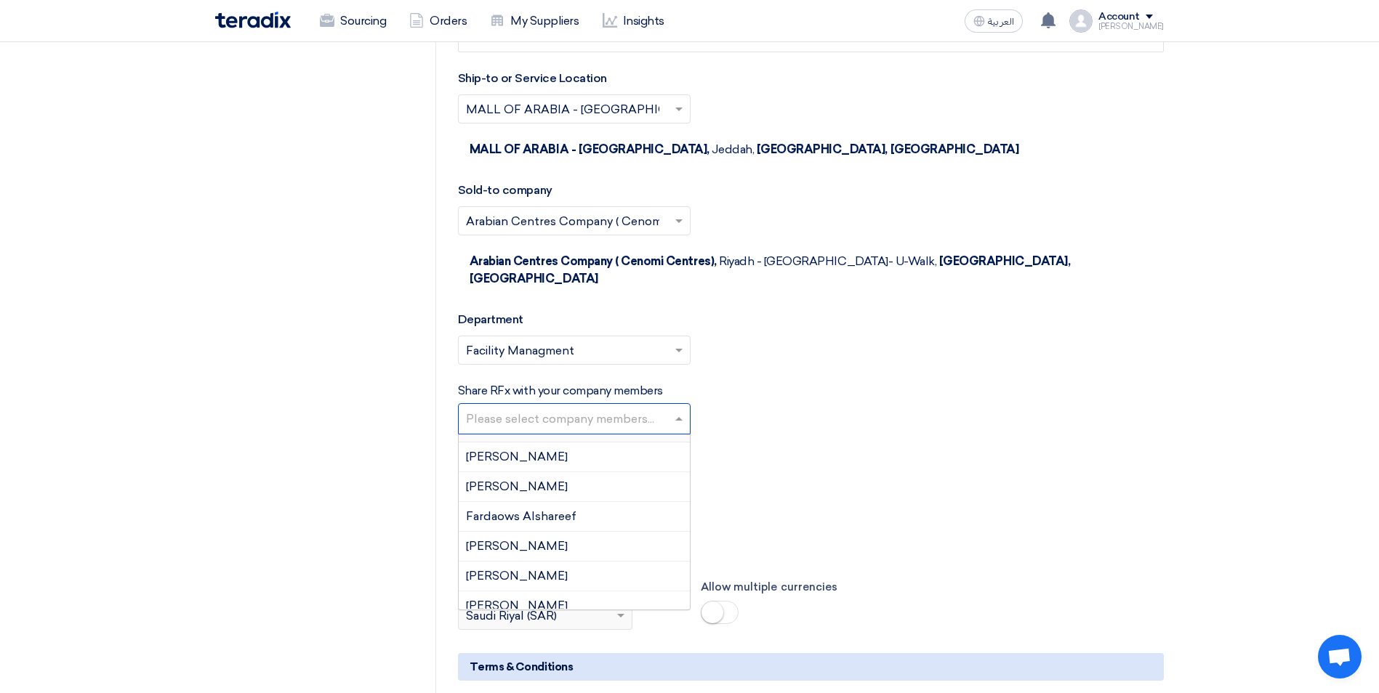
scroll to position [363, 0]
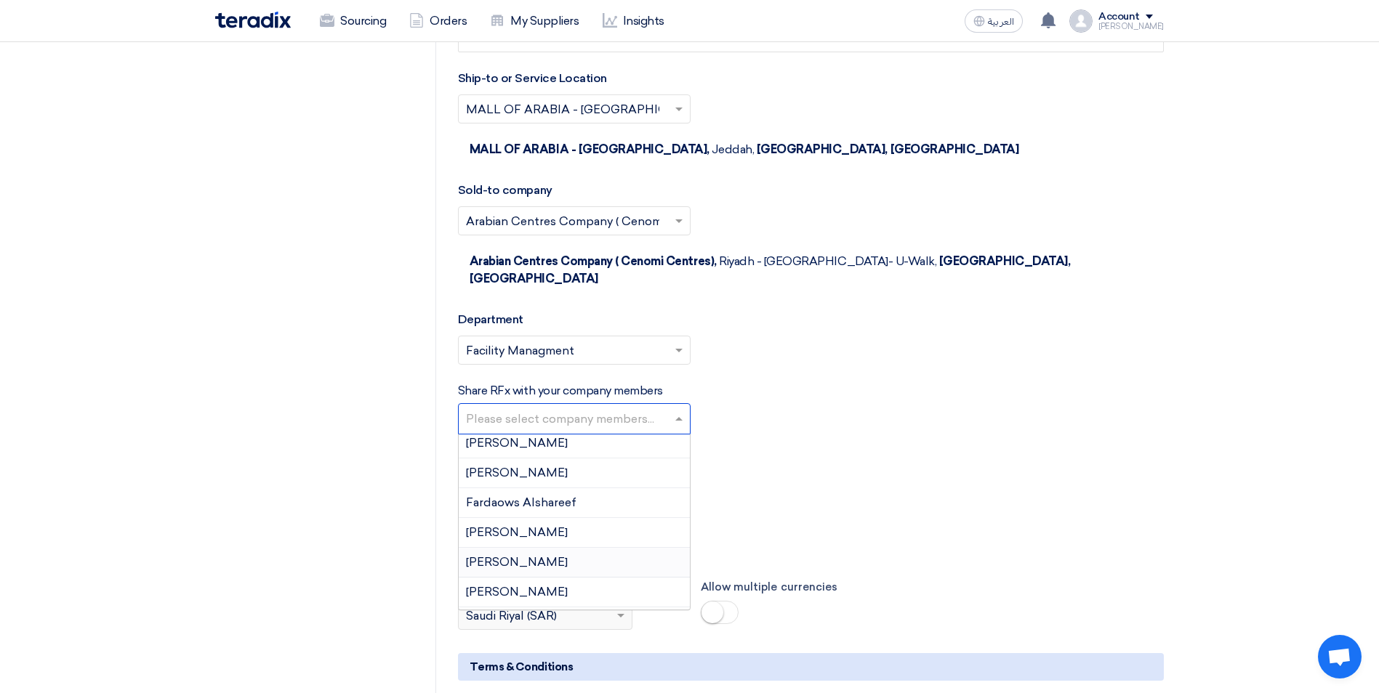
click at [575, 548] on div "[PERSON_NAME]" at bounding box center [574, 563] width 231 height 30
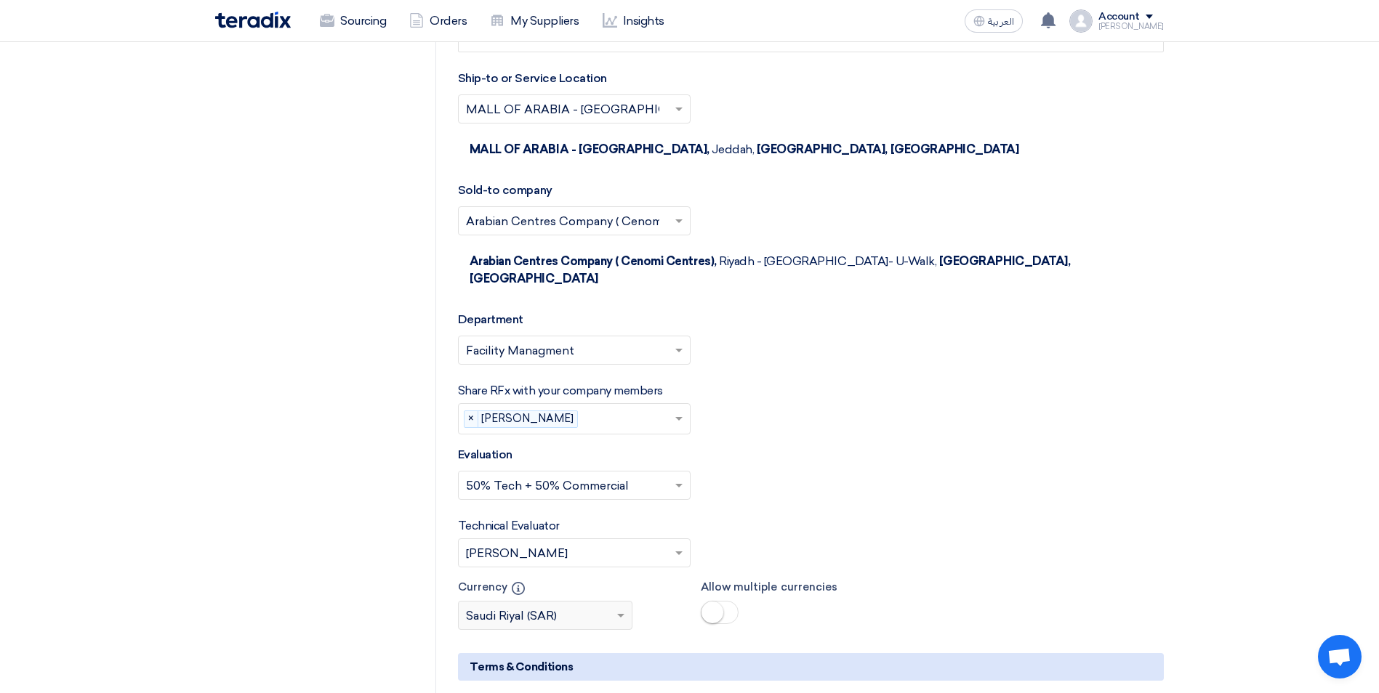
click at [659, 542] on input "text" at bounding box center [567, 554] width 202 height 24
click at [594, 568] on div "[PERSON_NAME]" at bounding box center [574, 583] width 231 height 30
click at [844, 517] on div "Technical Evaluator Please Select RFx evaluator... × [PERSON_NAME] ×" at bounding box center [811, 542] width 706 height 50
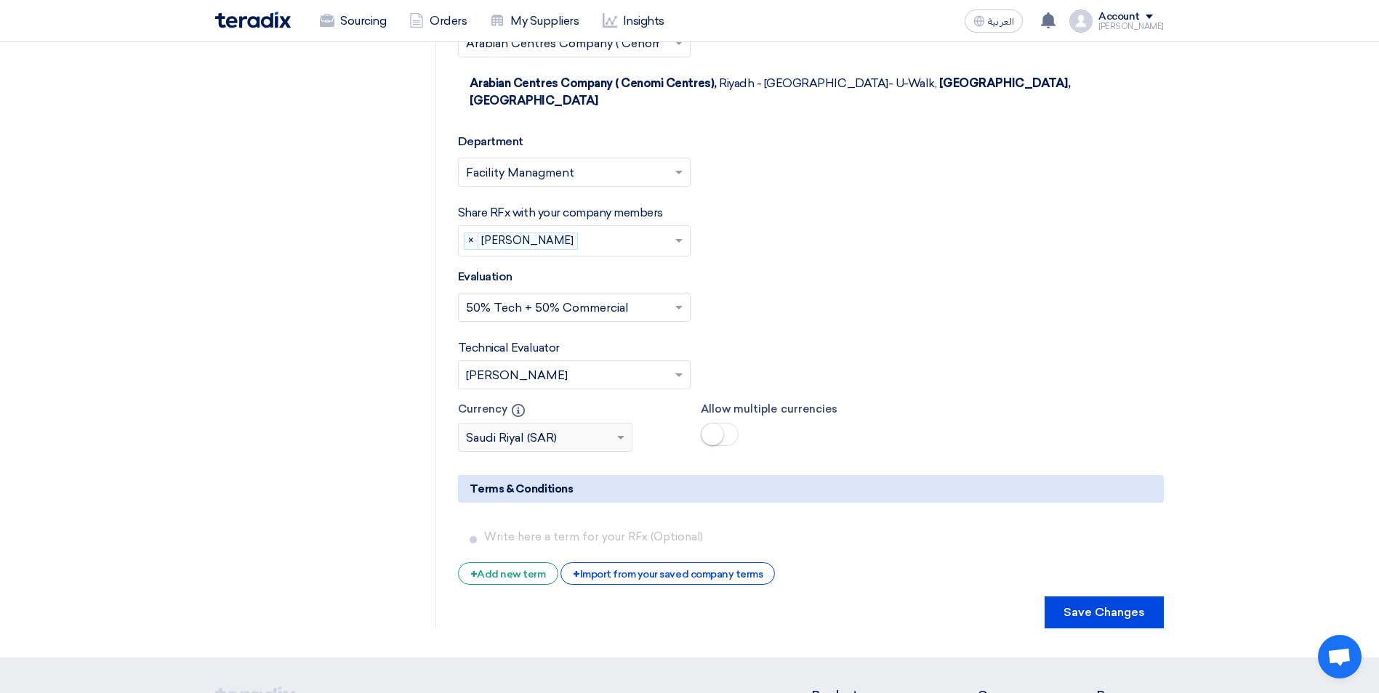
scroll to position [2325, 0]
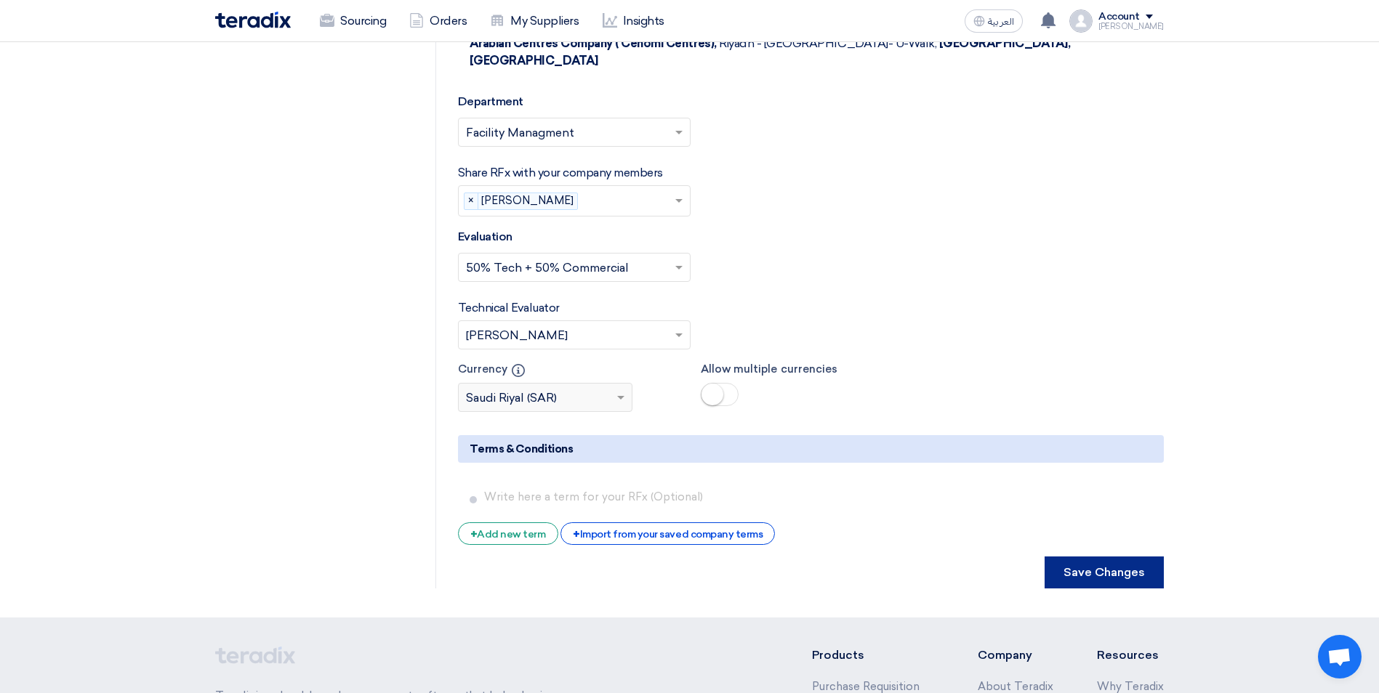
click at [1123, 557] on button "Save Changes" at bounding box center [1103, 573] width 119 height 32
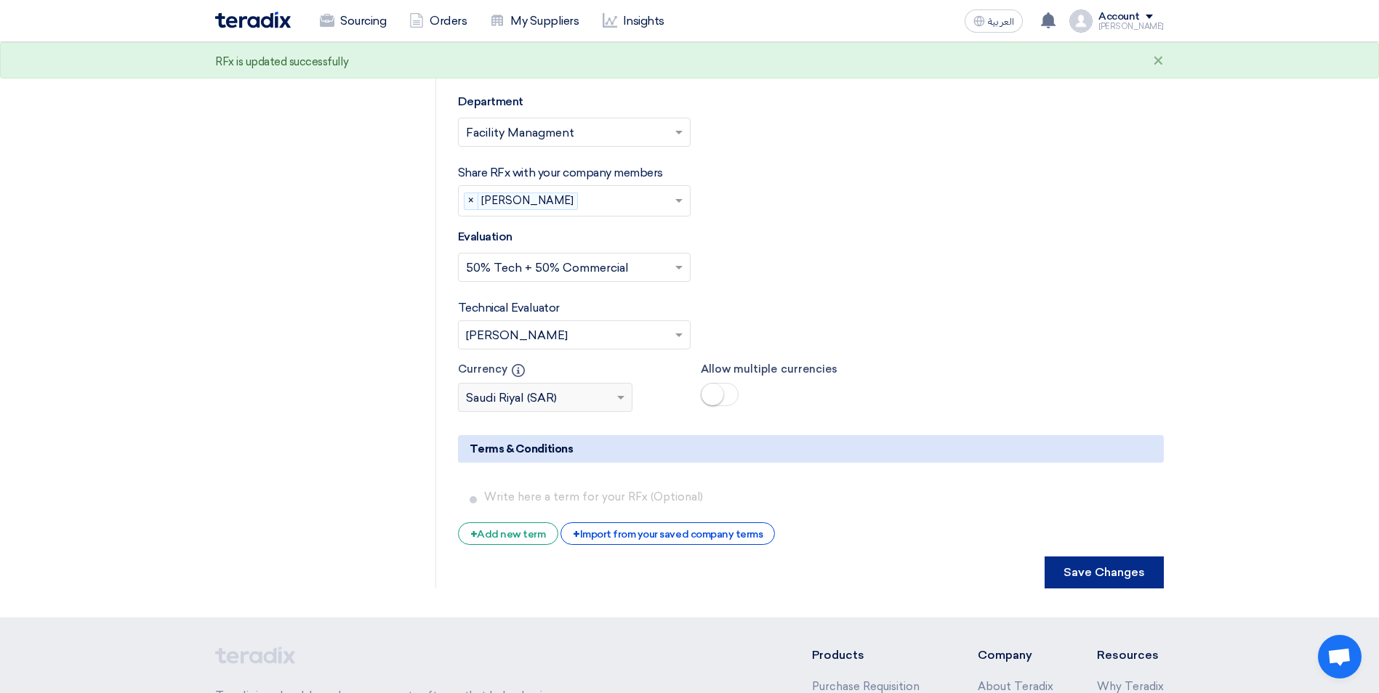
scroll to position [0, 0]
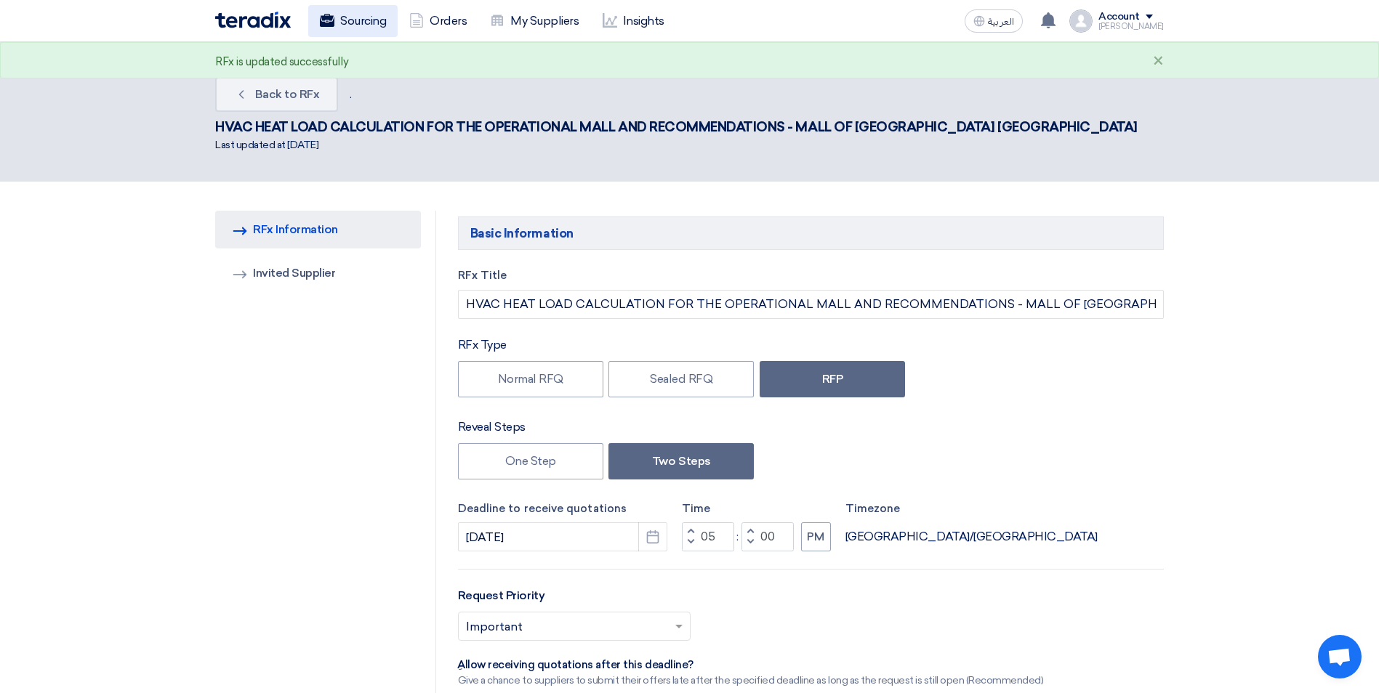
click at [360, 25] on link "Sourcing" at bounding box center [352, 21] width 89 height 32
